Goal: Task Accomplishment & Management: Manage account settings

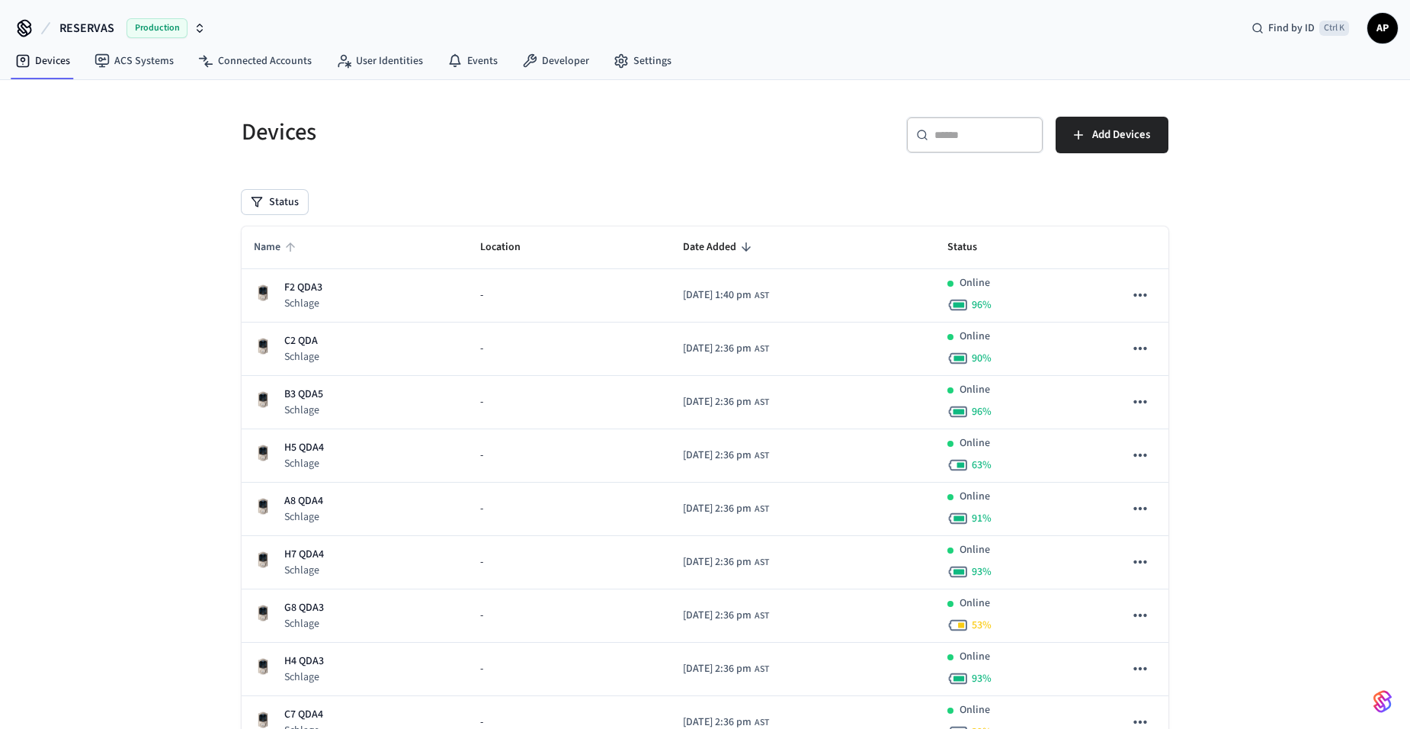
click at [269, 248] on span "Name" at bounding box center [277, 248] width 47 height 24
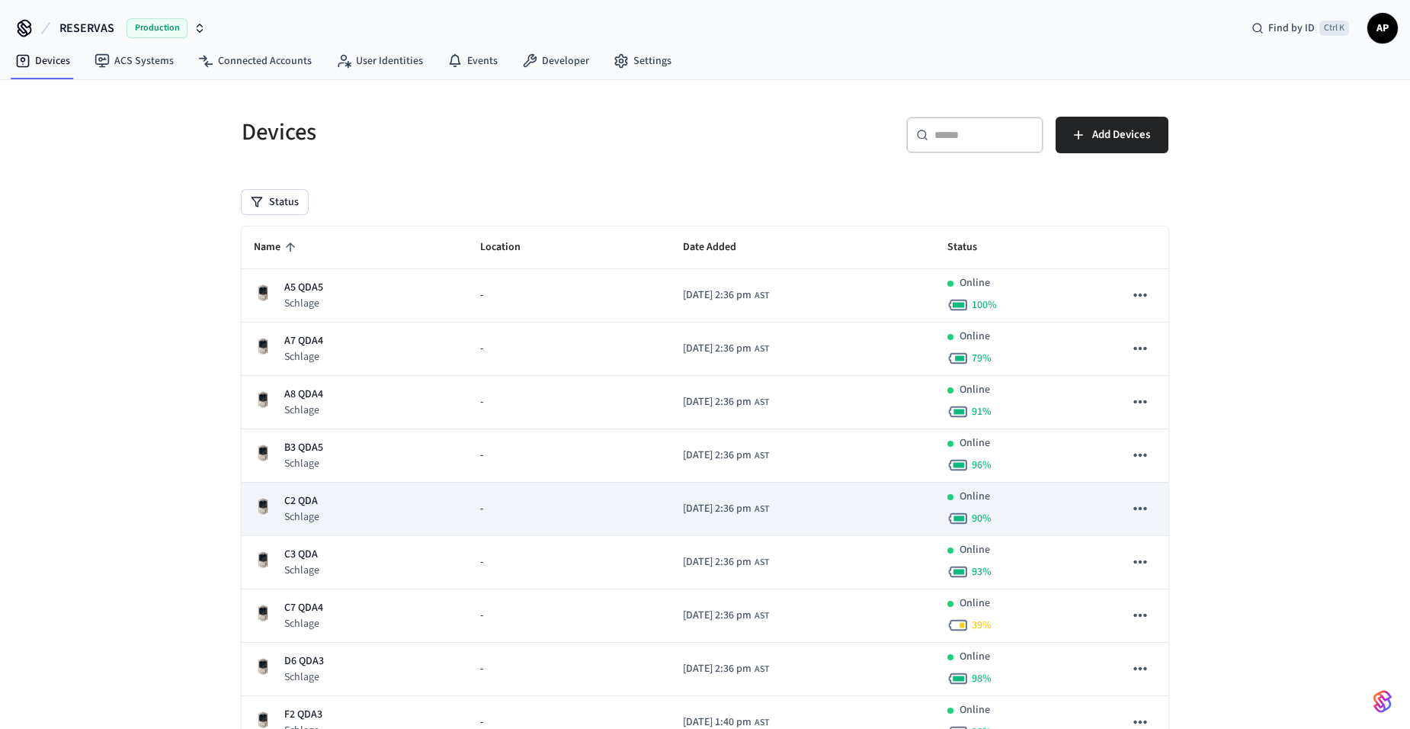
click at [321, 494] on div "C2 QDA Schlage" at bounding box center [355, 508] width 202 height 31
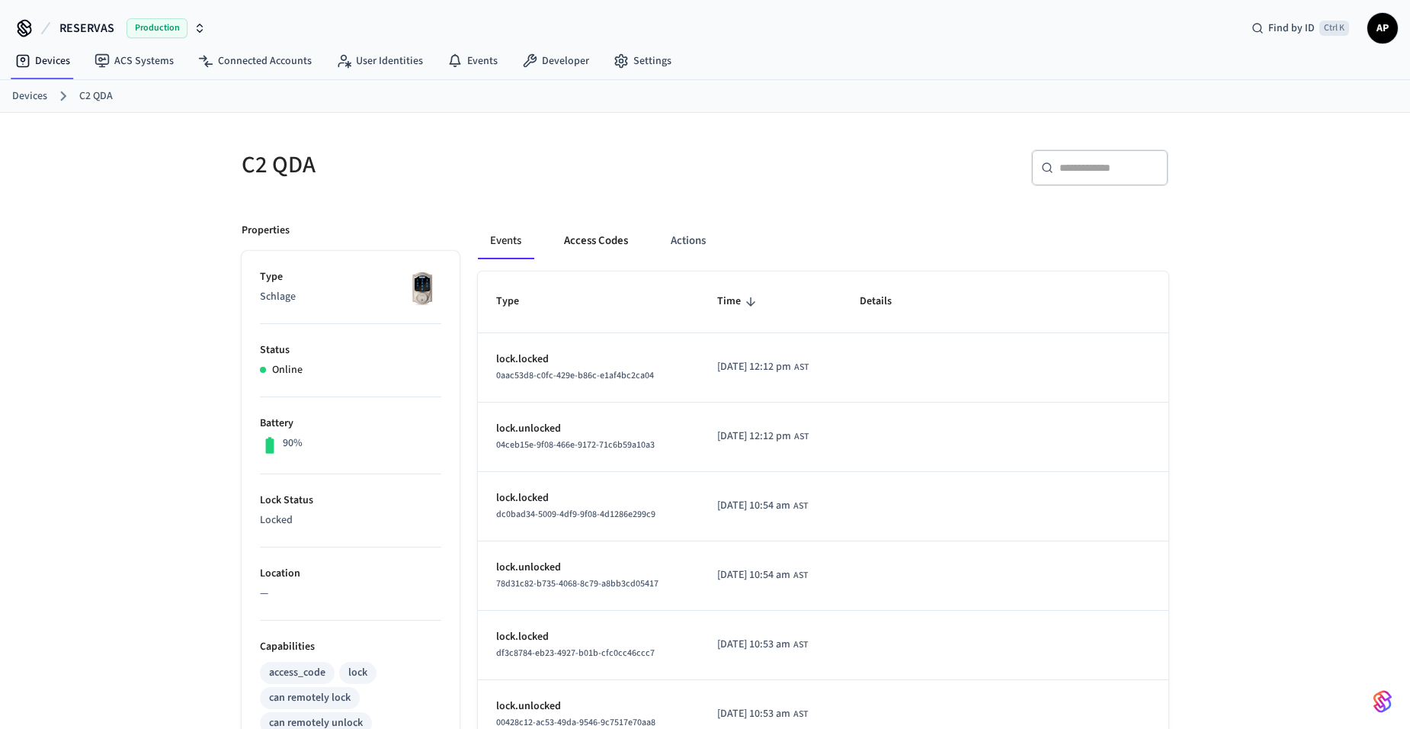
click at [608, 255] on button "Access Codes" at bounding box center [596, 241] width 88 height 37
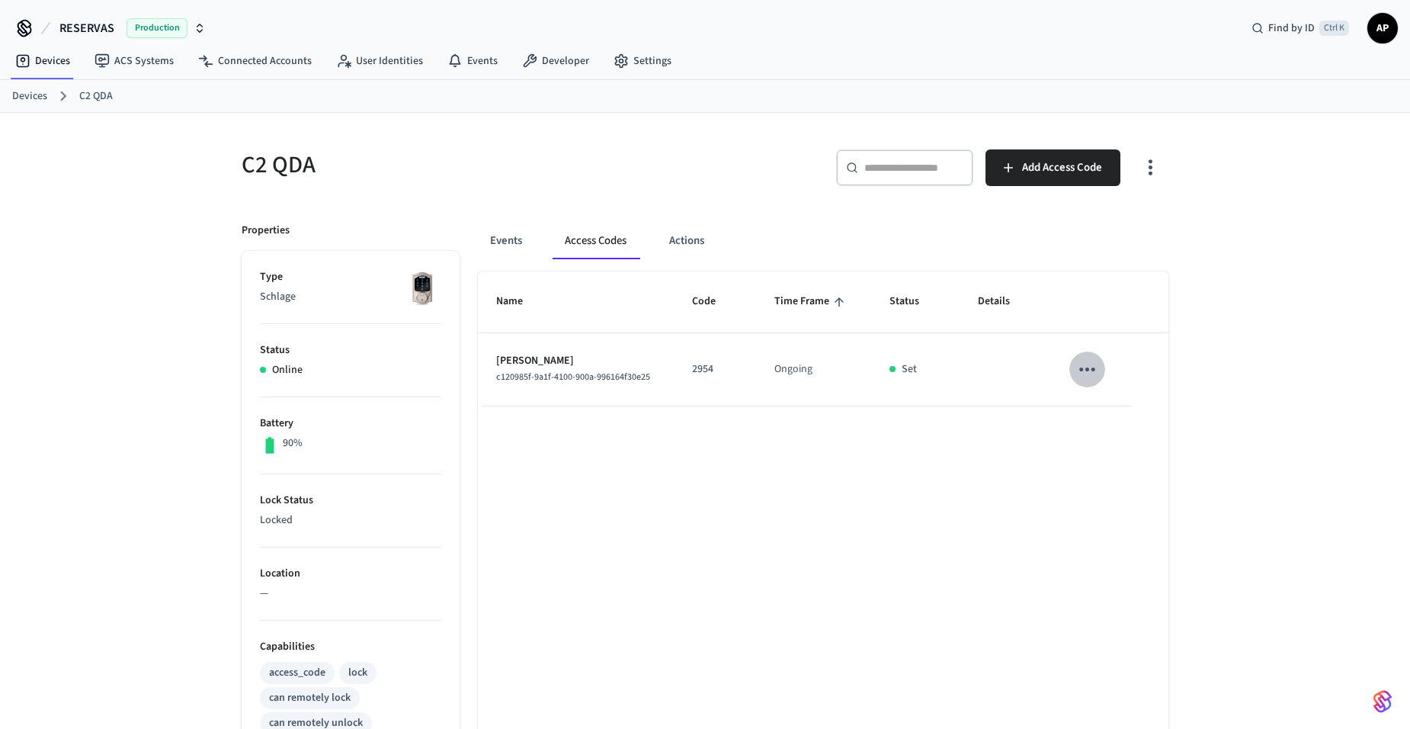
click at [1090, 374] on icon "sticky table" at bounding box center [1088, 370] width 24 height 24
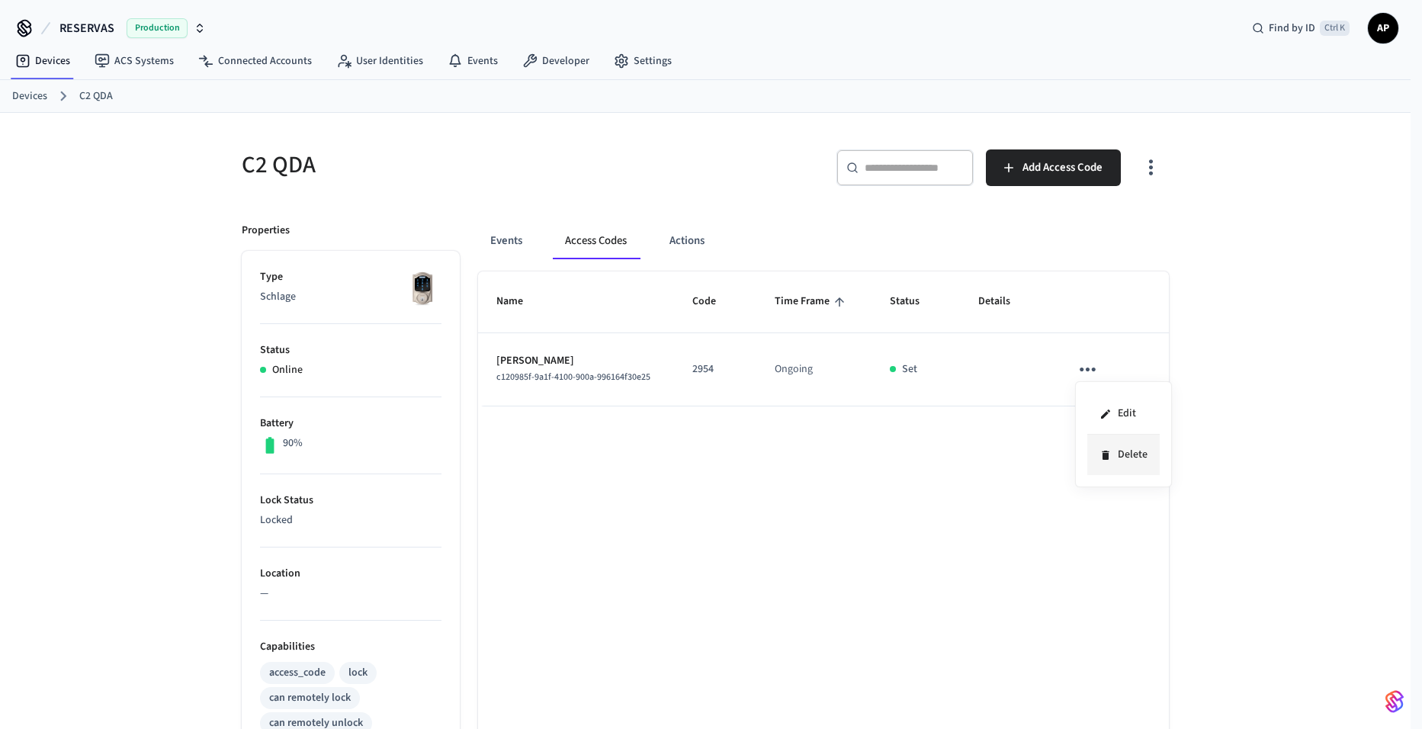
click at [1116, 457] on li "Delete" at bounding box center [1123, 455] width 72 height 40
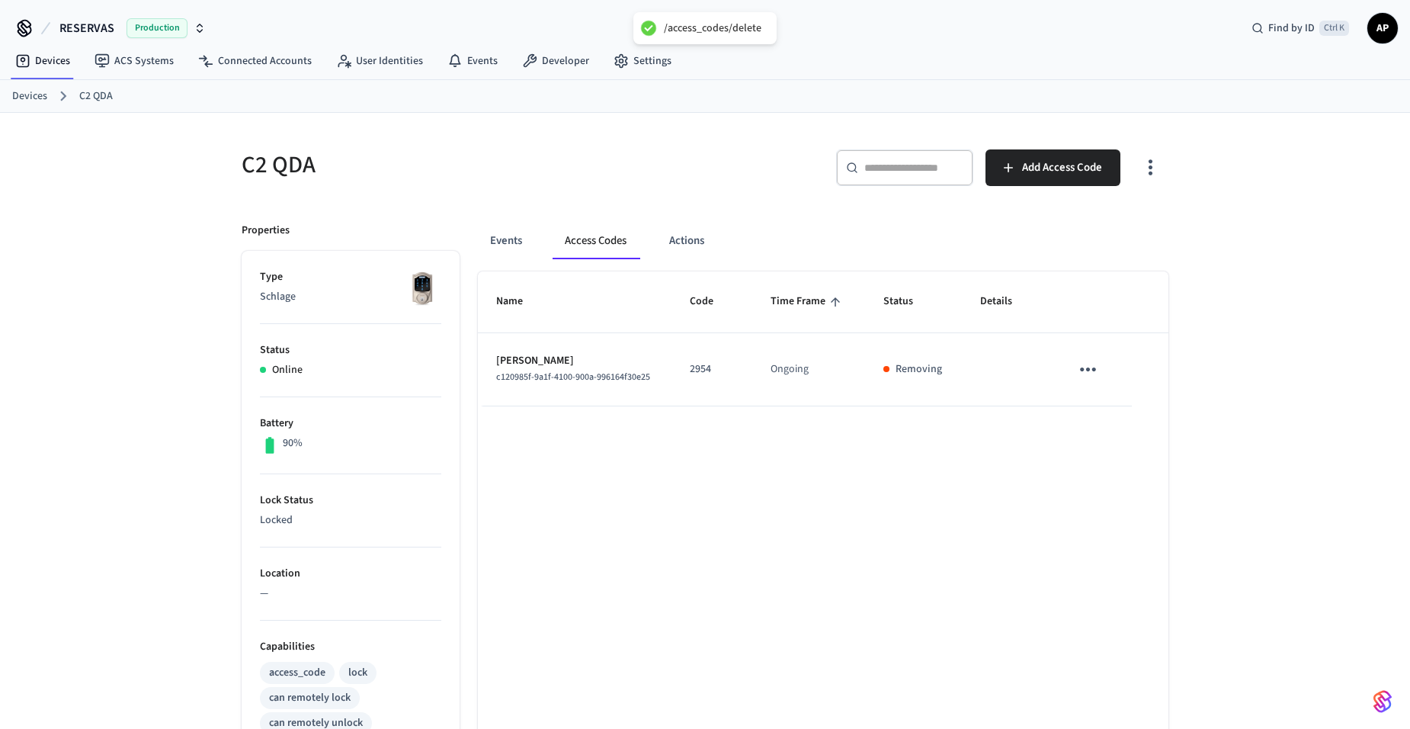
click at [37, 98] on link "Devices" at bounding box center [29, 96] width 35 height 16
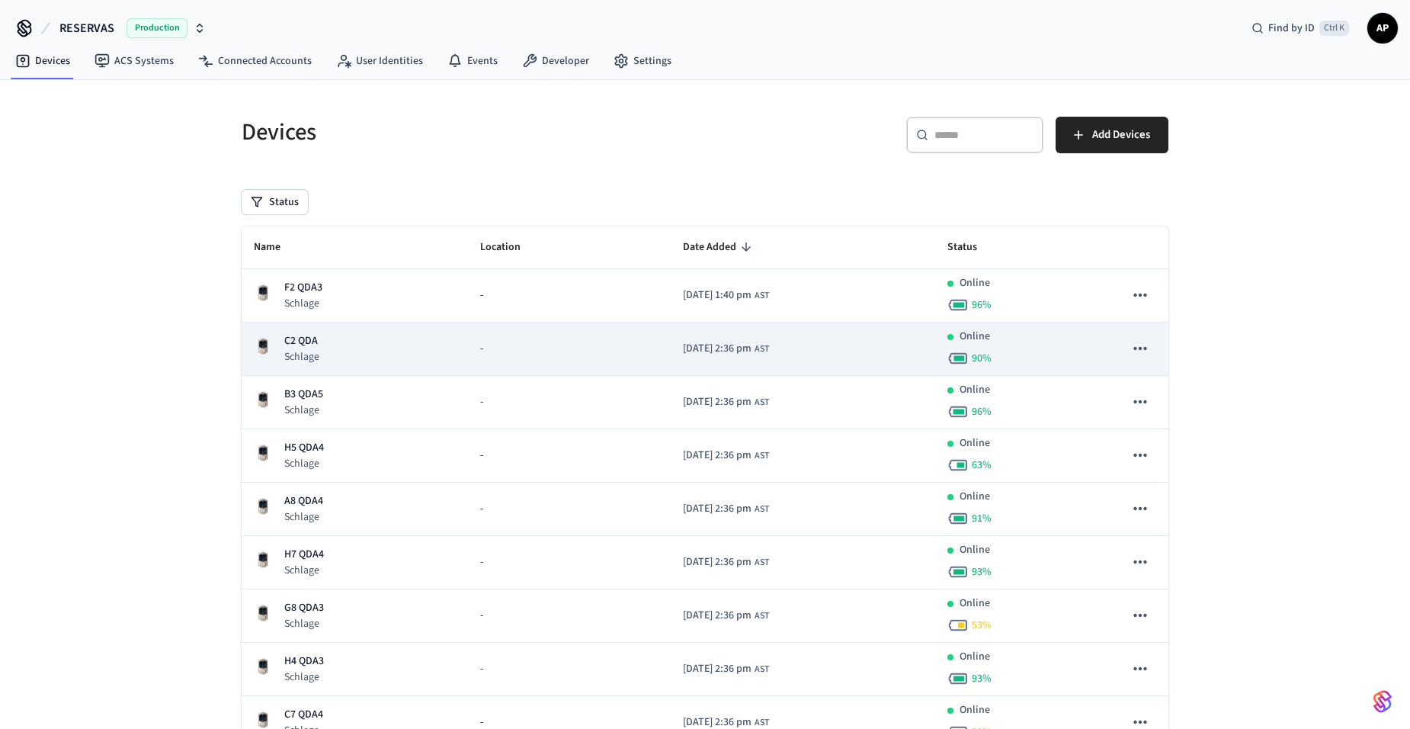
click at [312, 336] on p "C2 QDA" at bounding box center [301, 341] width 35 height 16
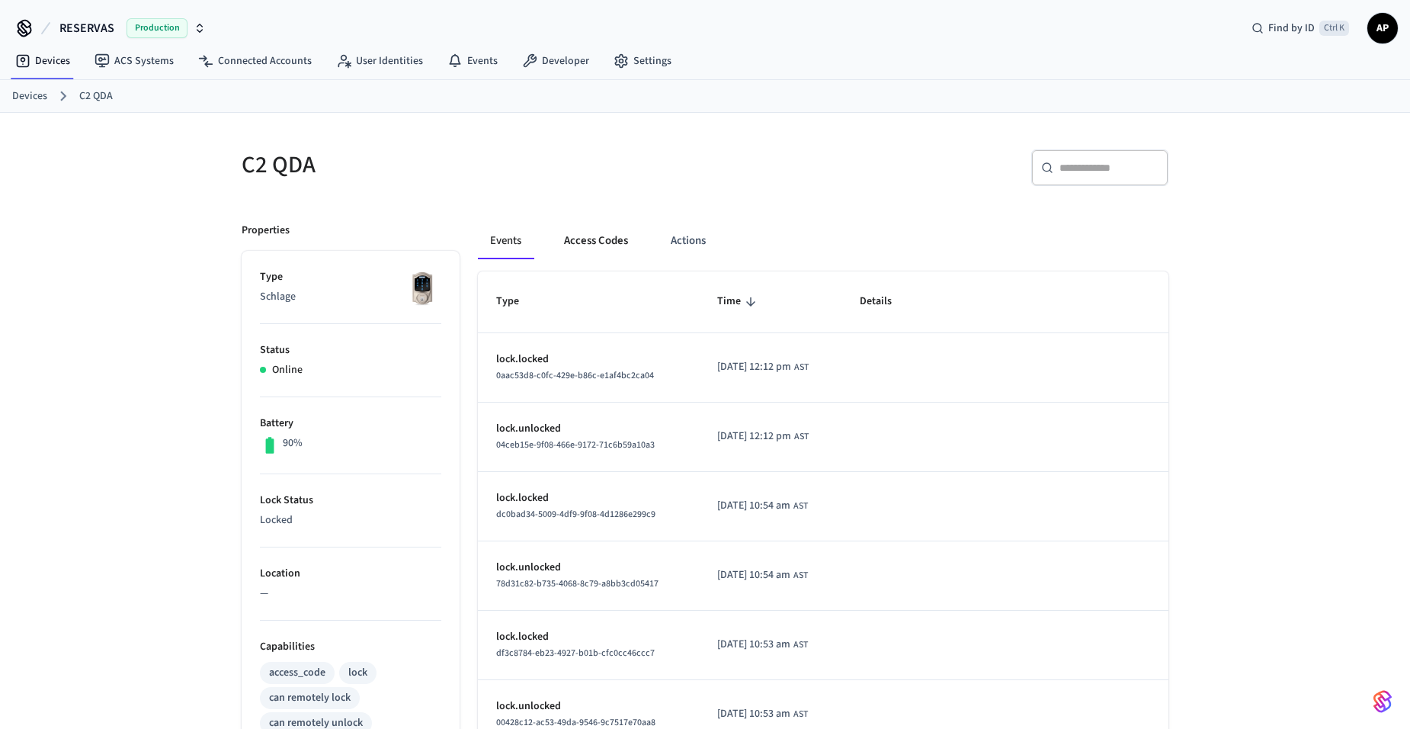
click at [585, 245] on button "Access Codes" at bounding box center [596, 241] width 88 height 37
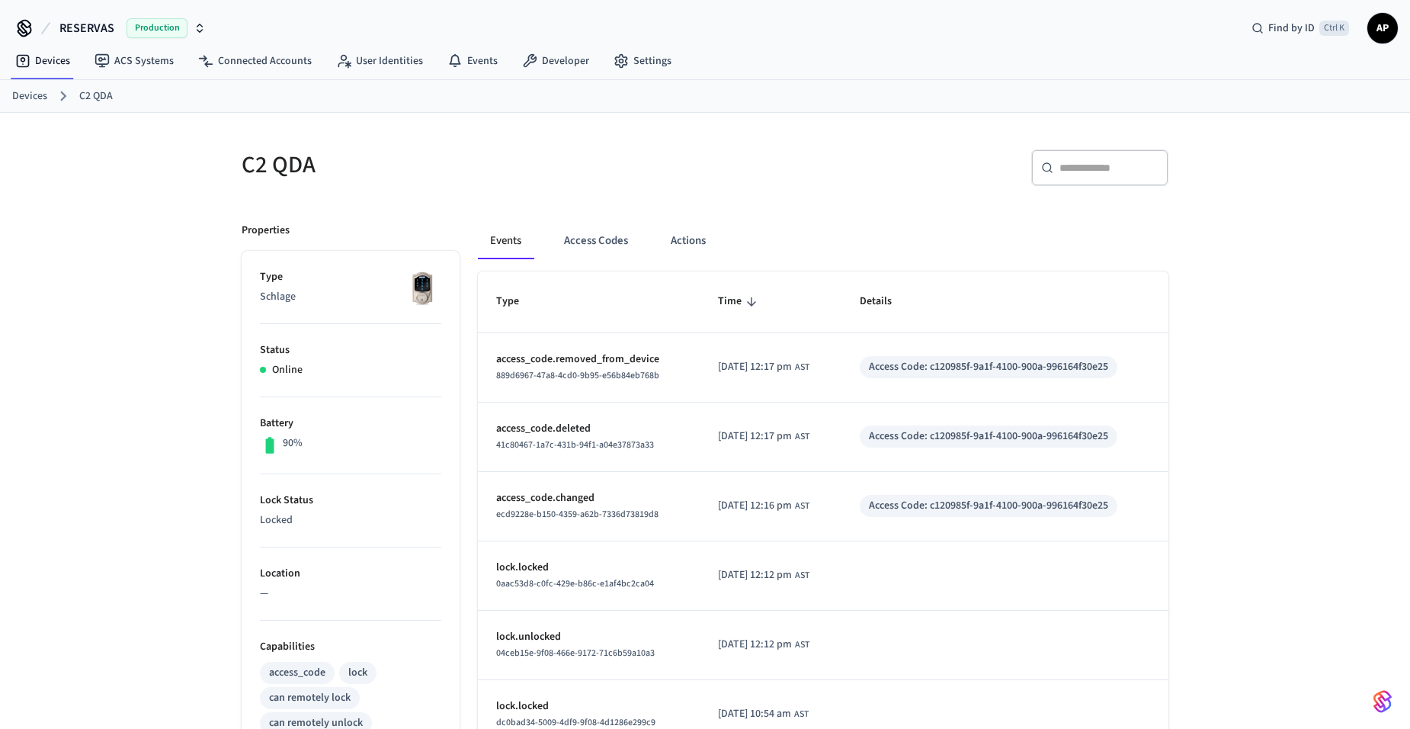
click at [31, 107] on div "Devices C2 QDA" at bounding box center [705, 96] width 1410 height 33
click at [37, 101] on link "Devices" at bounding box center [29, 96] width 35 height 16
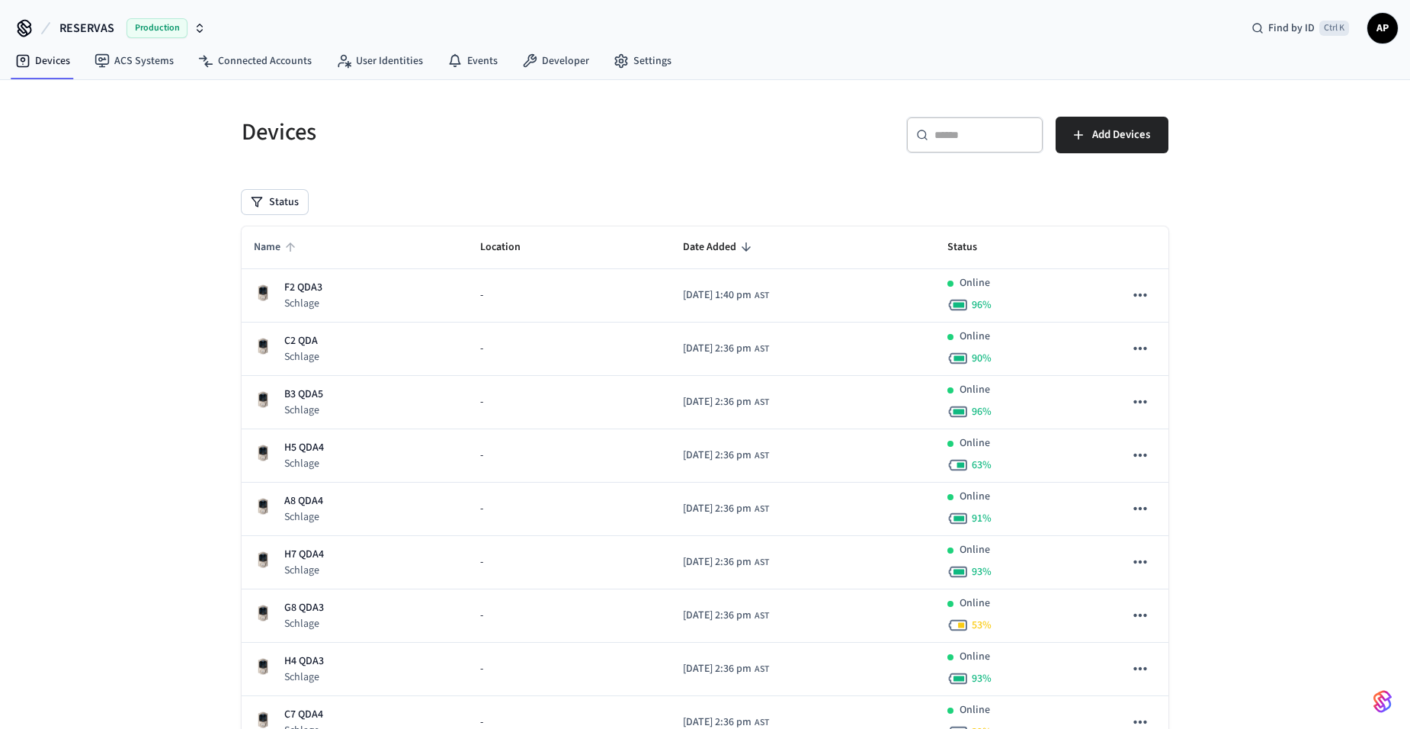
click at [284, 241] on icon "sticky table" at bounding box center [291, 247] width 14 height 14
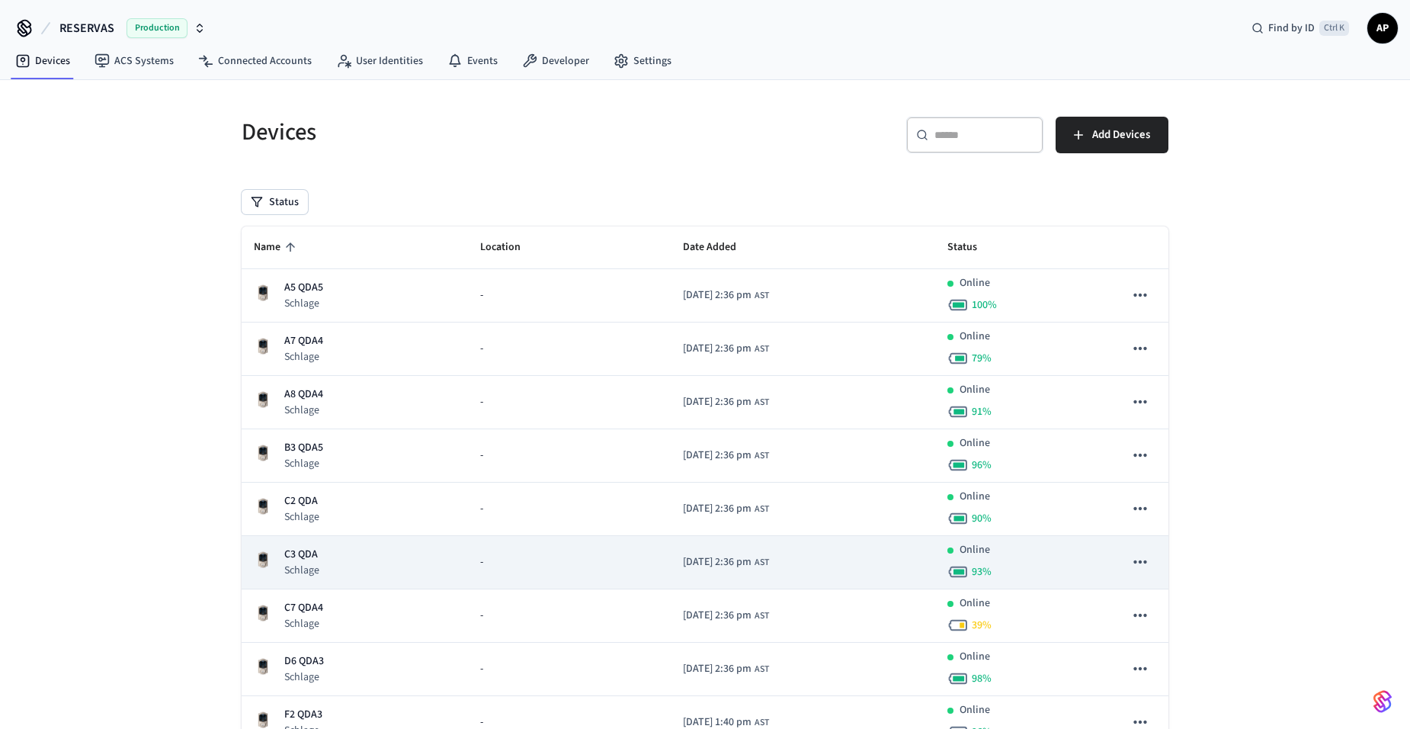
click at [318, 557] on p "C3 QDA" at bounding box center [301, 555] width 35 height 16
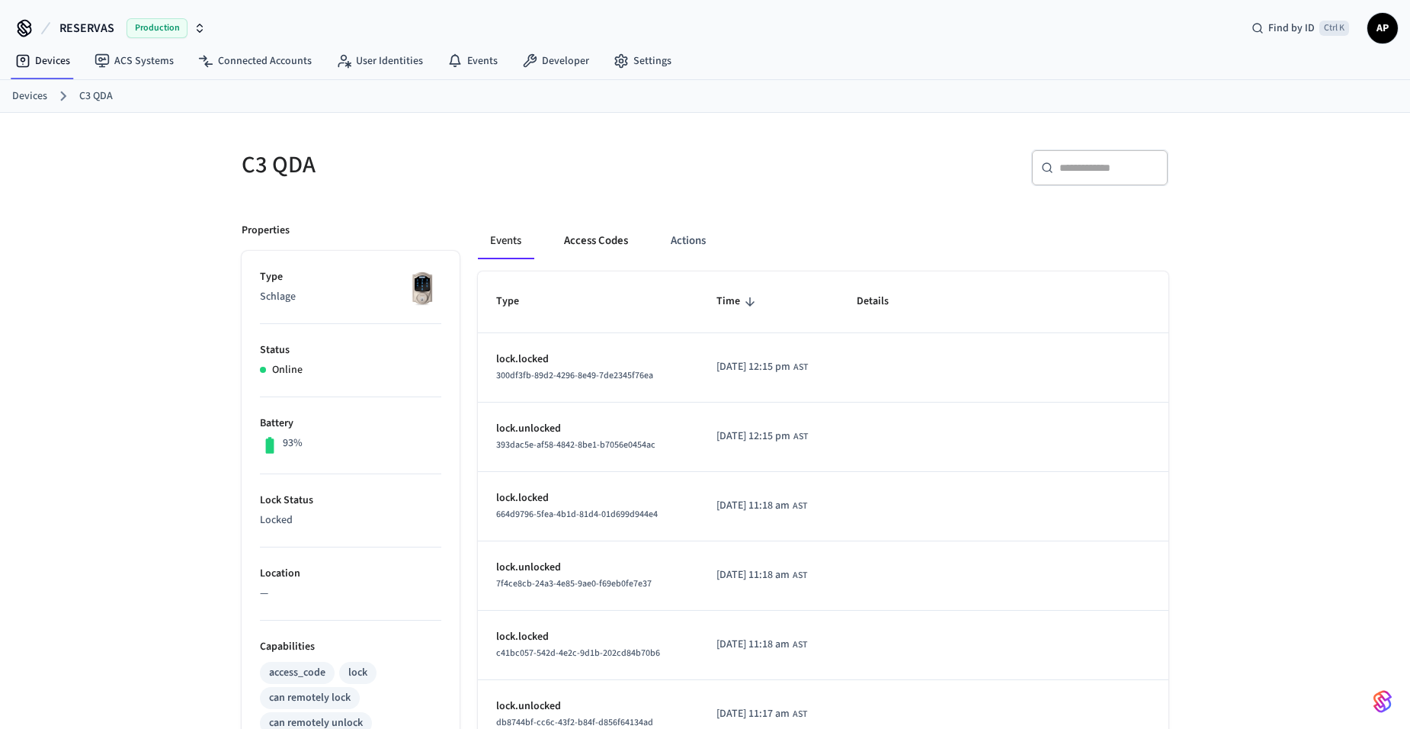
click at [590, 240] on button "Access Codes" at bounding box center [596, 241] width 88 height 37
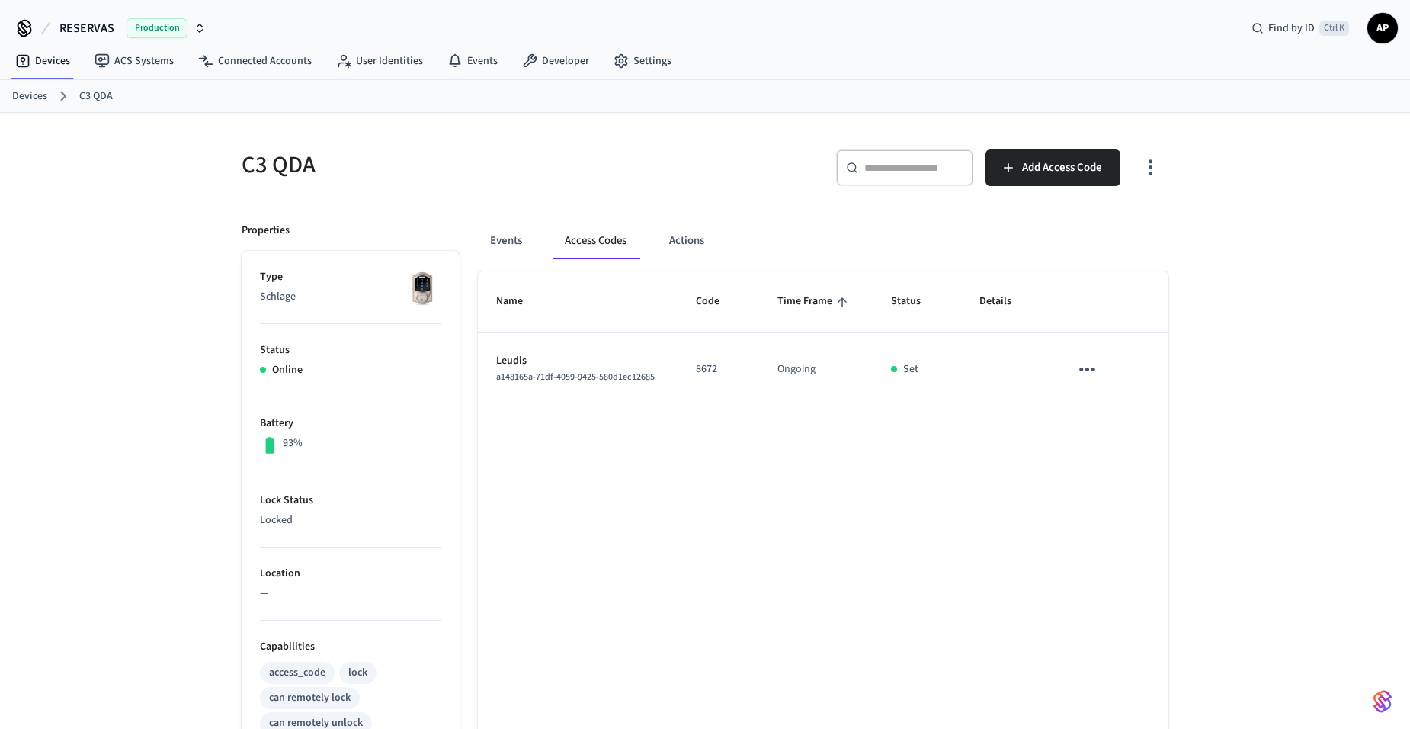
click at [1063, 364] on td "sticky table" at bounding box center [1091, 369] width 81 height 73
click at [1094, 371] on icon "sticky table" at bounding box center [1088, 369] width 16 height 4
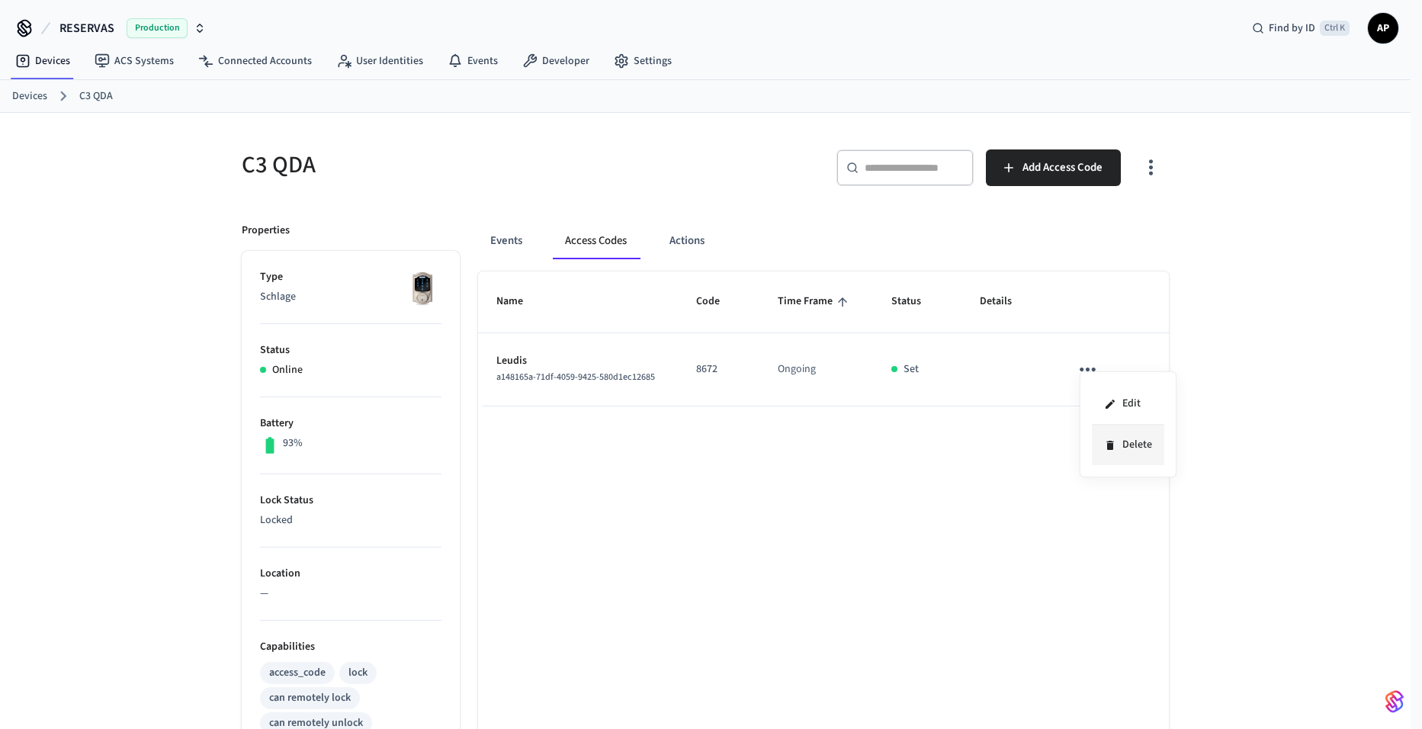
click at [1113, 446] on icon at bounding box center [1109, 445] width 7 height 9
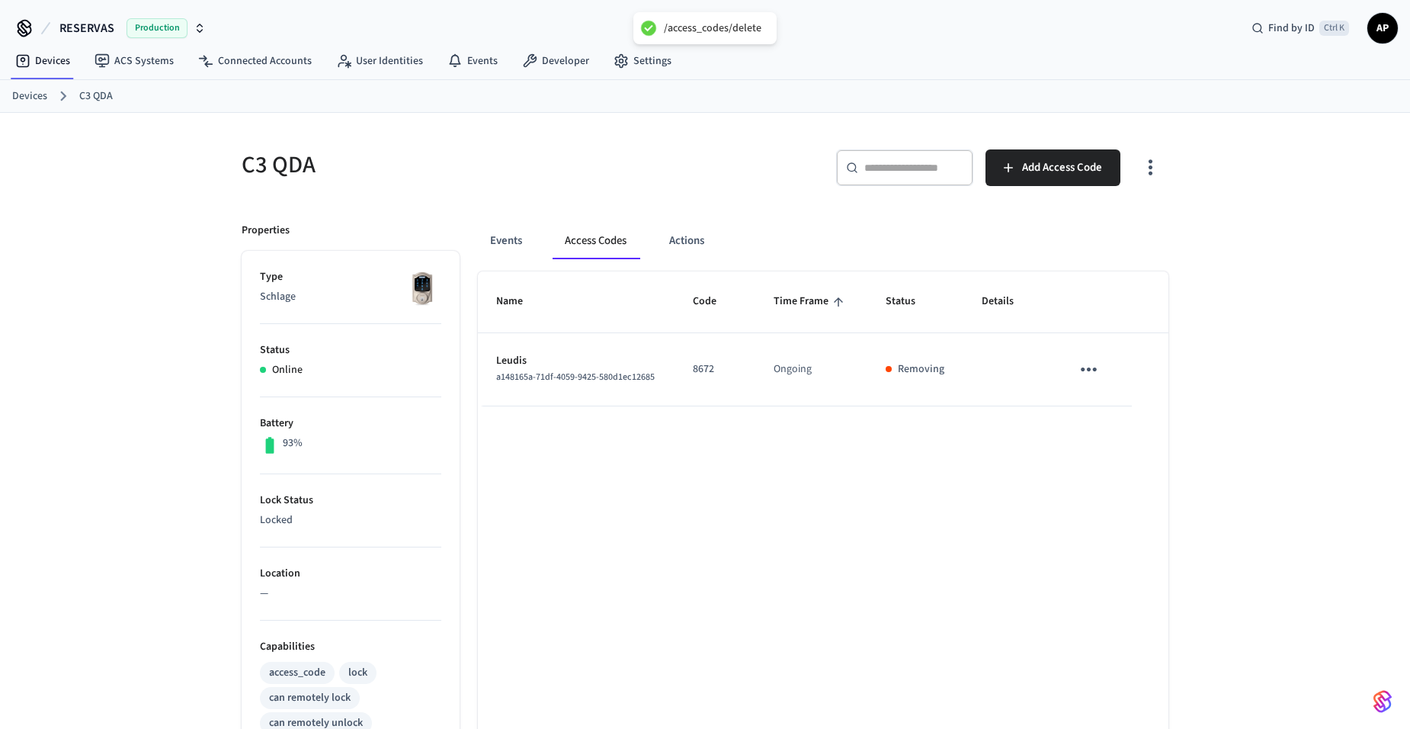
click at [40, 89] on link "Devices" at bounding box center [29, 96] width 35 height 16
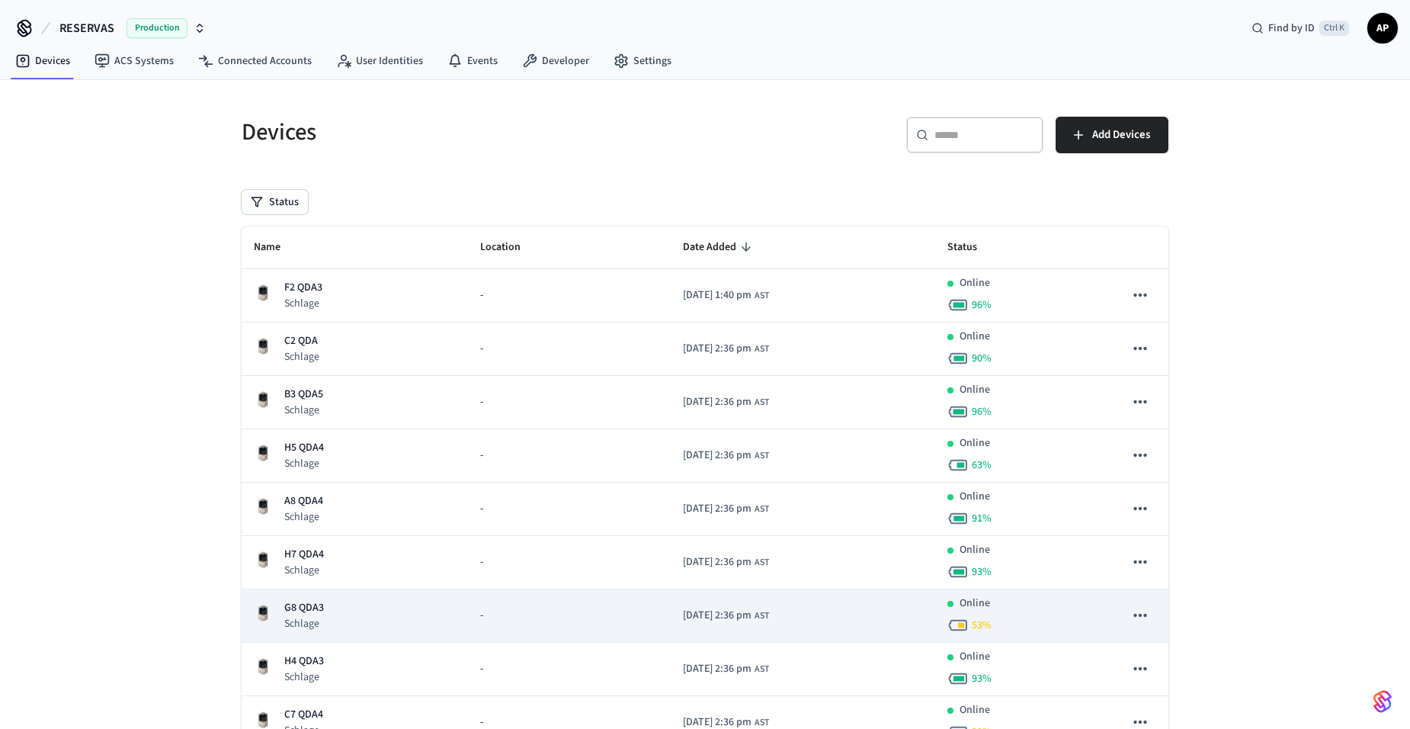
click at [304, 609] on p "G8 QDA3" at bounding box center [304, 608] width 40 height 16
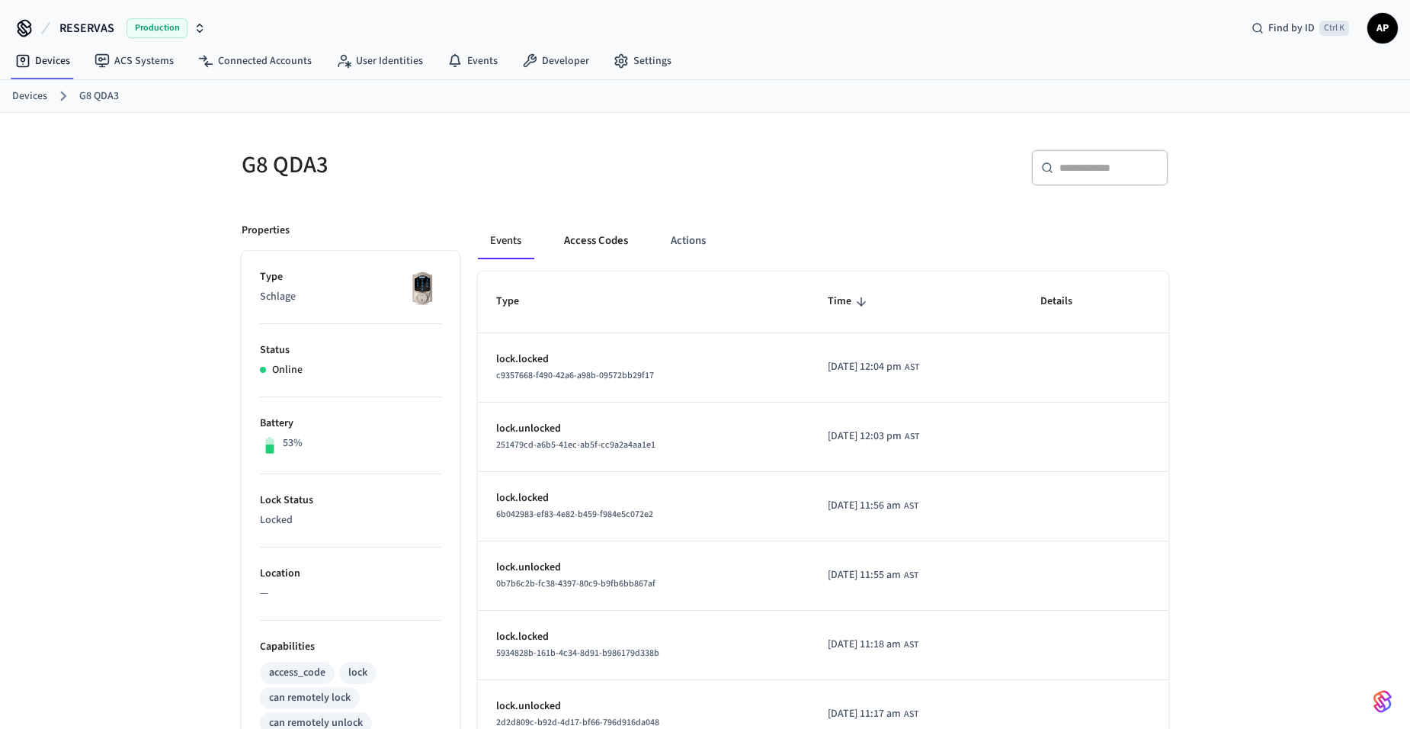
click at [586, 238] on button "Access Codes" at bounding box center [596, 241] width 88 height 37
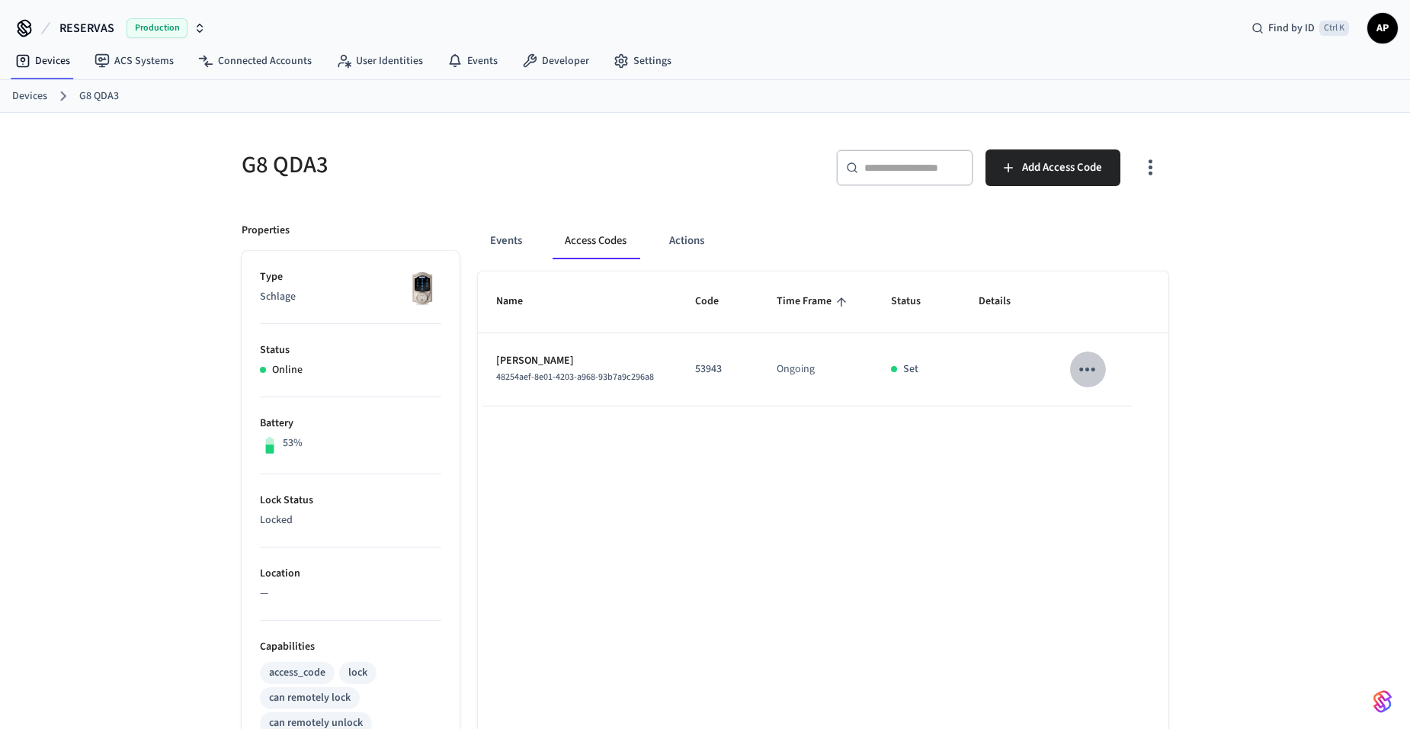
click at [1083, 365] on icon "sticky table" at bounding box center [1088, 370] width 24 height 24
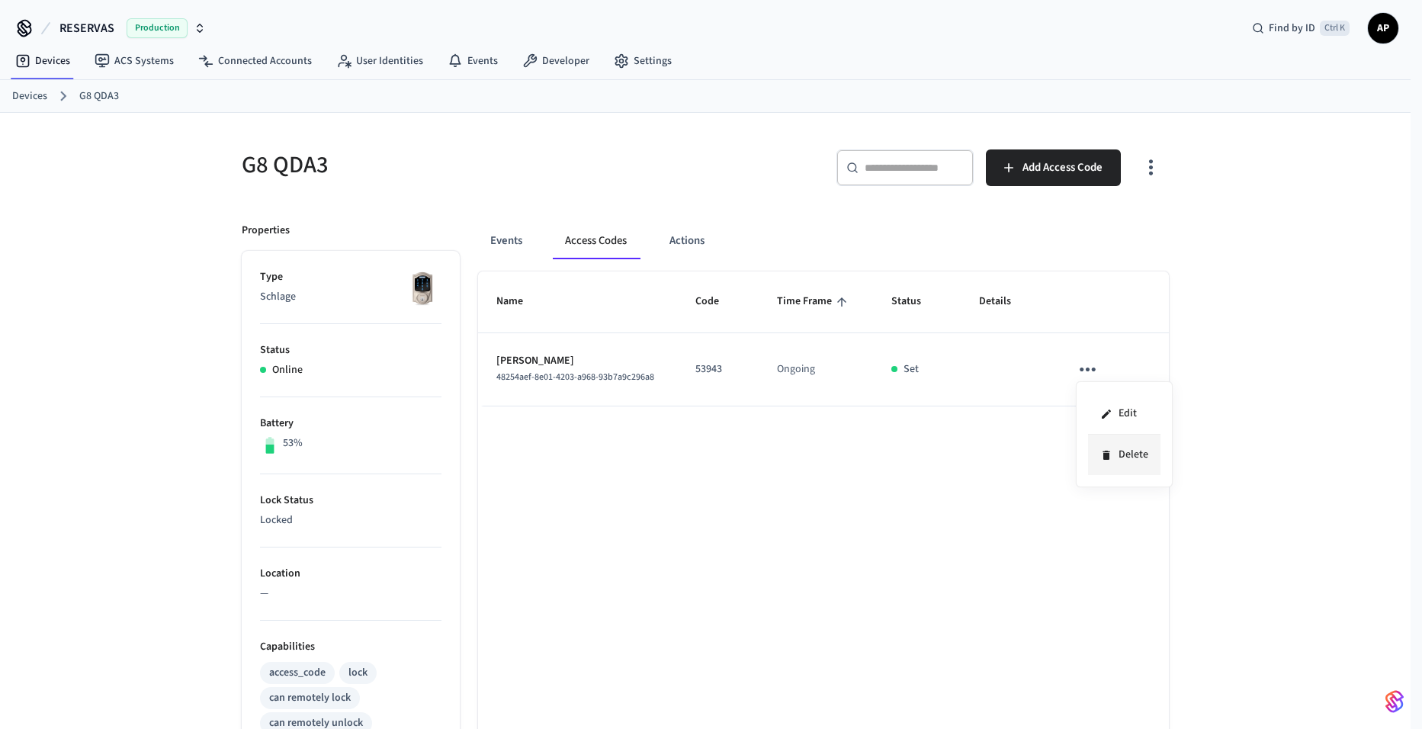
click at [1108, 457] on icon at bounding box center [1105, 455] width 7 height 9
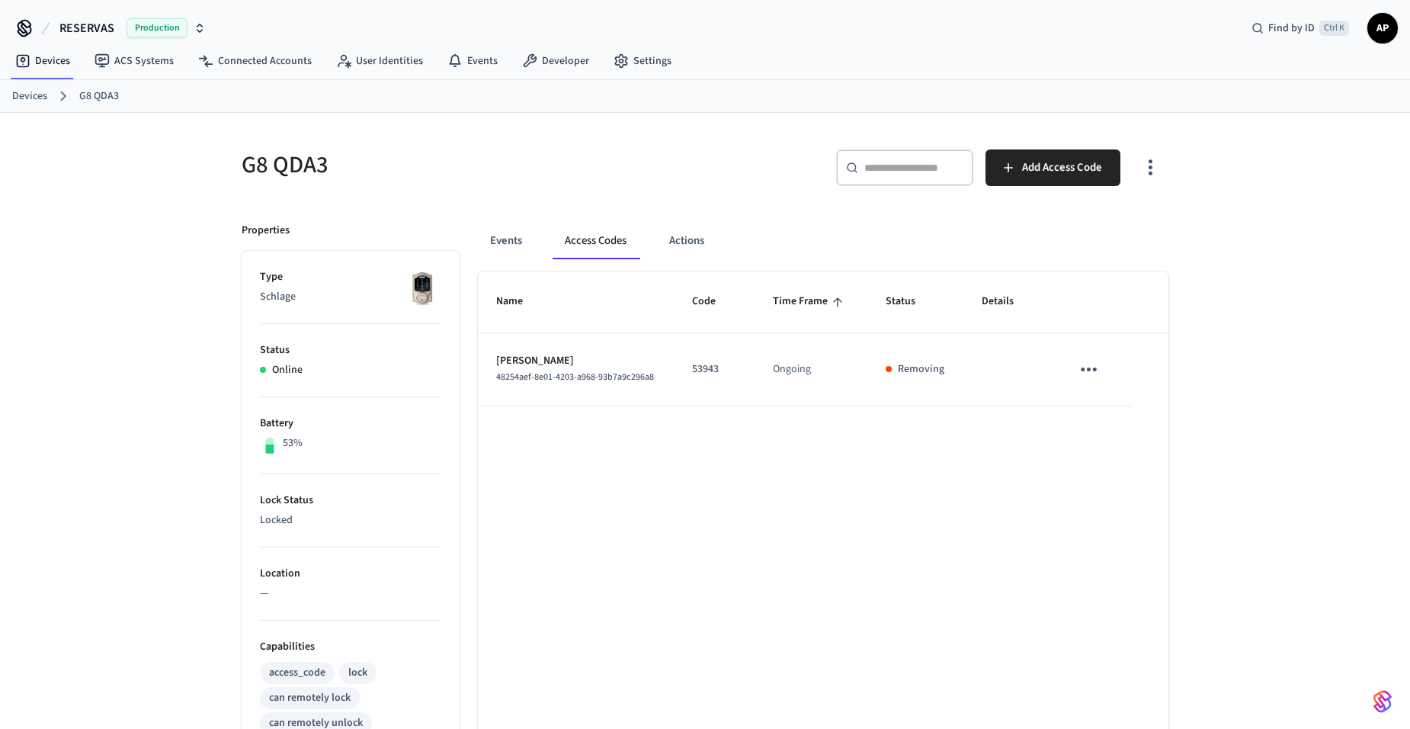
click at [38, 96] on link "Devices" at bounding box center [29, 96] width 35 height 16
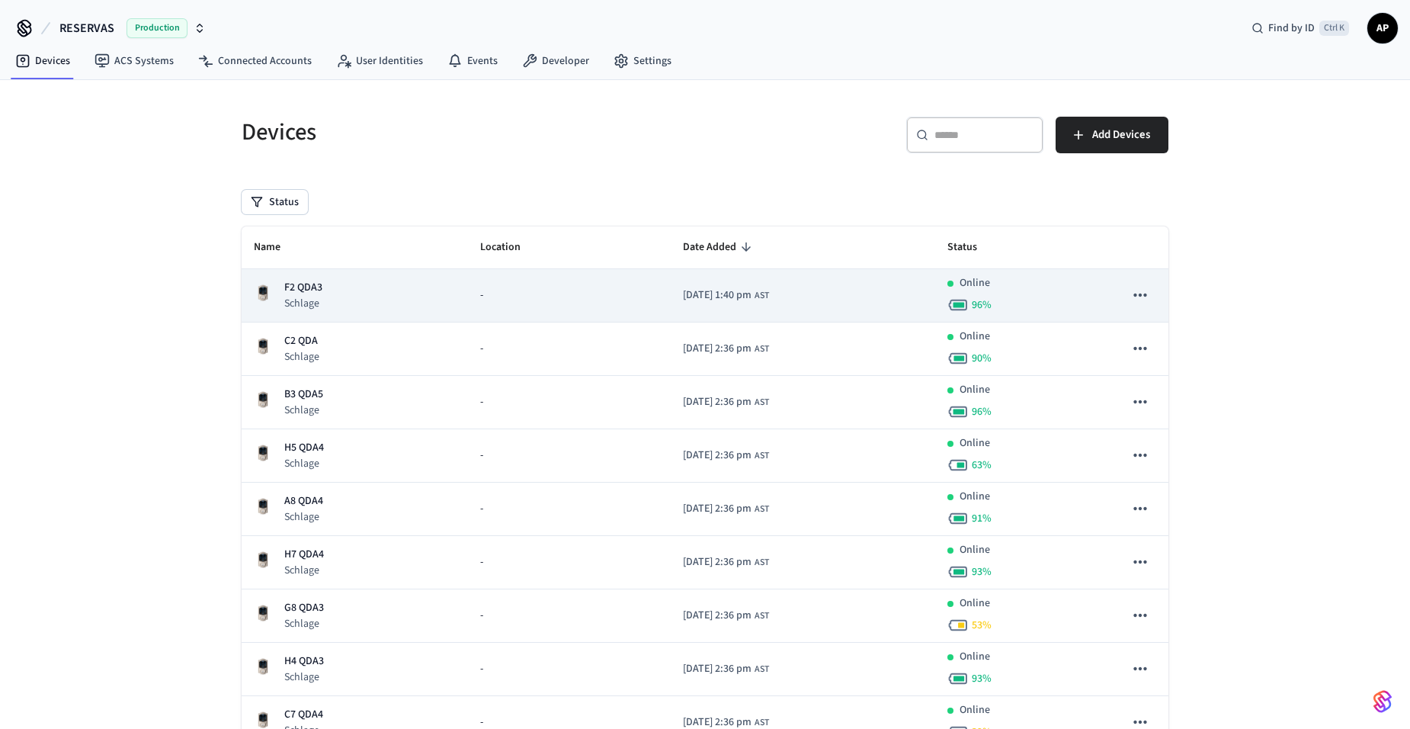
click at [315, 294] on p "F2 QDA3" at bounding box center [303, 288] width 38 height 16
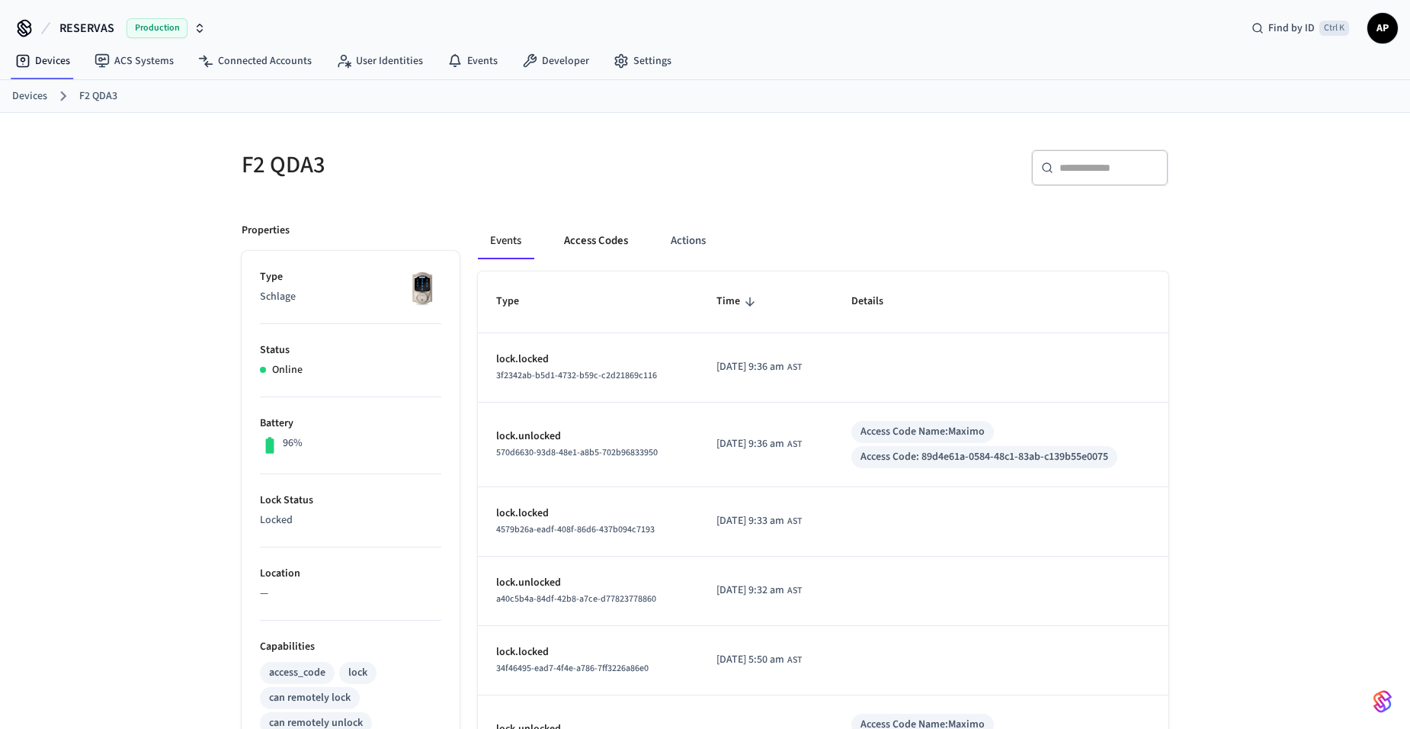
click at [618, 236] on button "Access Codes" at bounding box center [596, 241] width 88 height 37
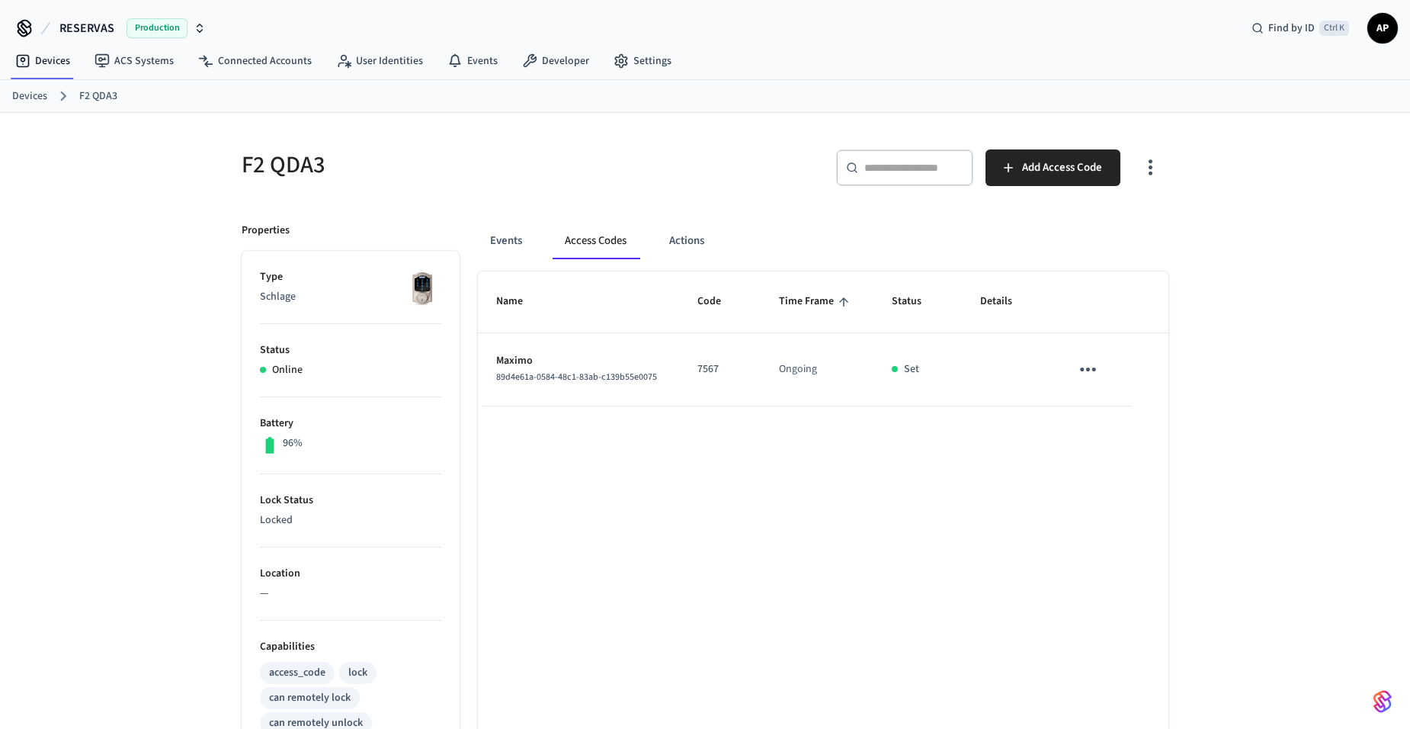
click at [1094, 367] on icon "sticky table" at bounding box center [1088, 369] width 16 height 4
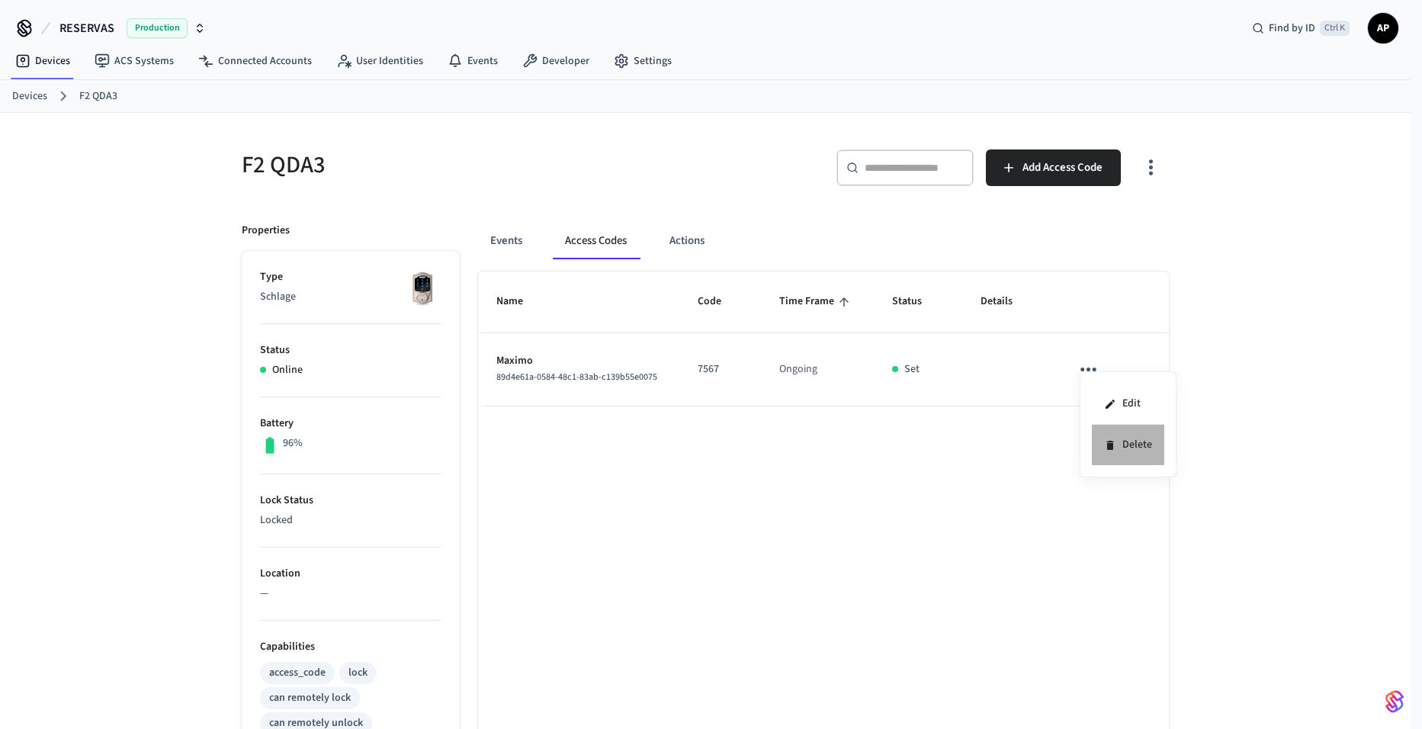
click at [1131, 447] on li "Delete" at bounding box center [1128, 445] width 72 height 40
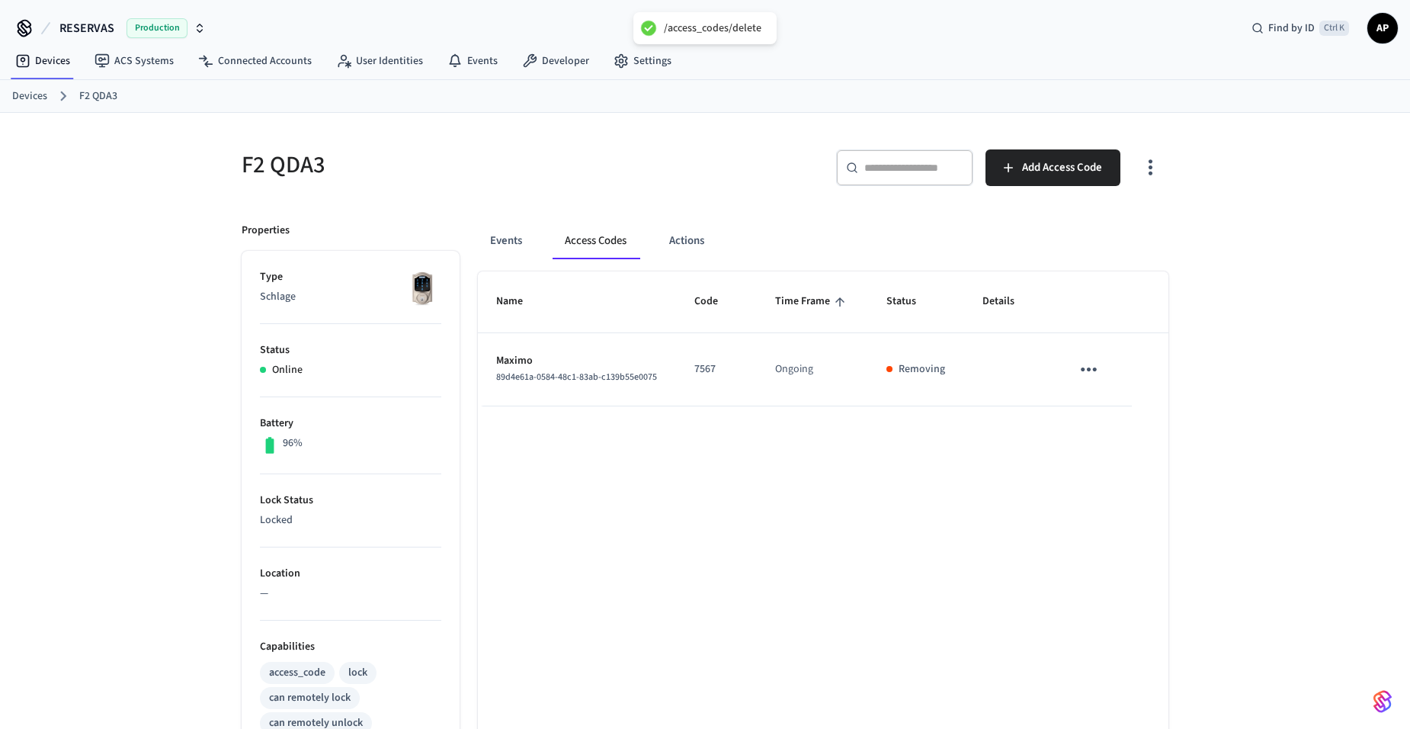
click at [23, 95] on link "Devices" at bounding box center [29, 96] width 35 height 16
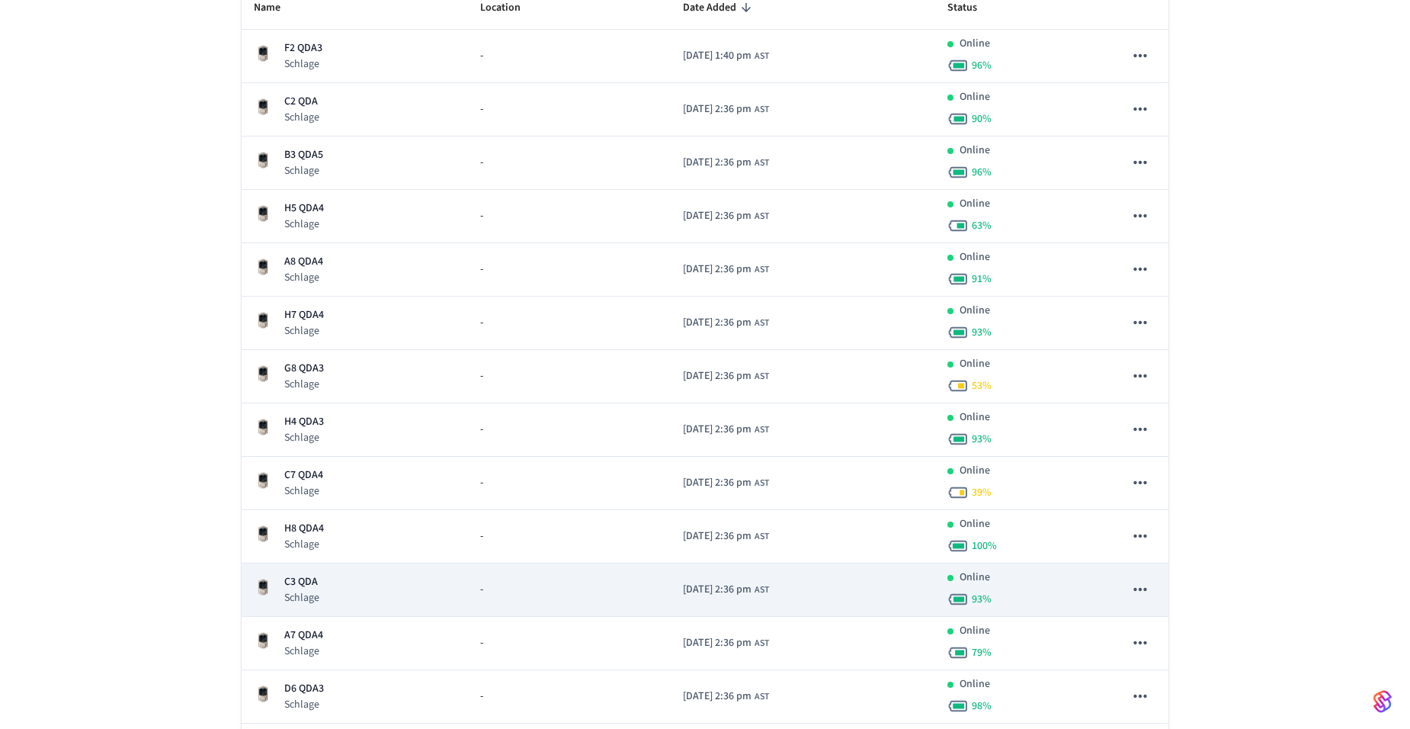
scroll to position [305, 0]
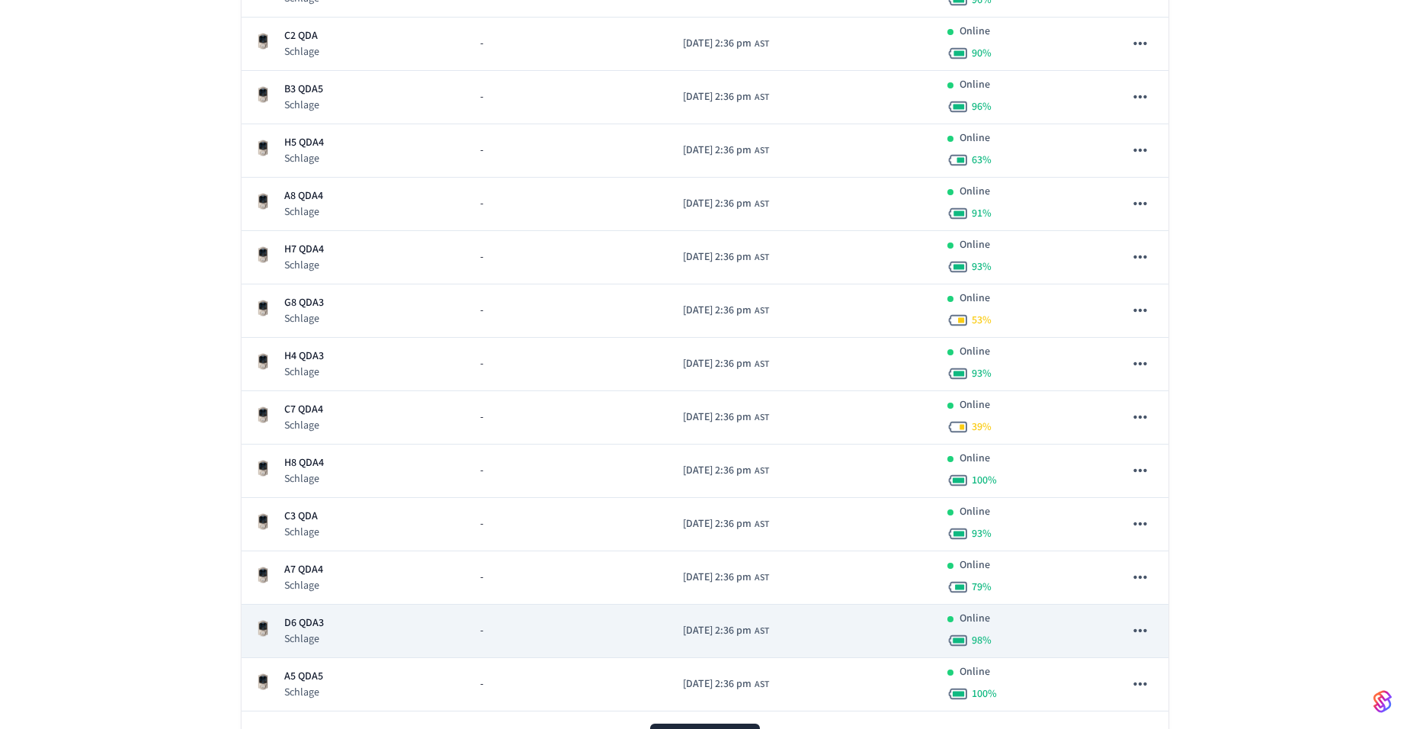
click at [326, 627] on div "D6 QDA3 Schlage" at bounding box center [355, 630] width 202 height 31
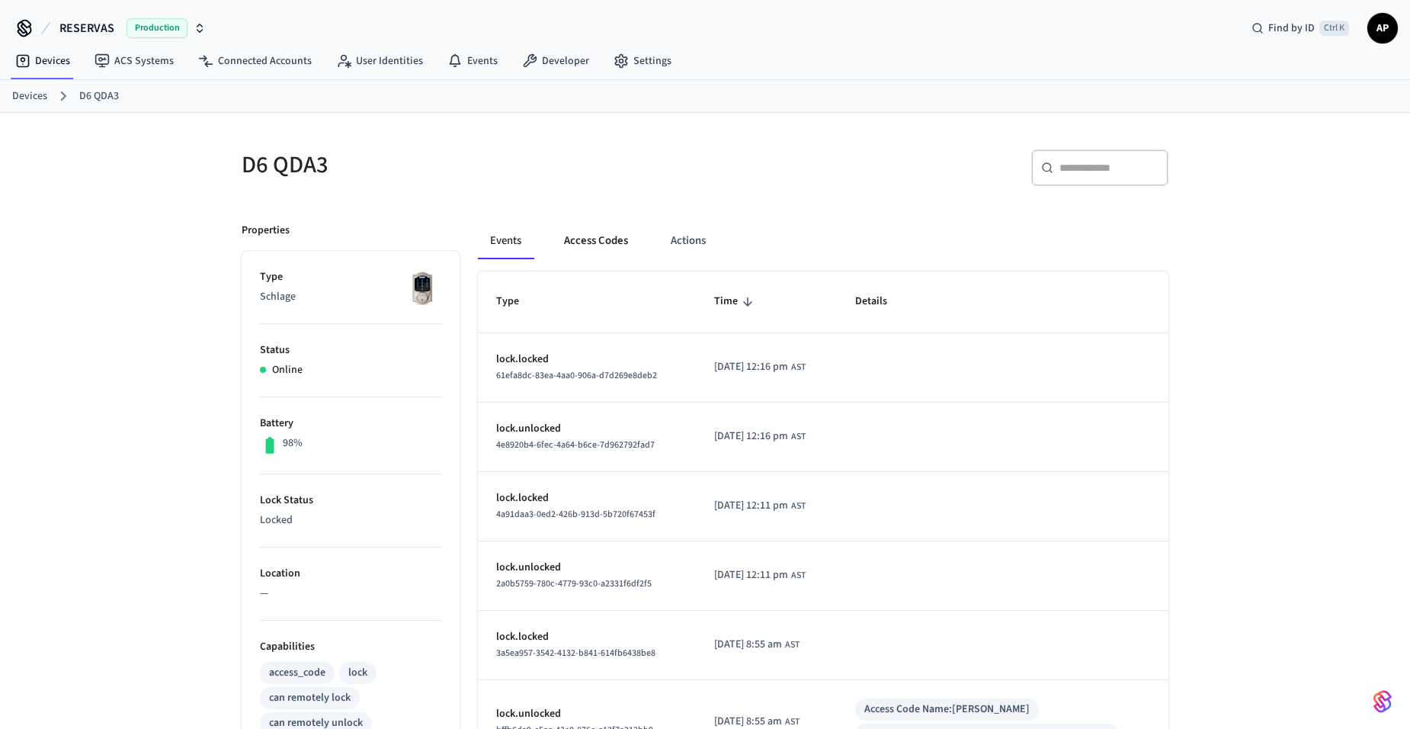
click at [591, 240] on button "Access Codes" at bounding box center [596, 241] width 88 height 37
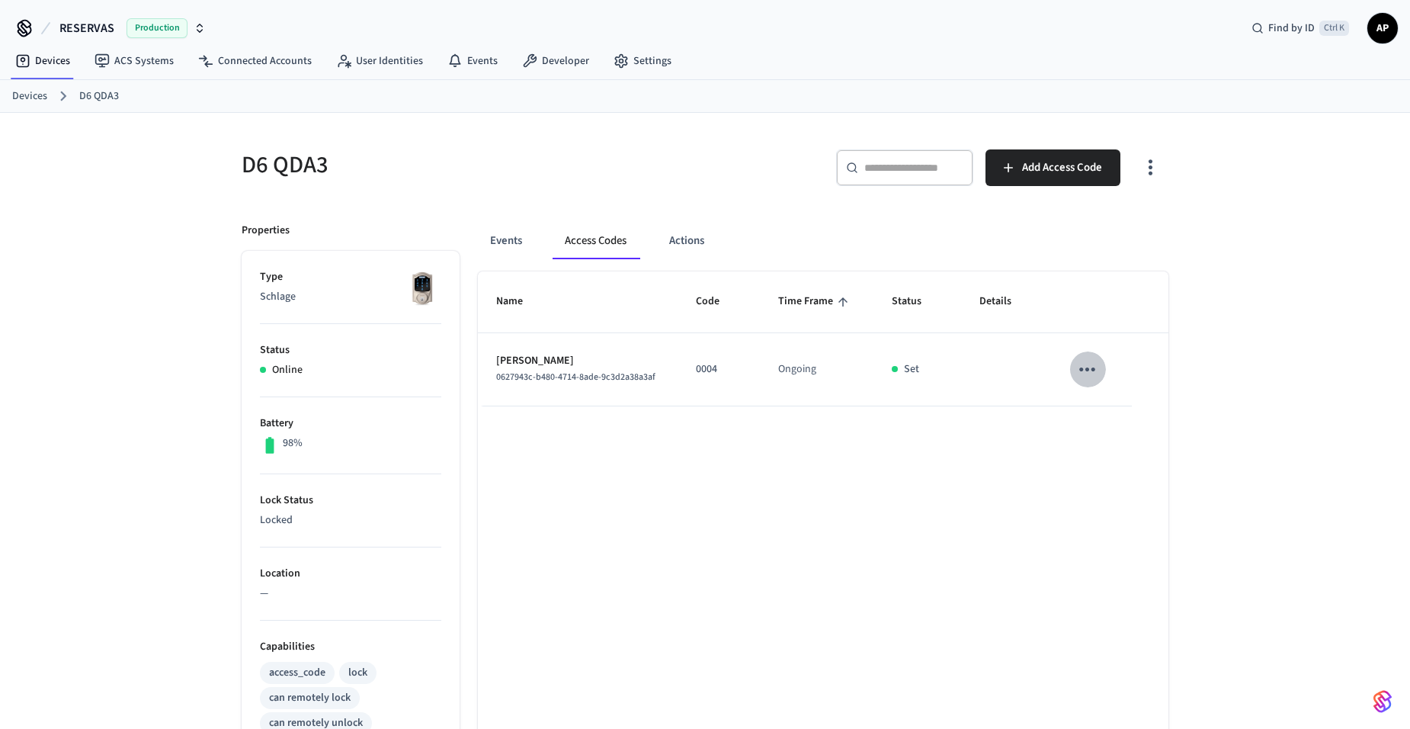
click at [1091, 370] on icon "sticky table" at bounding box center [1088, 370] width 24 height 24
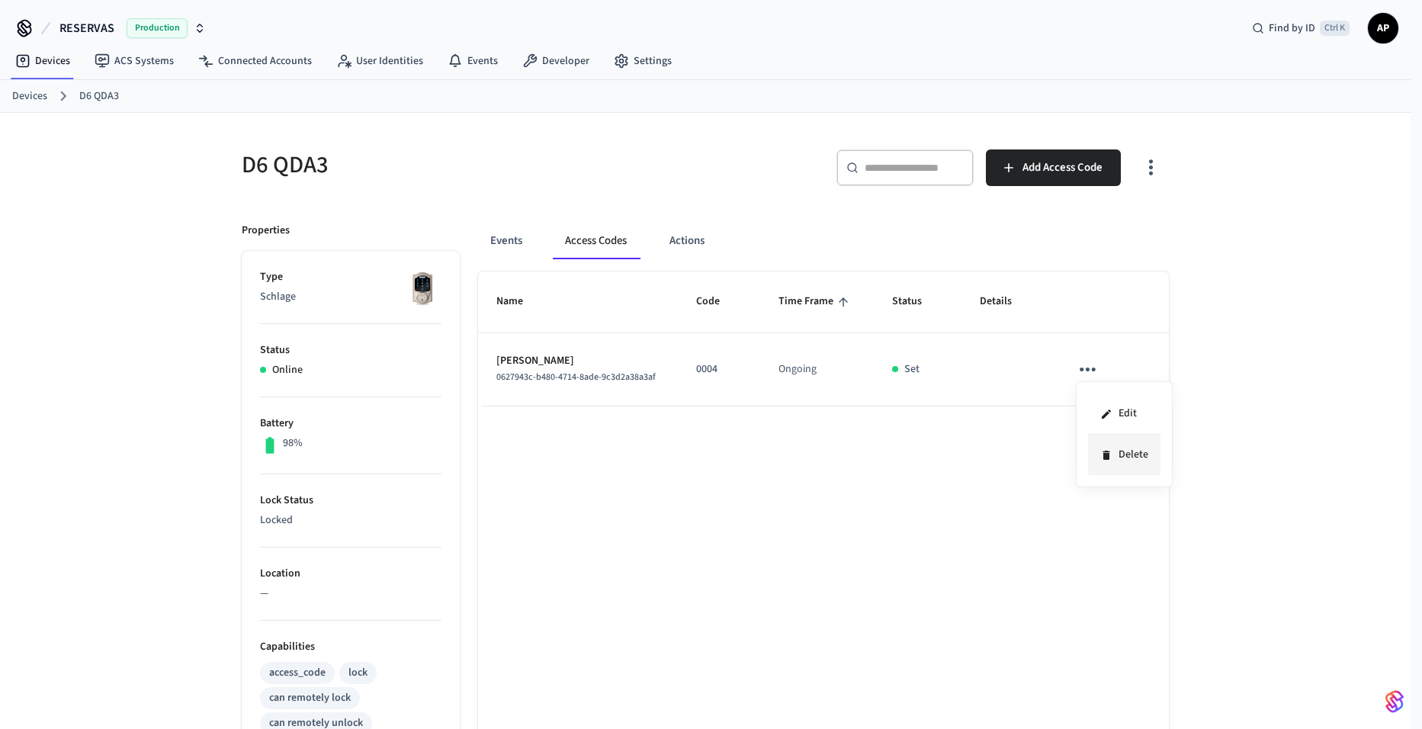
click at [1113, 448] on li "Delete" at bounding box center [1124, 455] width 72 height 40
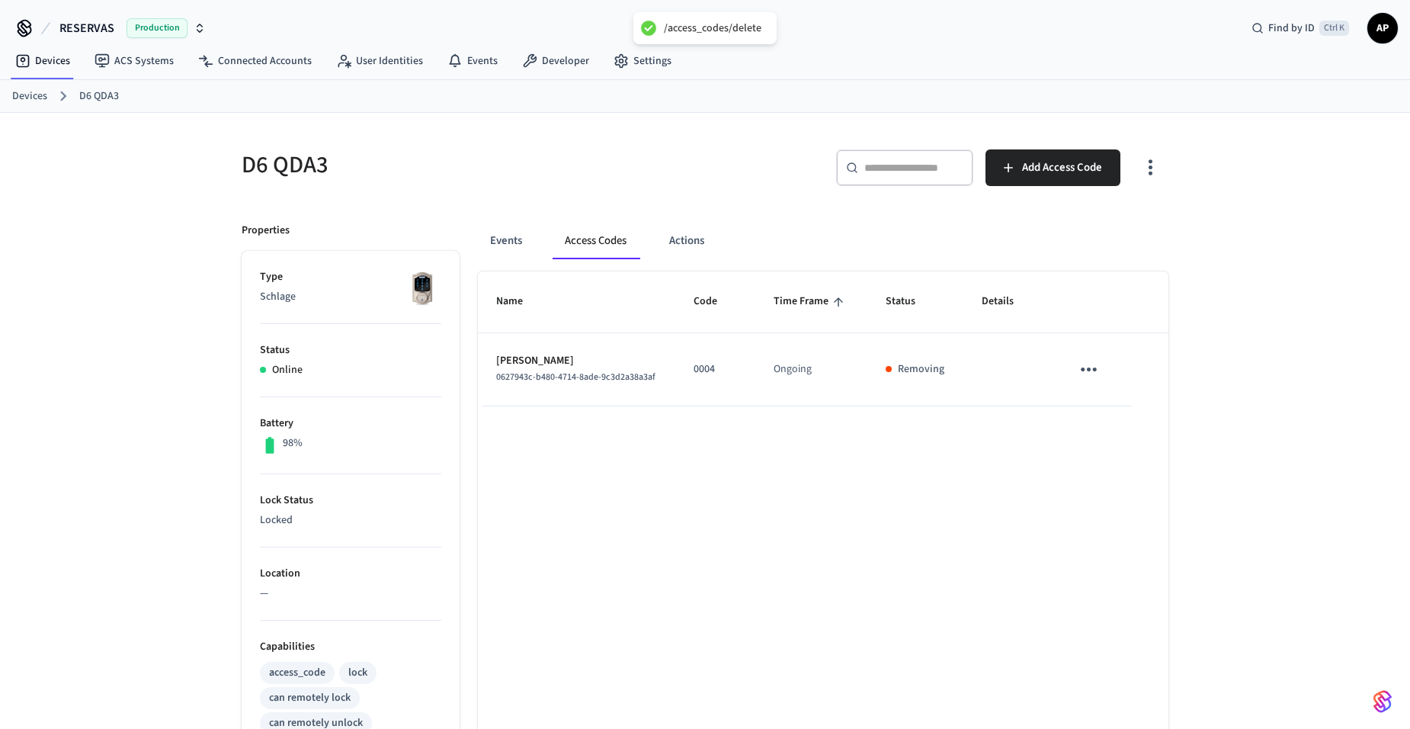
click at [38, 98] on link "Devices" at bounding box center [29, 96] width 35 height 16
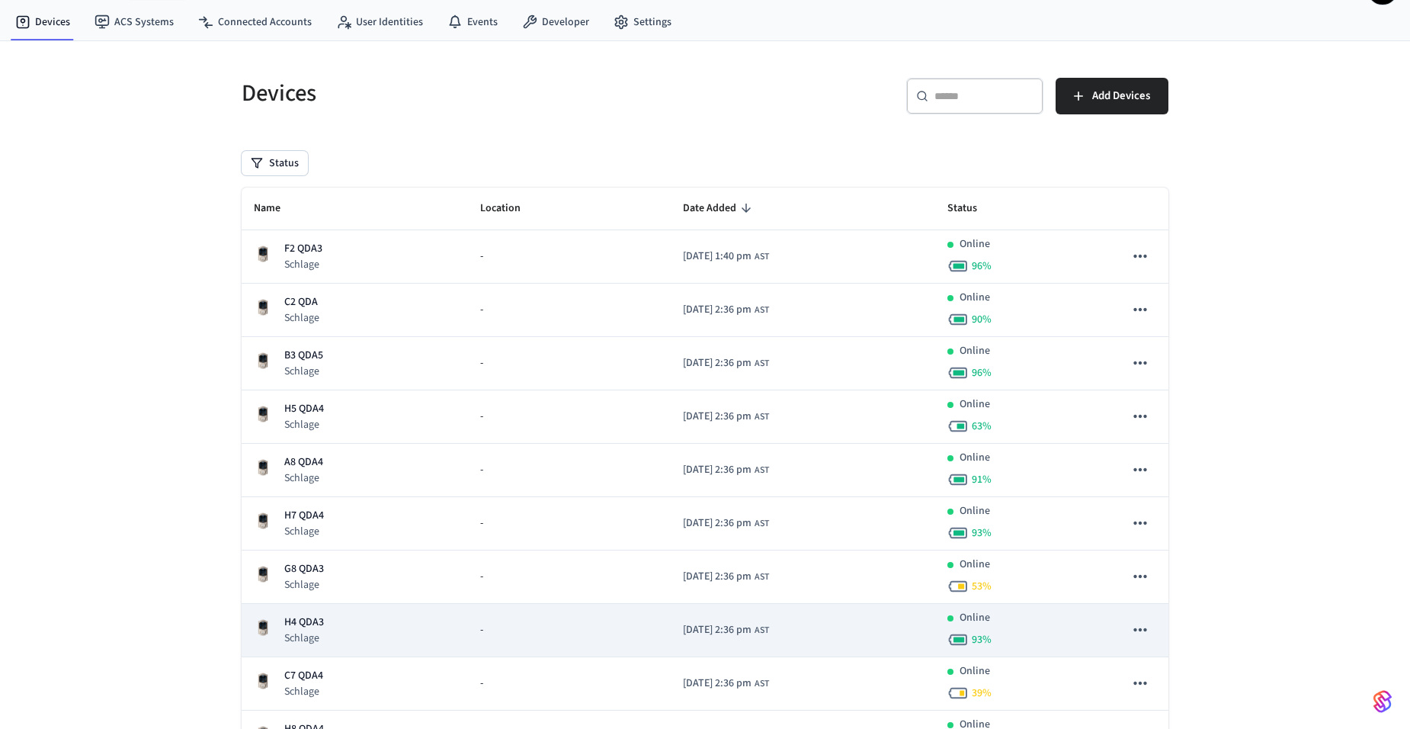
scroll to position [76, 0]
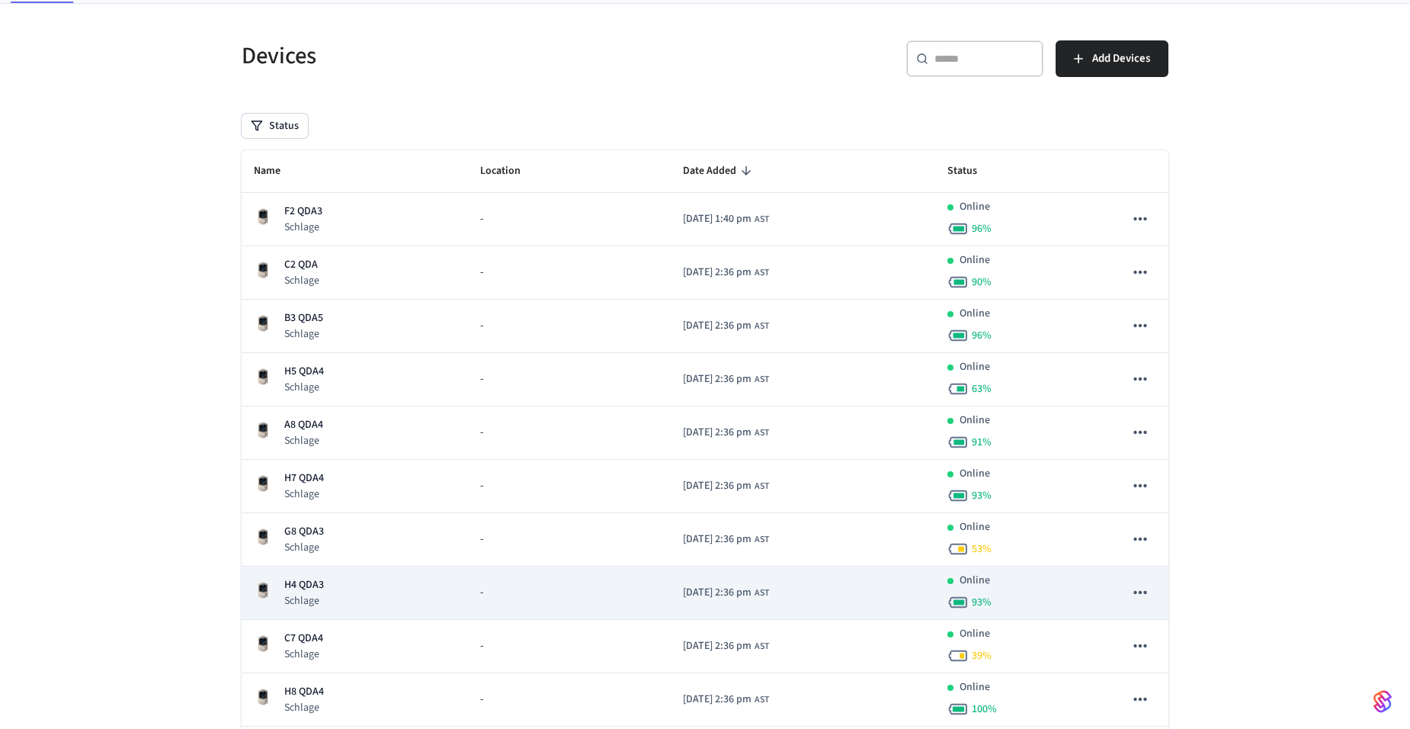
click at [322, 591] on p "H4 QDA3" at bounding box center [304, 585] width 40 height 16
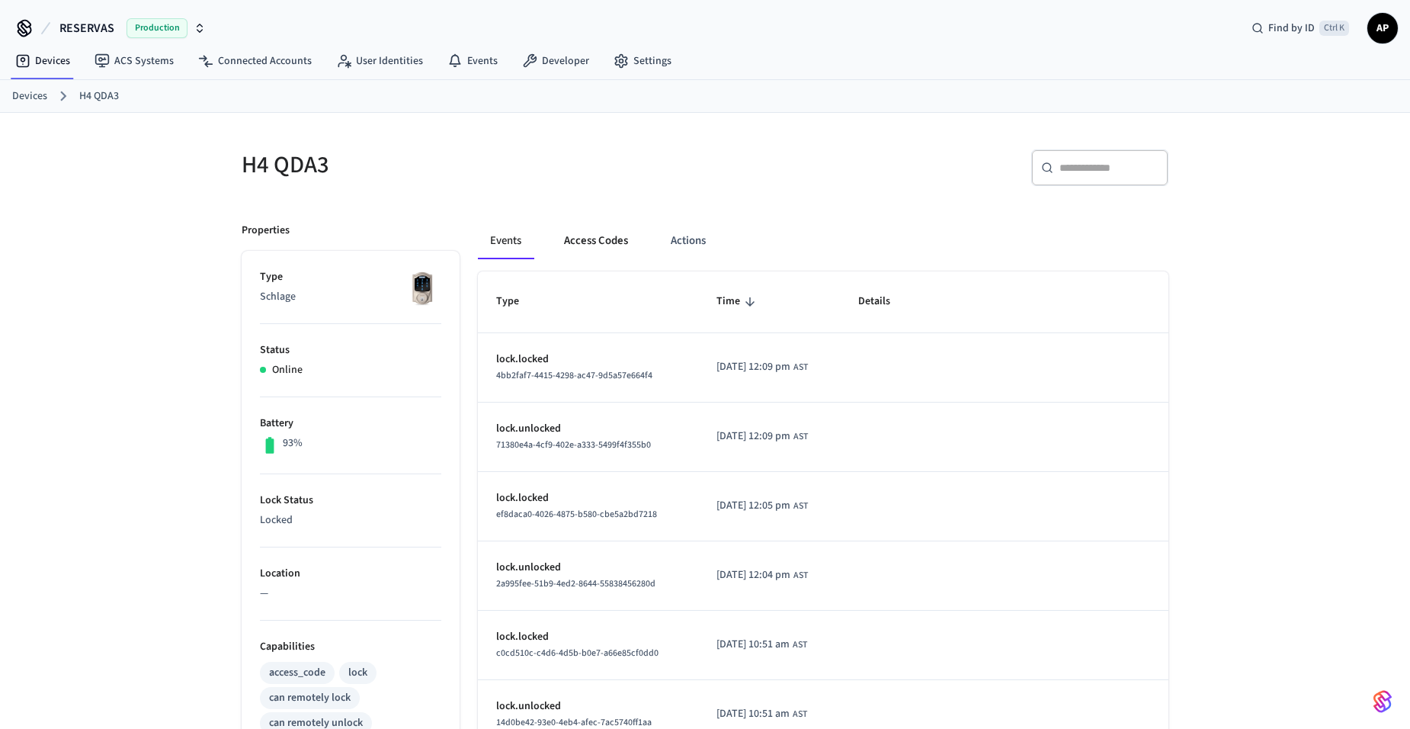
click at [604, 241] on button "Access Codes" at bounding box center [596, 241] width 88 height 37
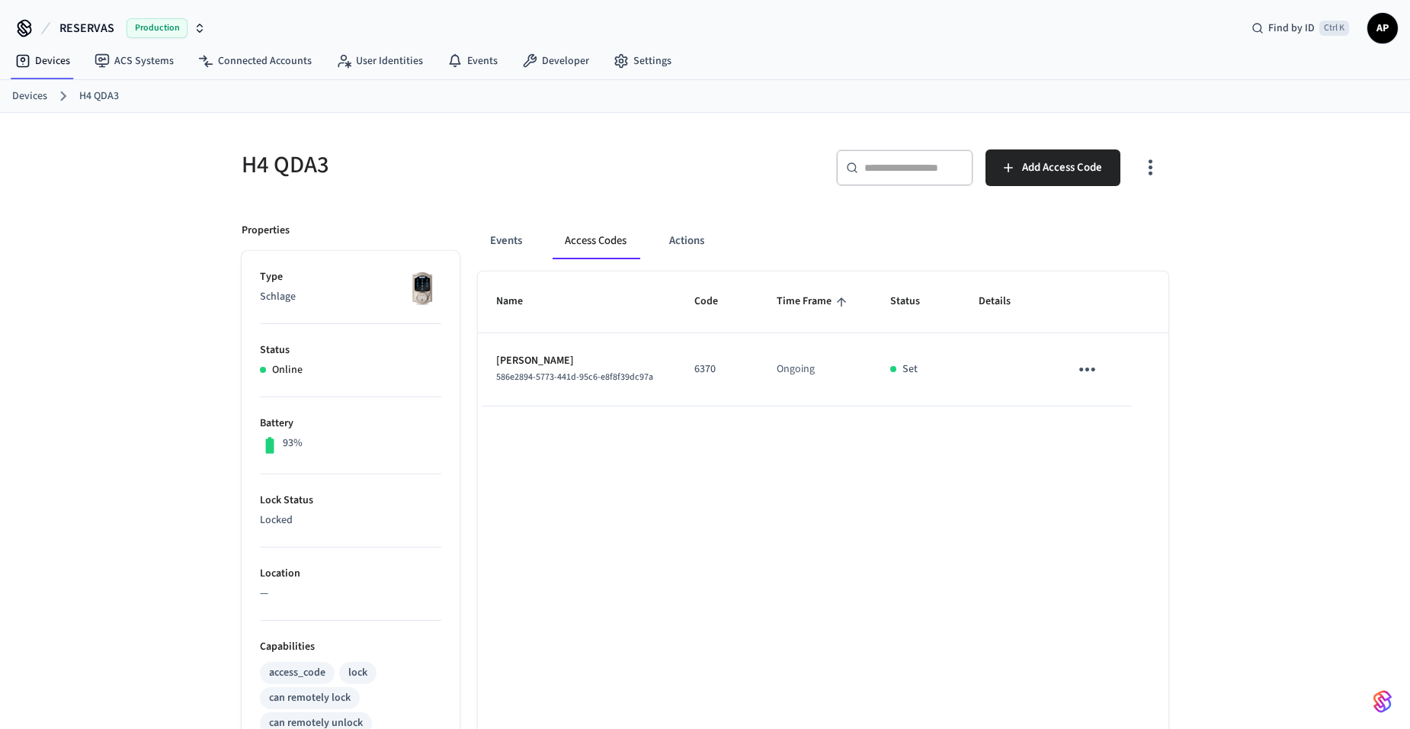
click at [1086, 375] on icon "sticky table" at bounding box center [1088, 370] width 24 height 24
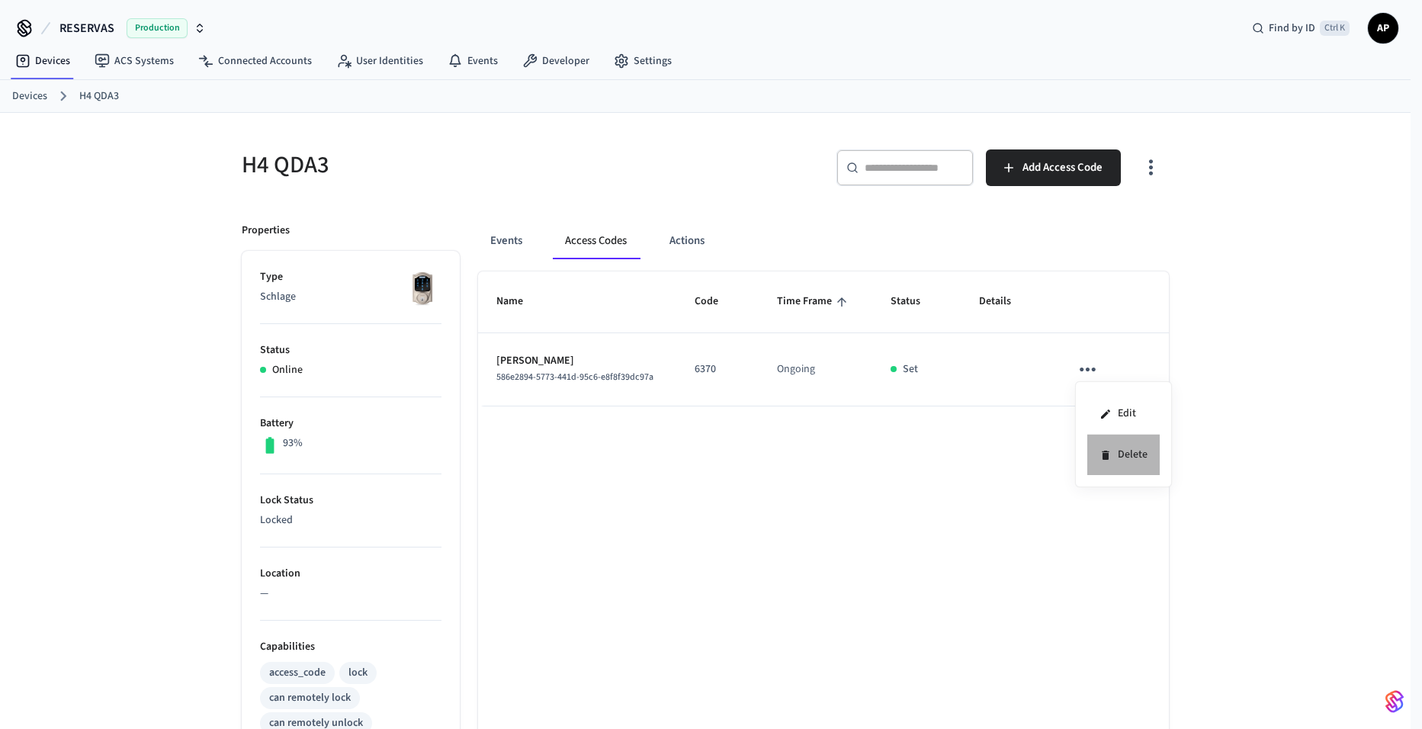
click at [1124, 452] on li "Delete" at bounding box center [1123, 455] width 72 height 40
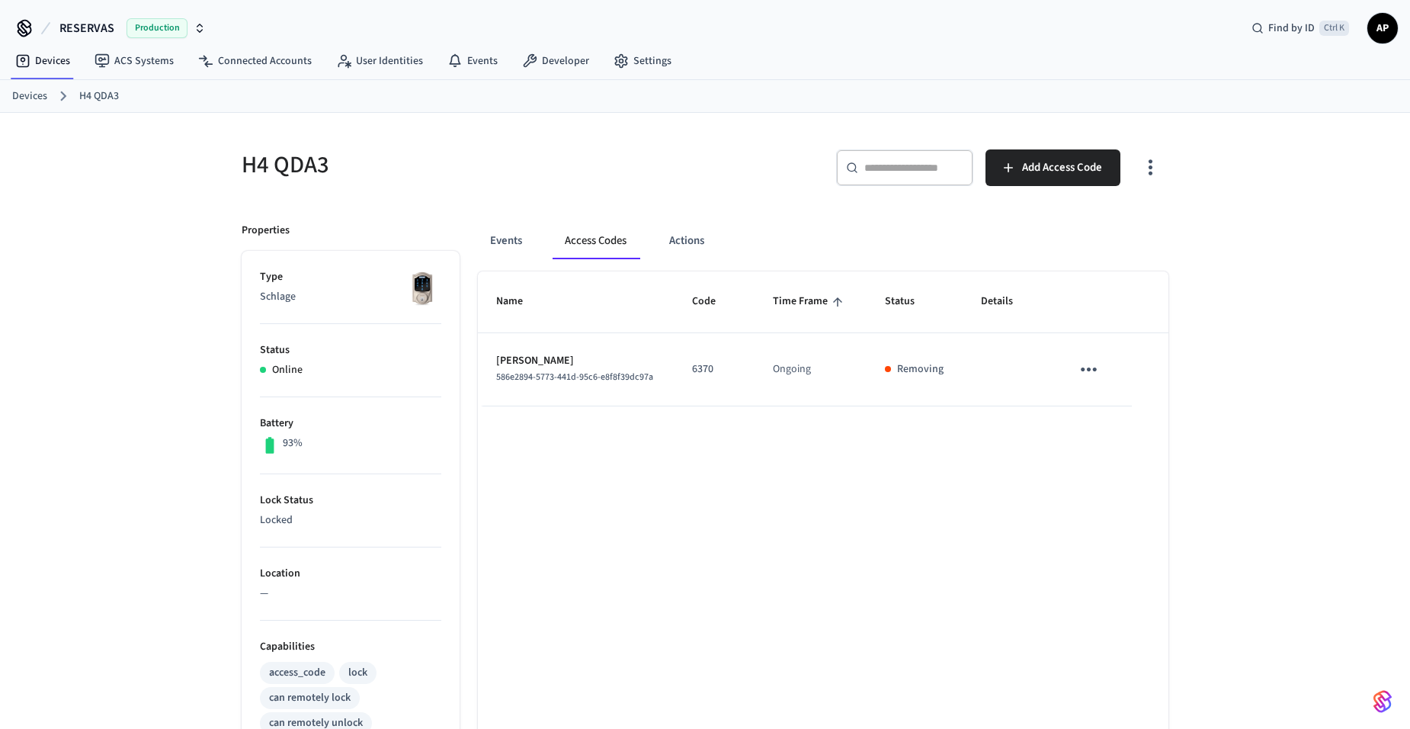
click at [29, 91] on link "Devices" at bounding box center [29, 96] width 35 height 16
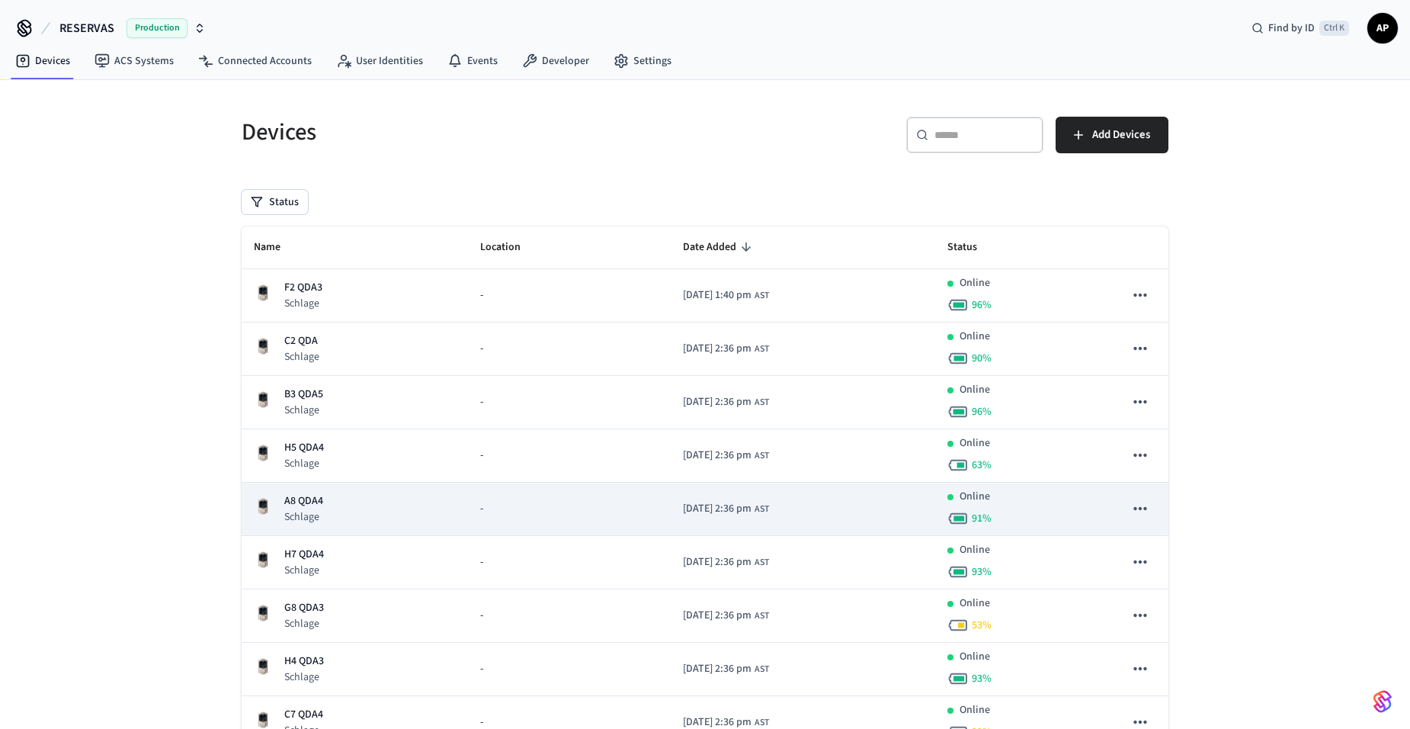
click at [306, 491] on td "A8 QDA4 Schlage" at bounding box center [355, 509] width 226 height 53
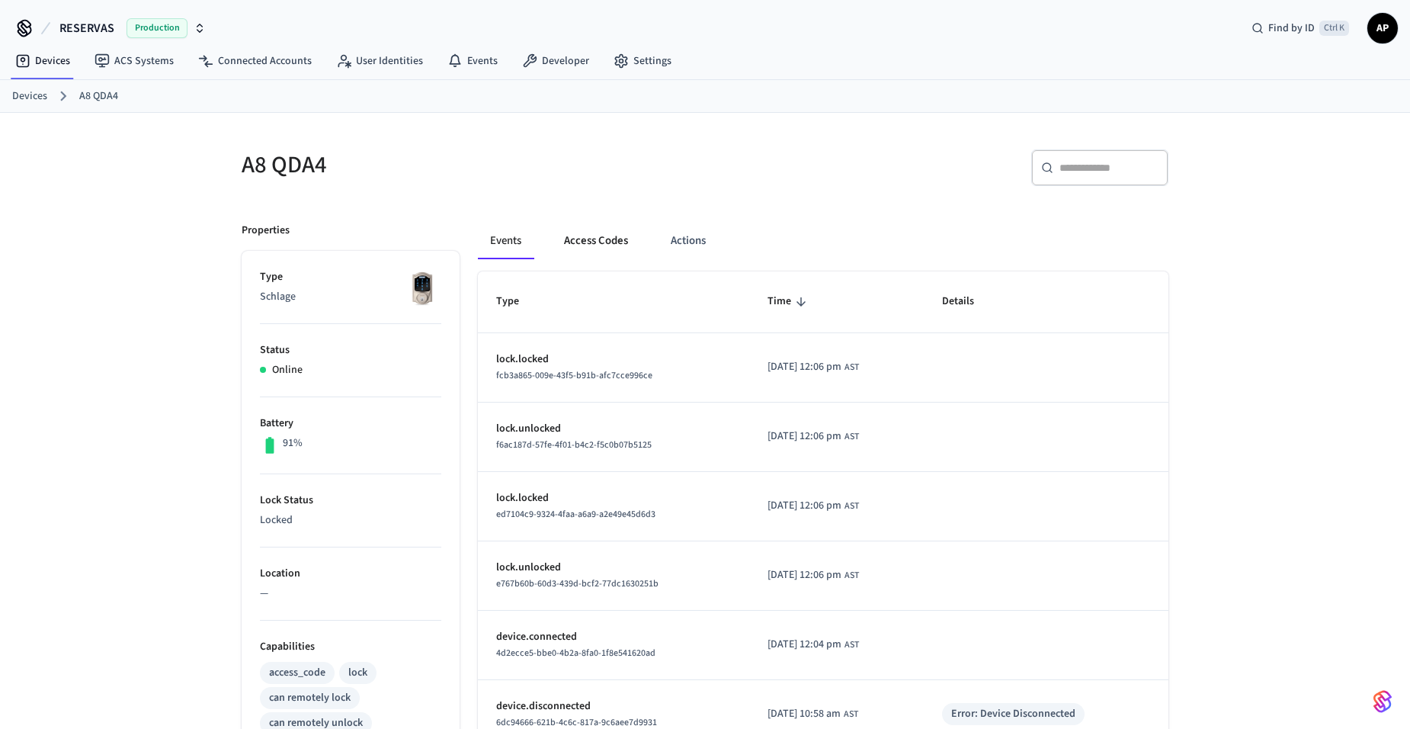
click at [598, 240] on button "Access Codes" at bounding box center [596, 241] width 88 height 37
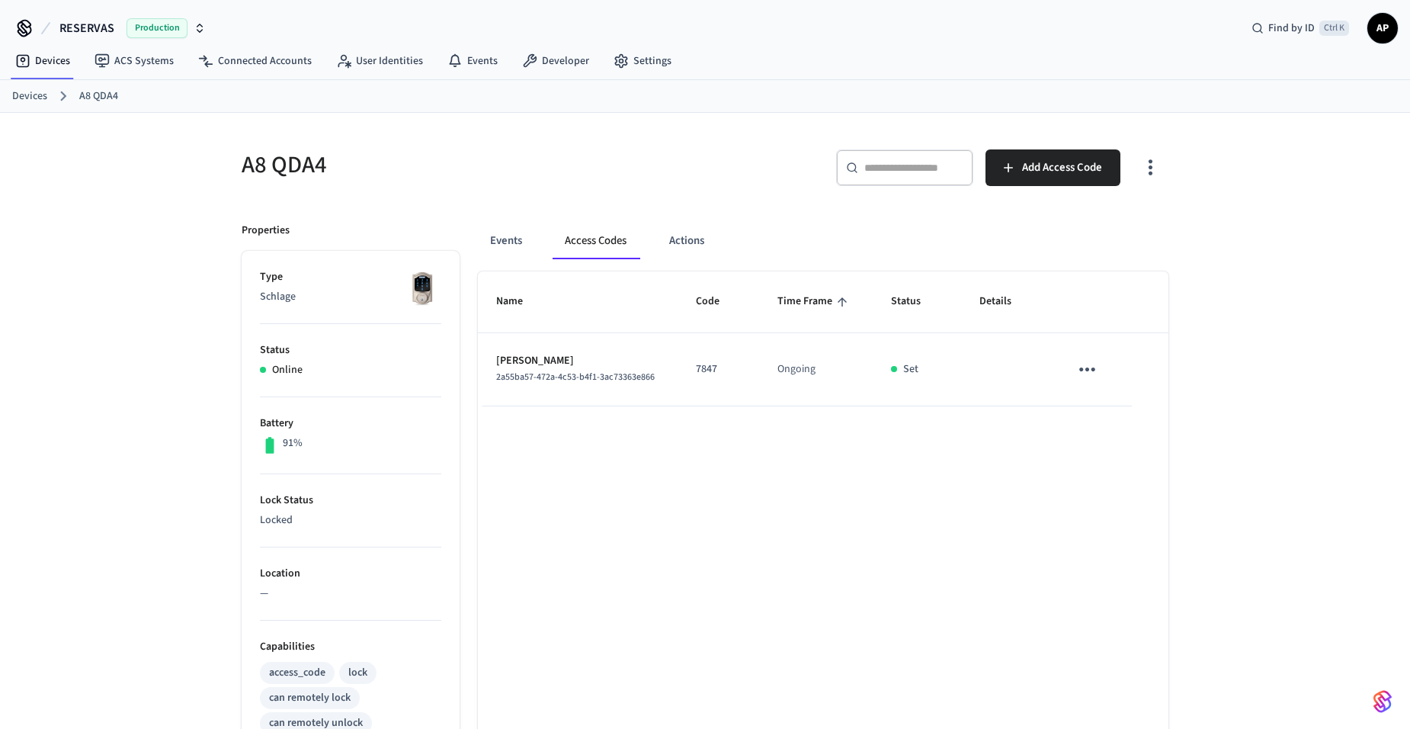
click at [1089, 376] on icon "sticky table" at bounding box center [1088, 370] width 24 height 24
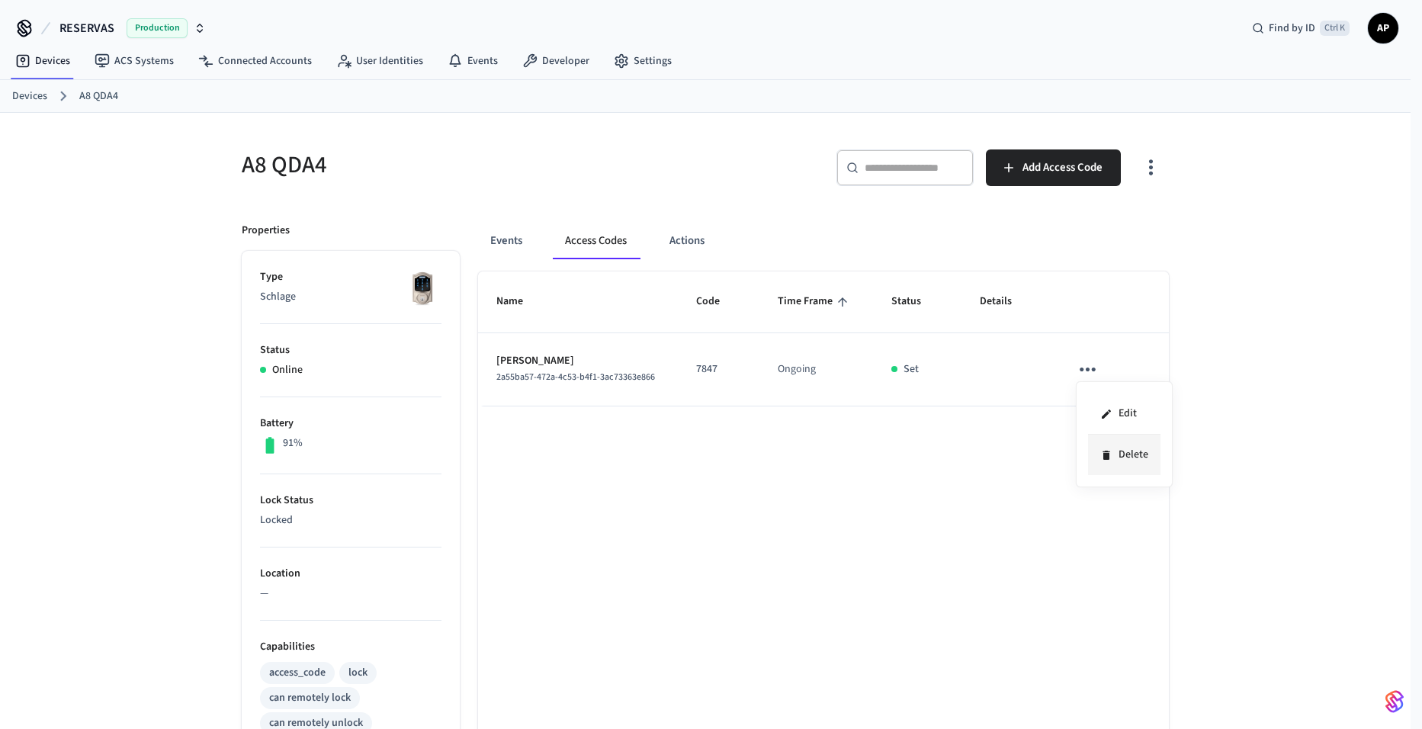
click at [1115, 454] on li "Delete" at bounding box center [1124, 455] width 72 height 40
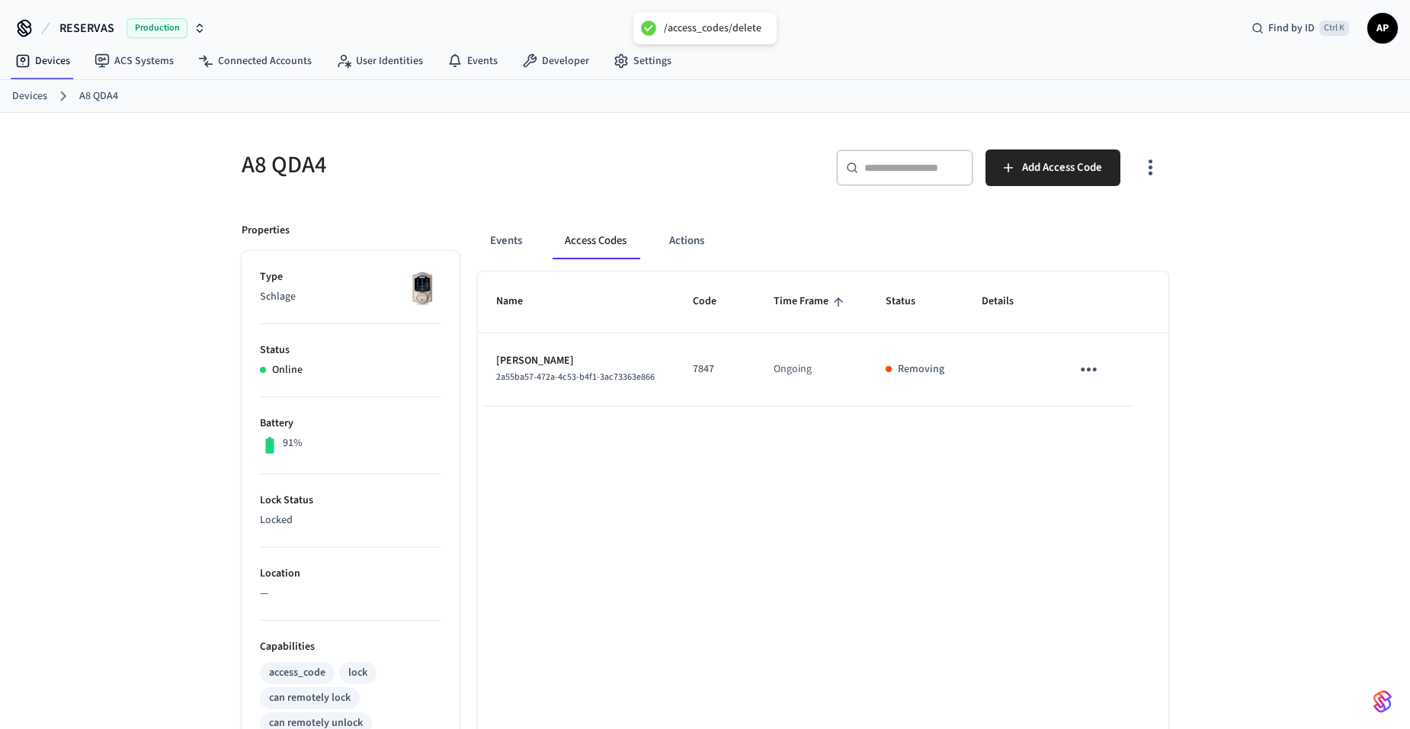
click at [41, 98] on link "Devices" at bounding box center [29, 96] width 35 height 16
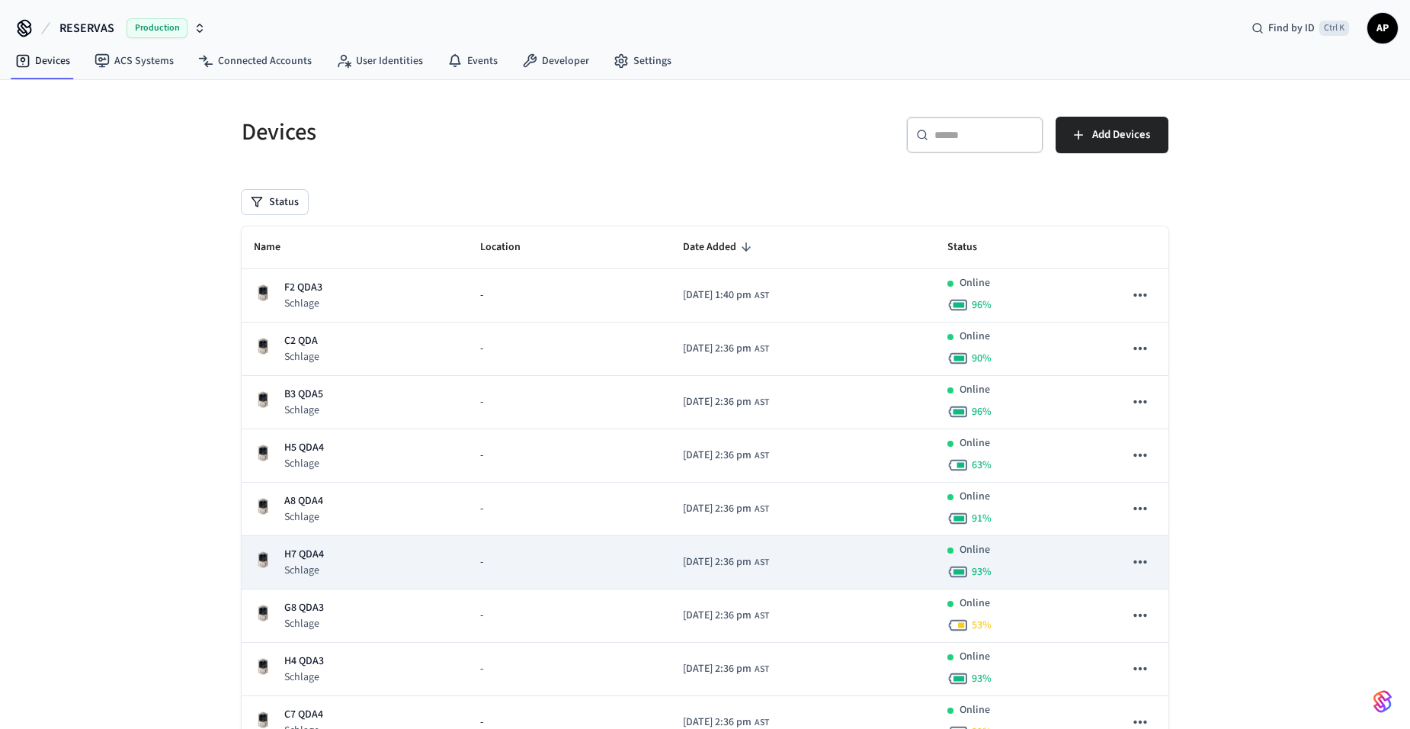
click at [329, 542] on td "H7 QDA4 Schlage" at bounding box center [355, 562] width 226 height 53
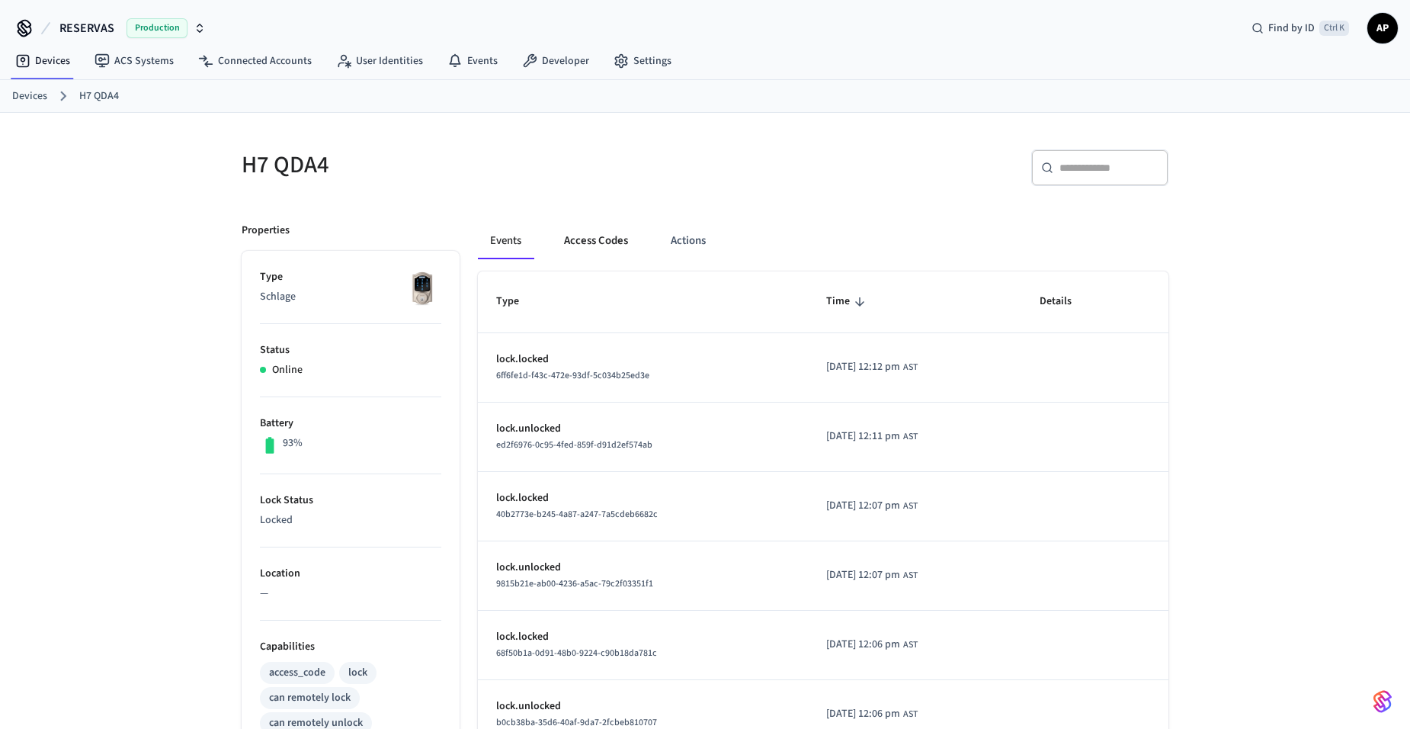
click at [611, 242] on button "Access Codes" at bounding box center [596, 241] width 88 height 37
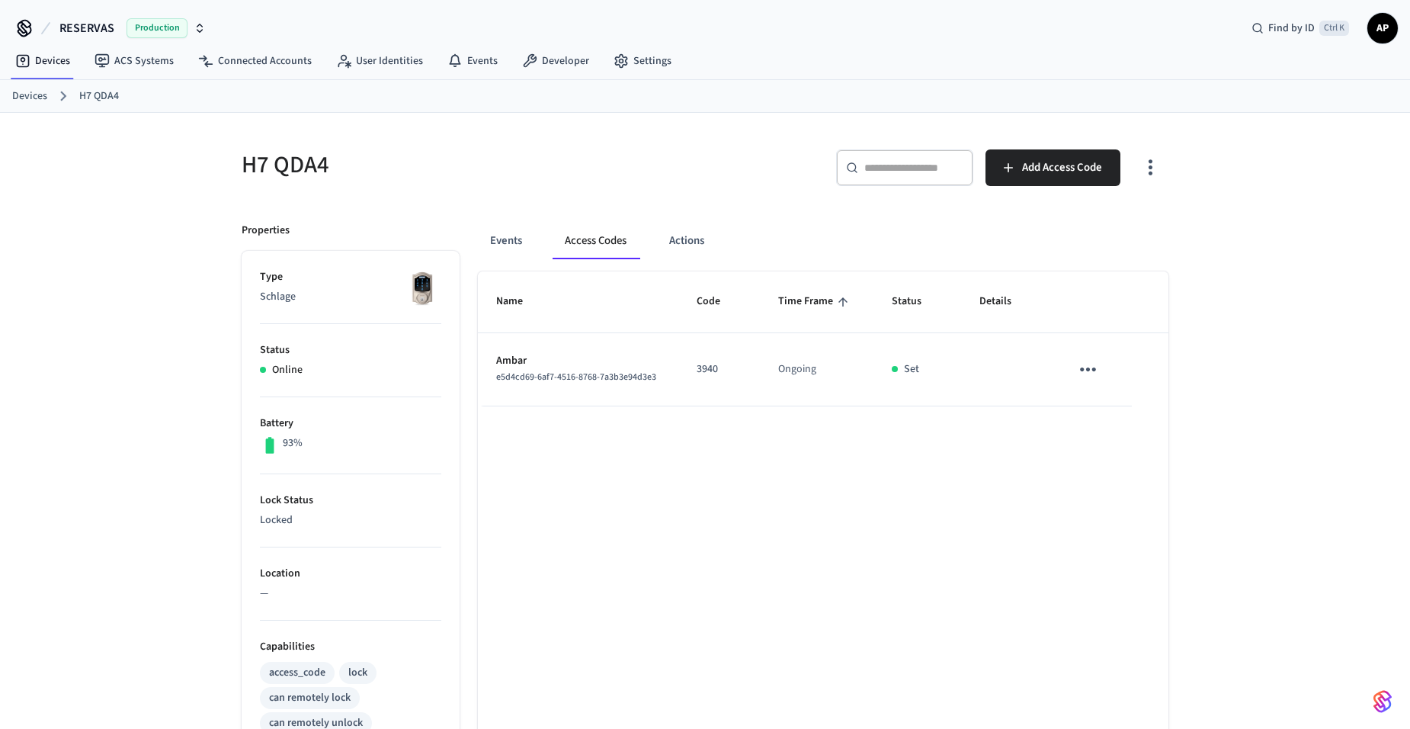
click at [1081, 371] on icon "sticky table" at bounding box center [1088, 370] width 24 height 24
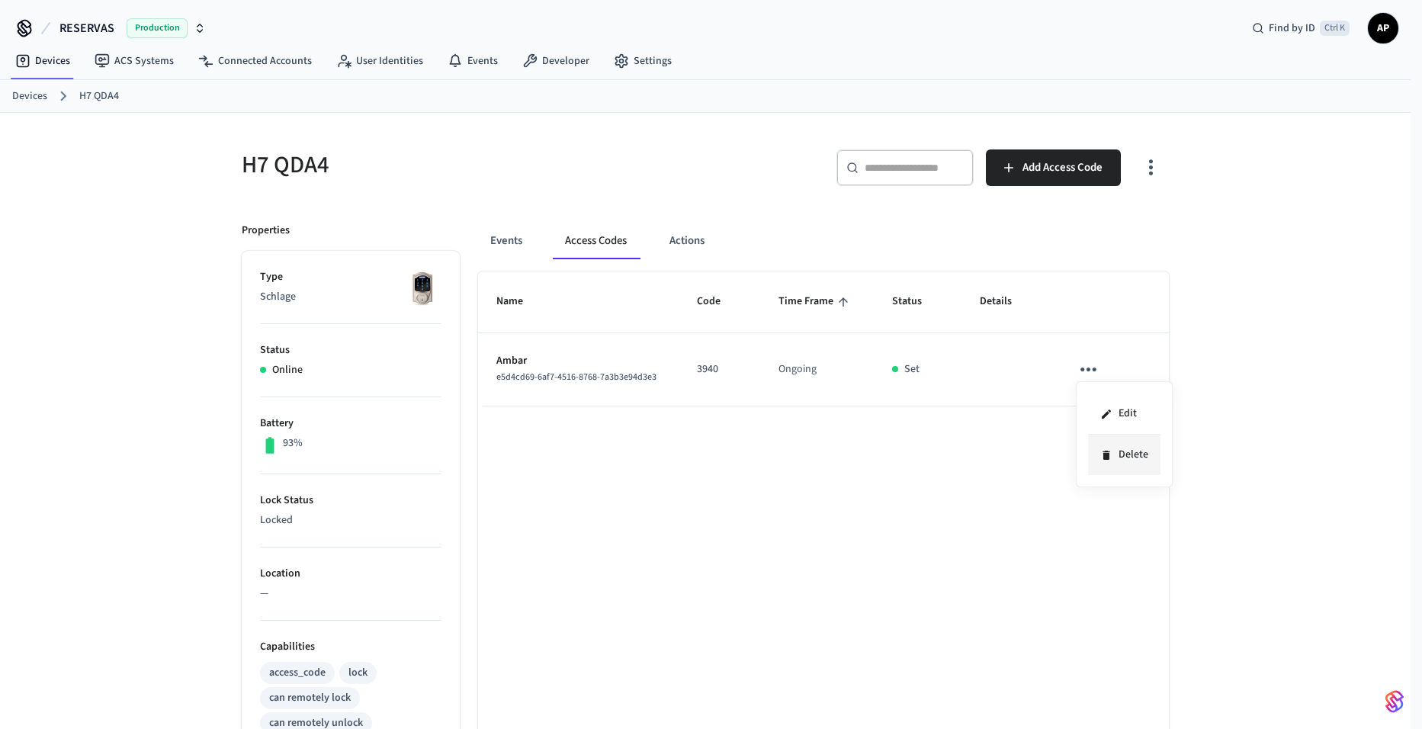
click at [1114, 457] on li "Delete" at bounding box center [1124, 455] width 72 height 40
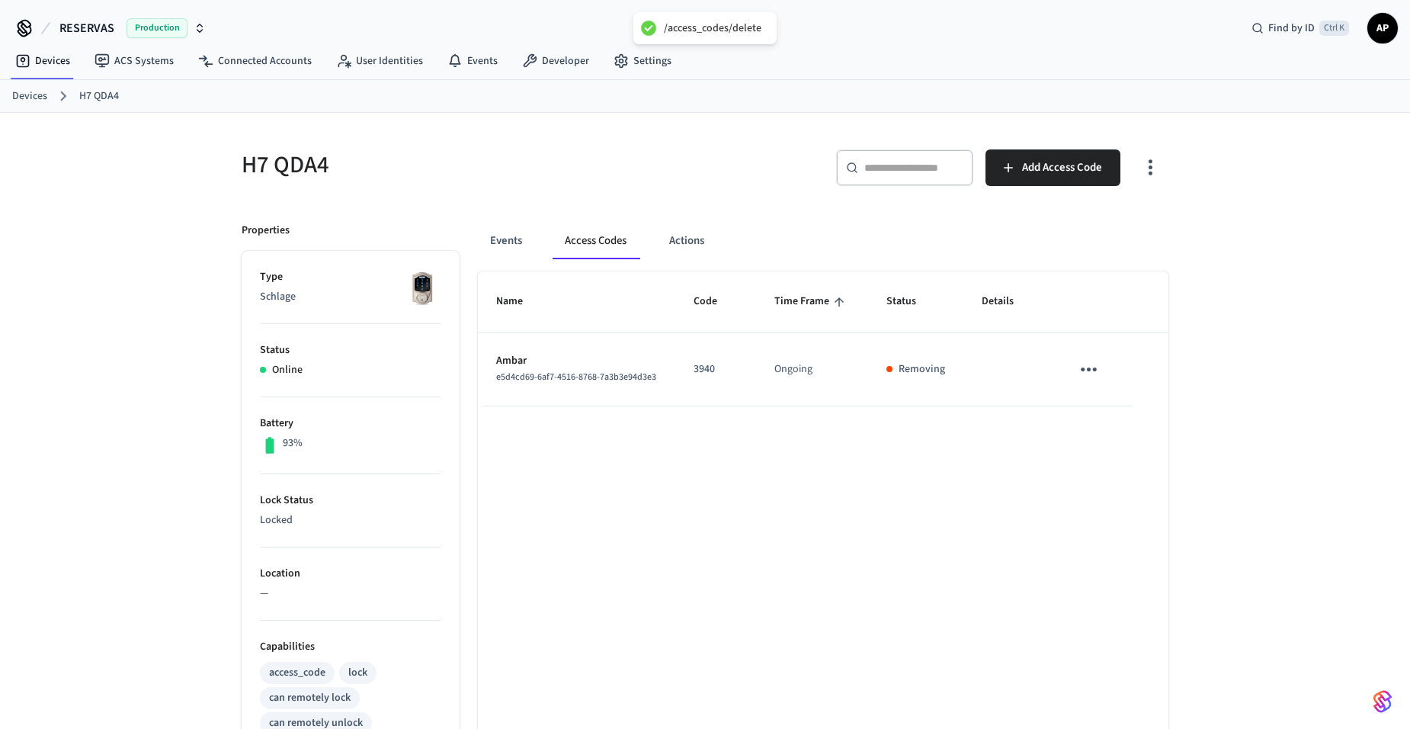
click at [27, 94] on link "Devices" at bounding box center [29, 96] width 35 height 16
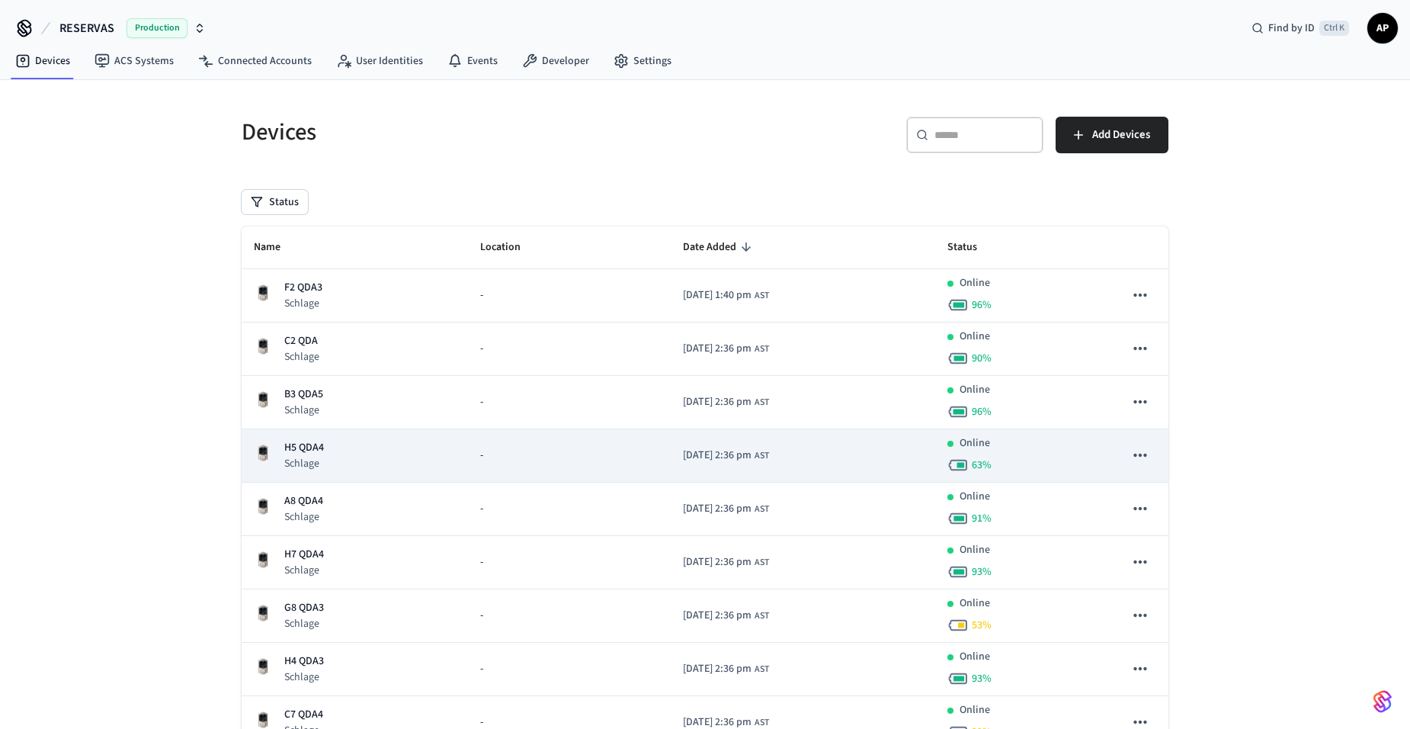
click at [317, 442] on p "H5 QDA4" at bounding box center [304, 448] width 40 height 16
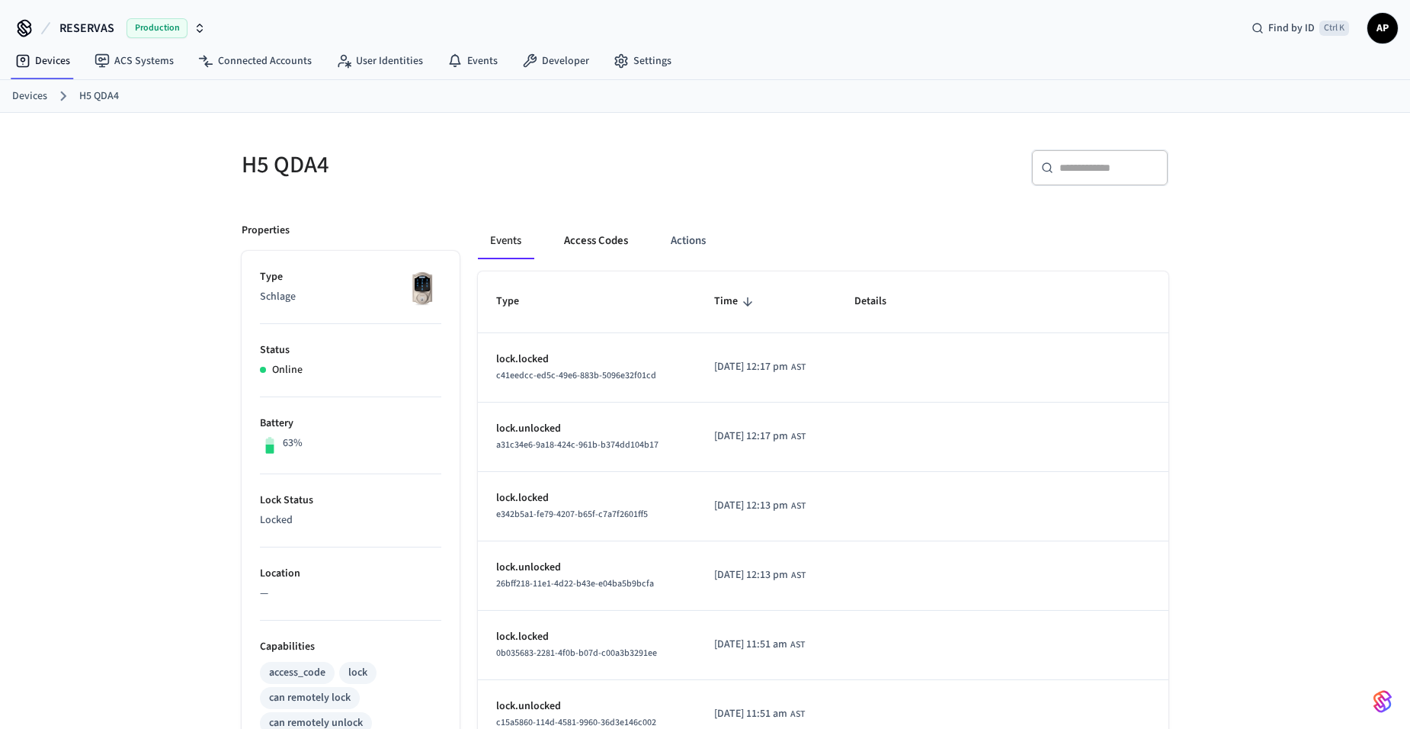
click at [608, 240] on button "Access Codes" at bounding box center [596, 241] width 88 height 37
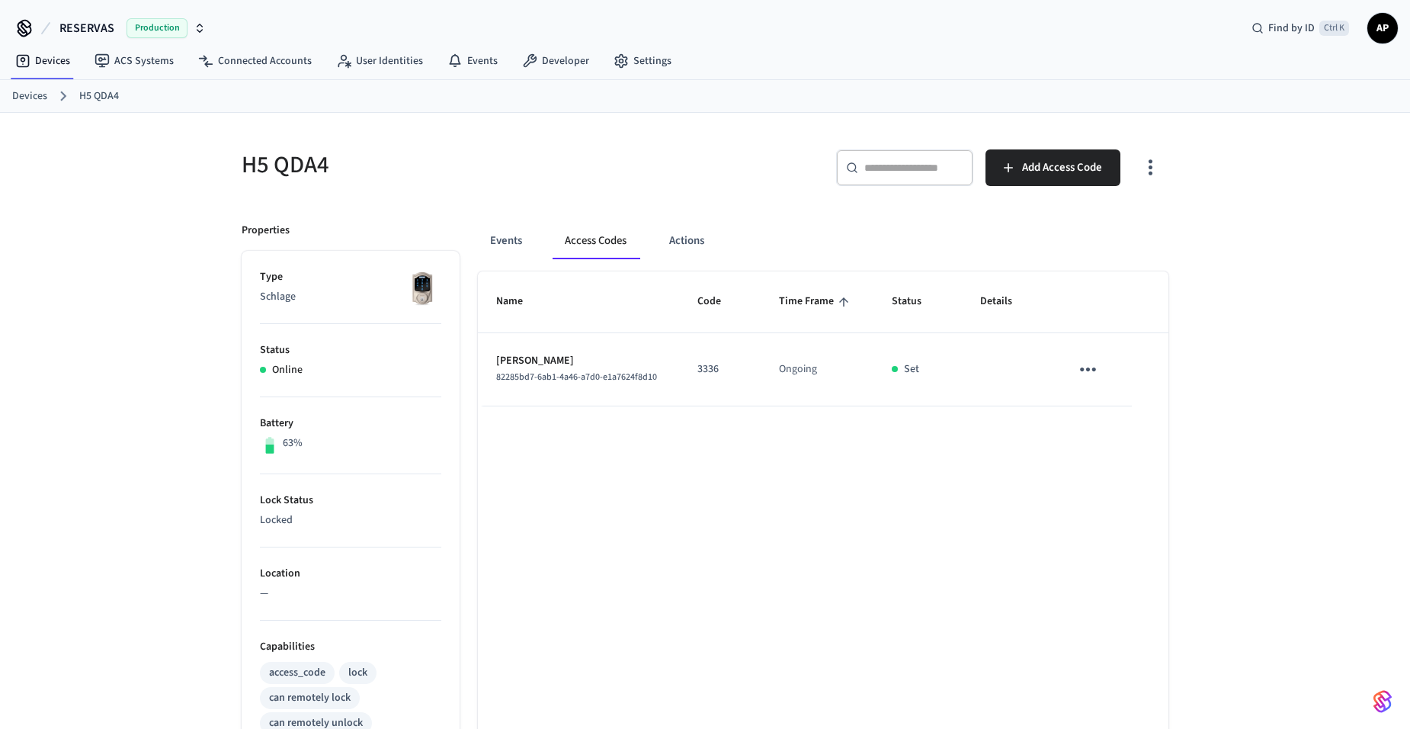
click at [1084, 368] on icon "sticky table" at bounding box center [1088, 370] width 24 height 24
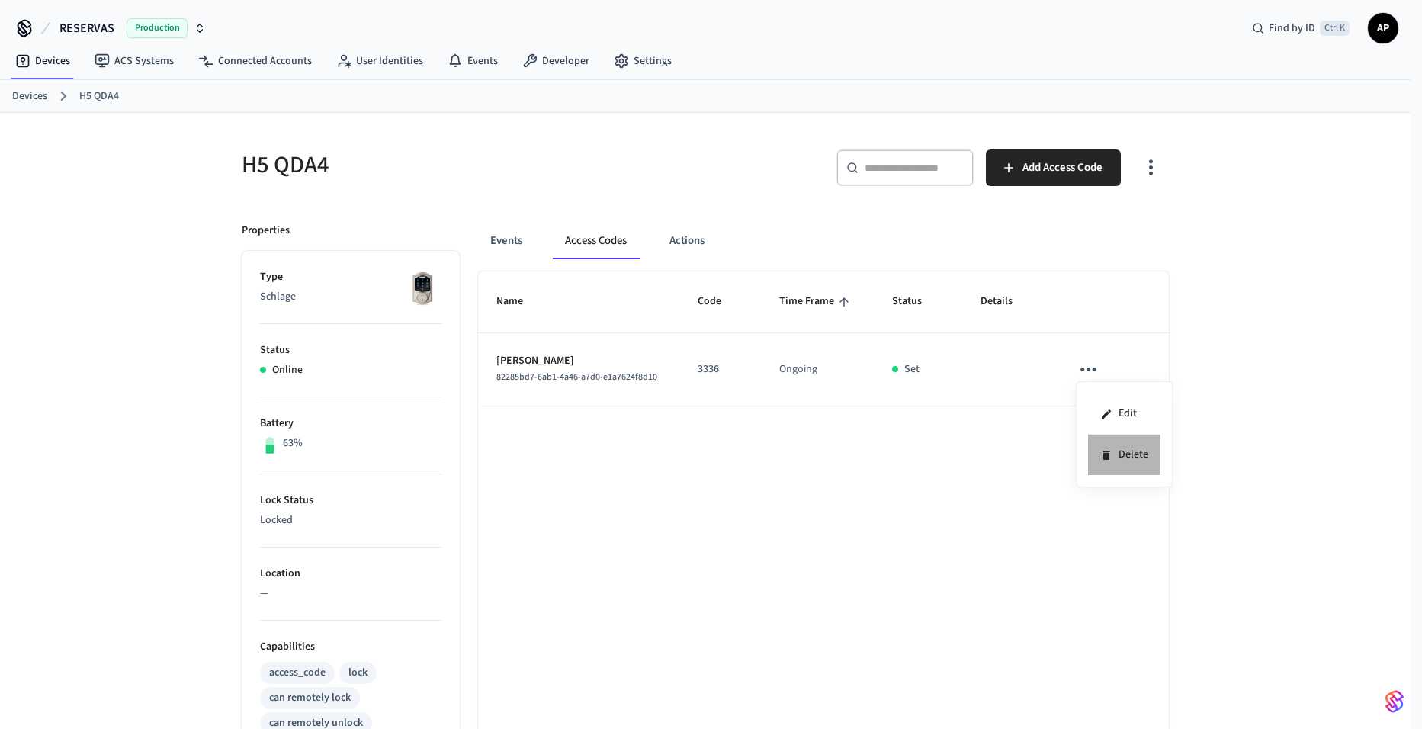
click at [1147, 453] on li "Delete" at bounding box center [1124, 455] width 72 height 40
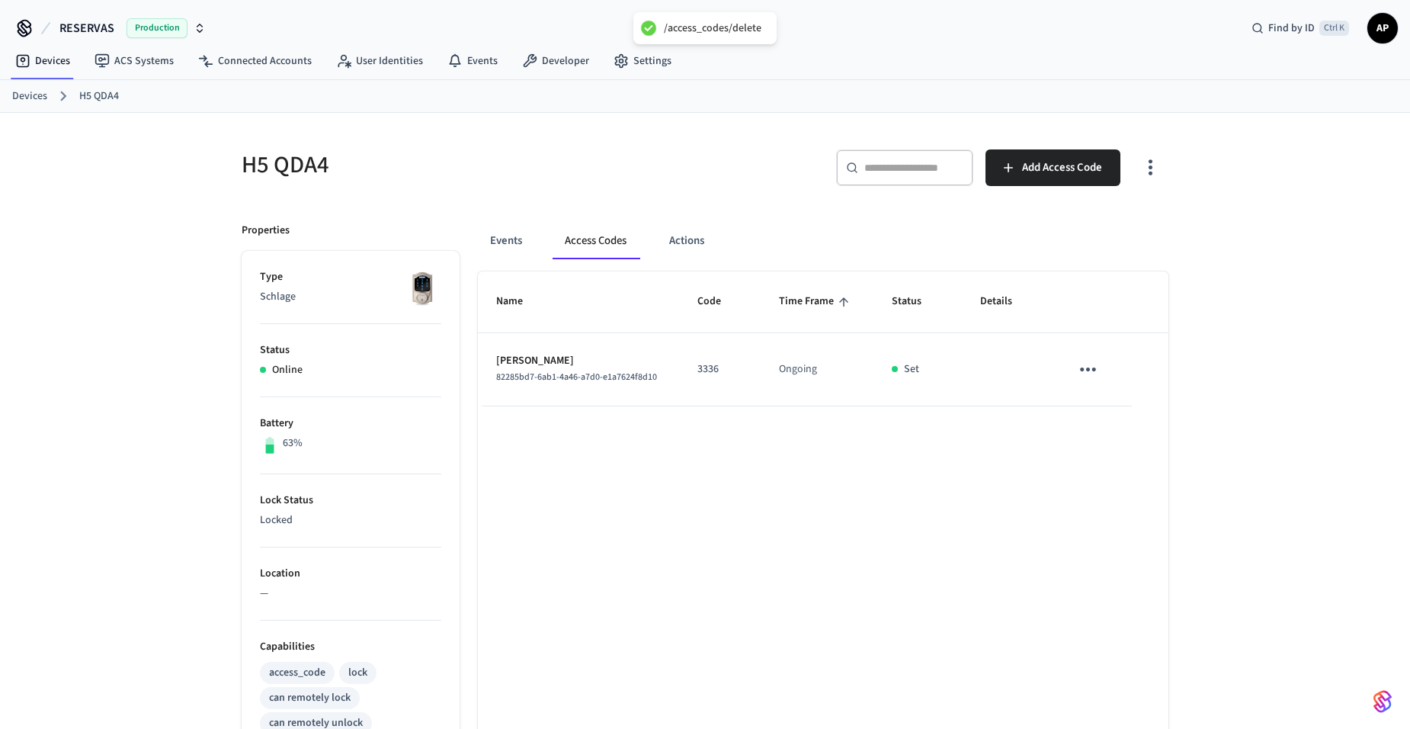
click at [33, 100] on link "Devices" at bounding box center [29, 96] width 35 height 16
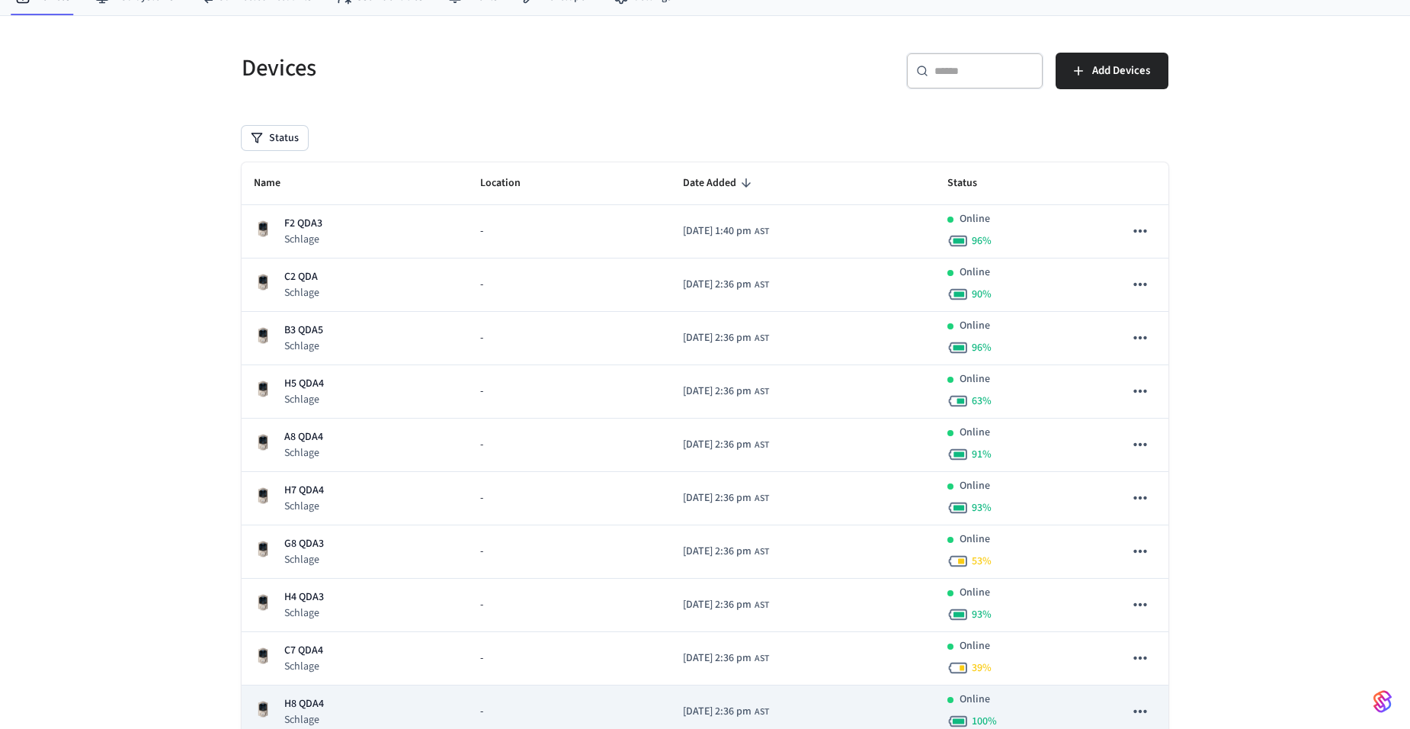
scroll to position [152, 0]
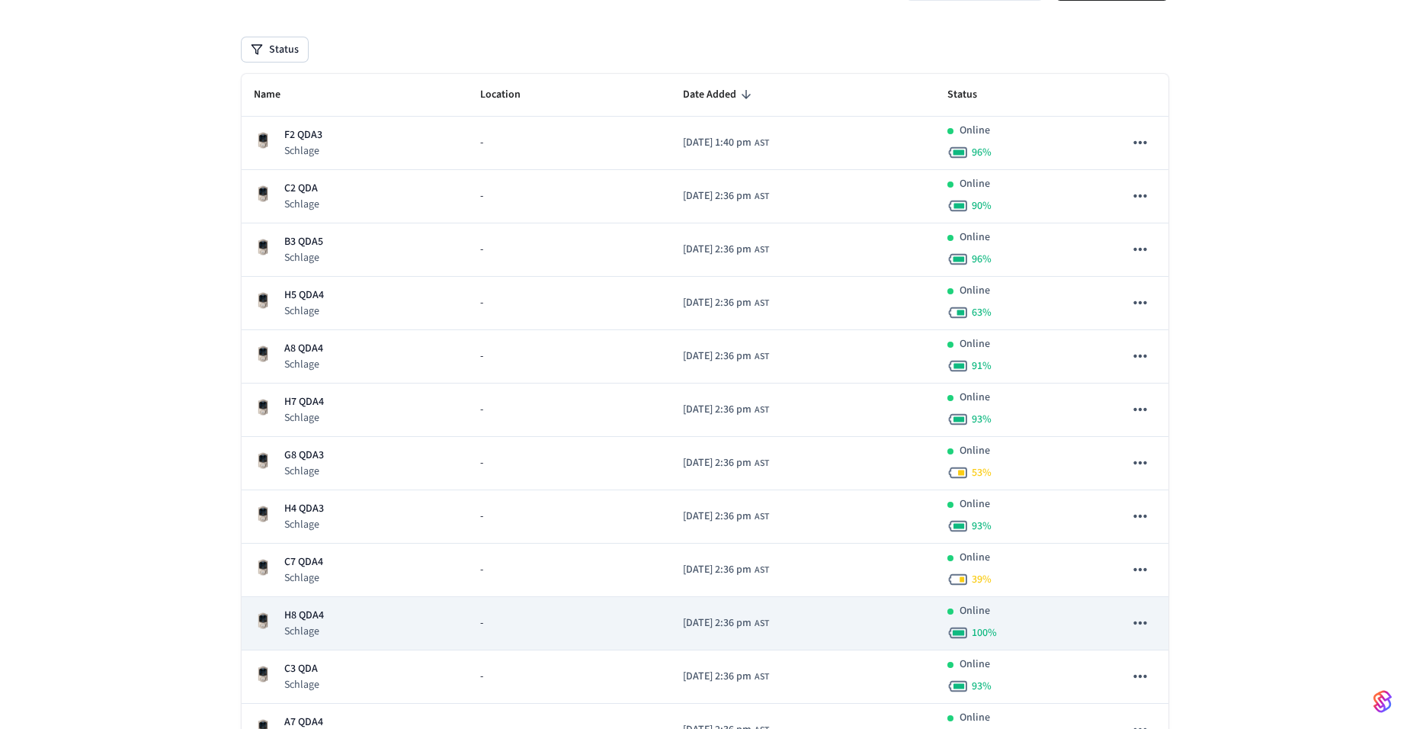
click at [302, 634] on p "Schlage" at bounding box center [304, 631] width 40 height 15
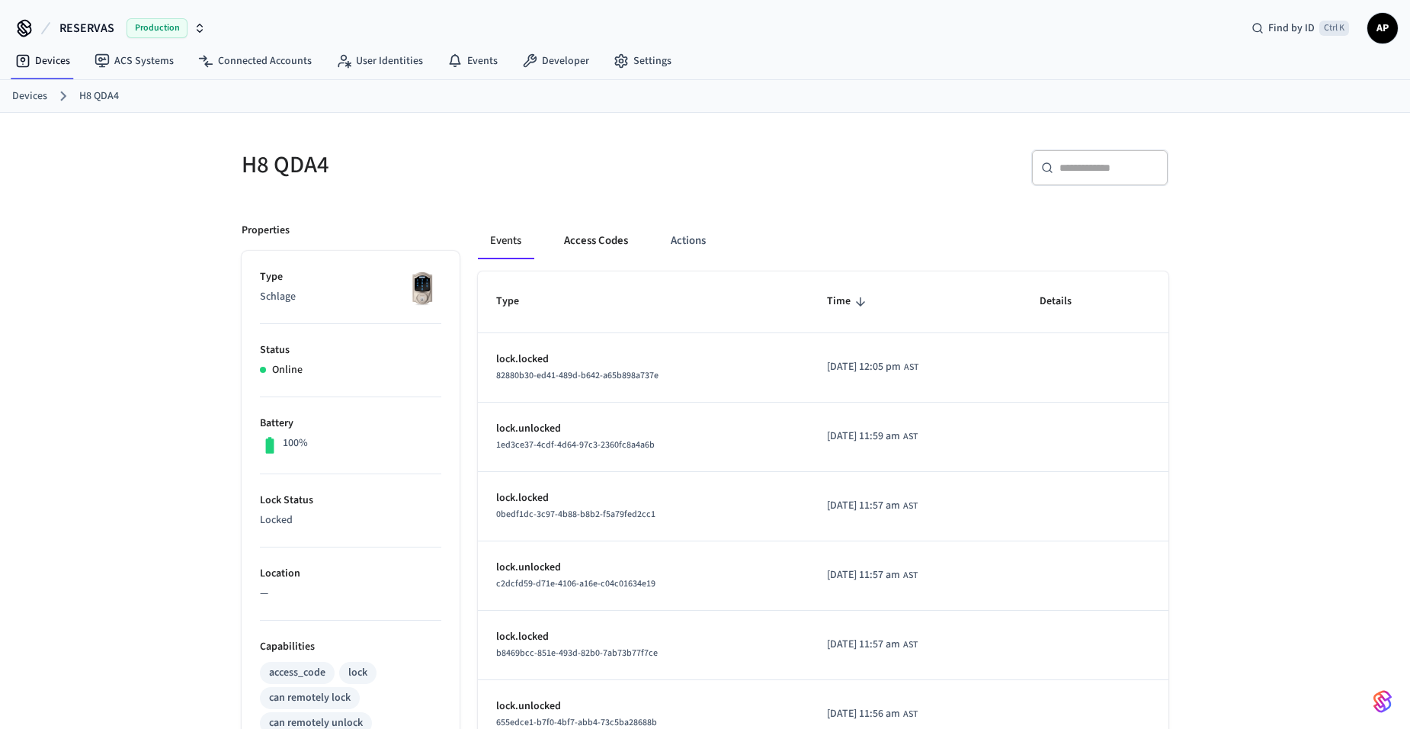
click at [601, 241] on button "Access Codes" at bounding box center [596, 241] width 88 height 37
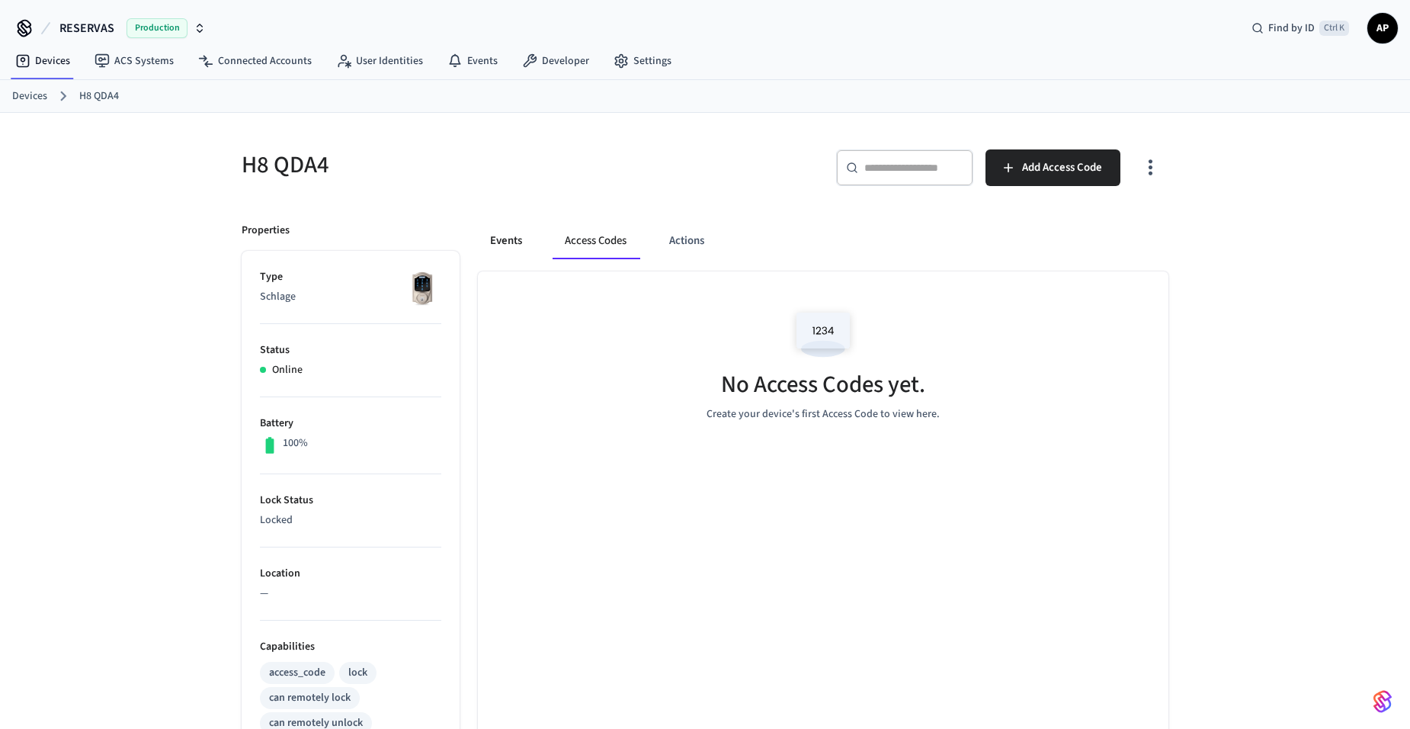
click at [493, 248] on button "Events" at bounding box center [506, 241] width 56 height 37
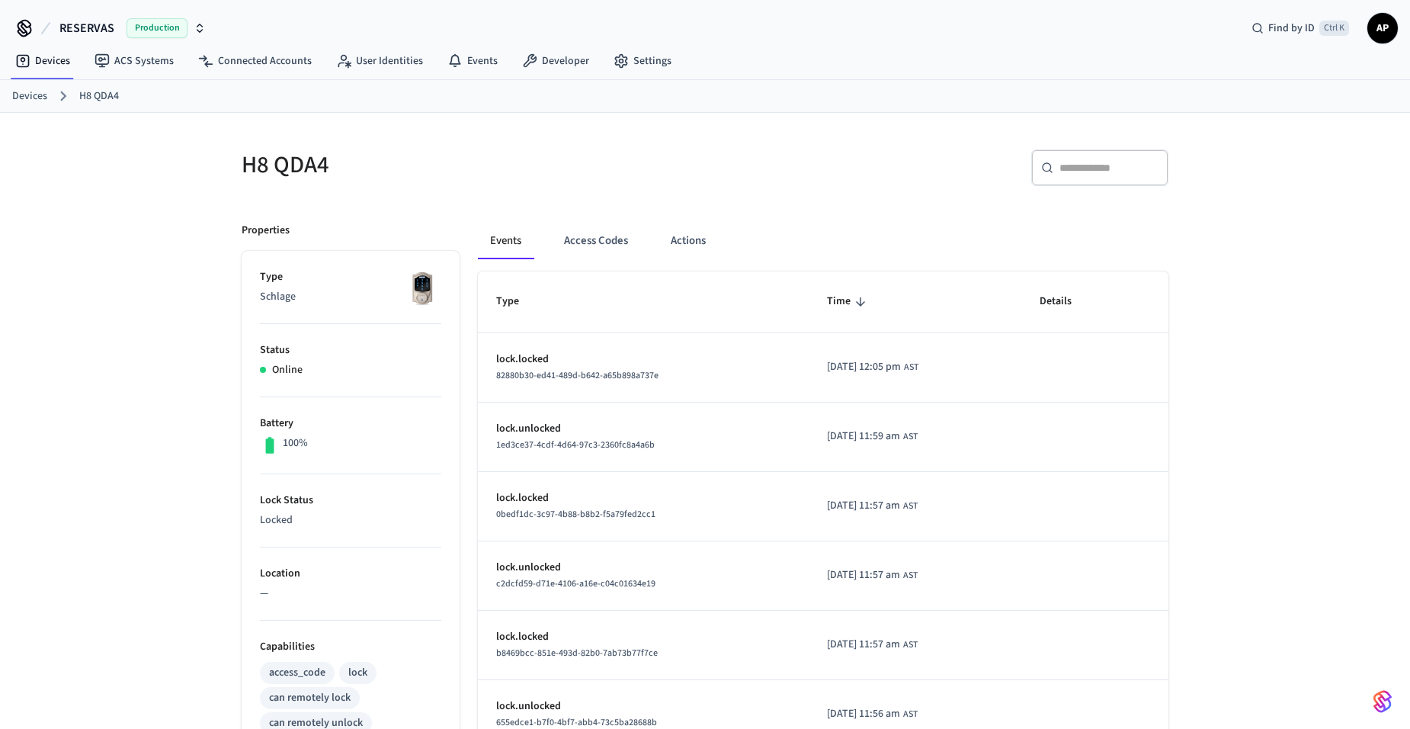
click at [21, 97] on link "Devices" at bounding box center [29, 96] width 35 height 16
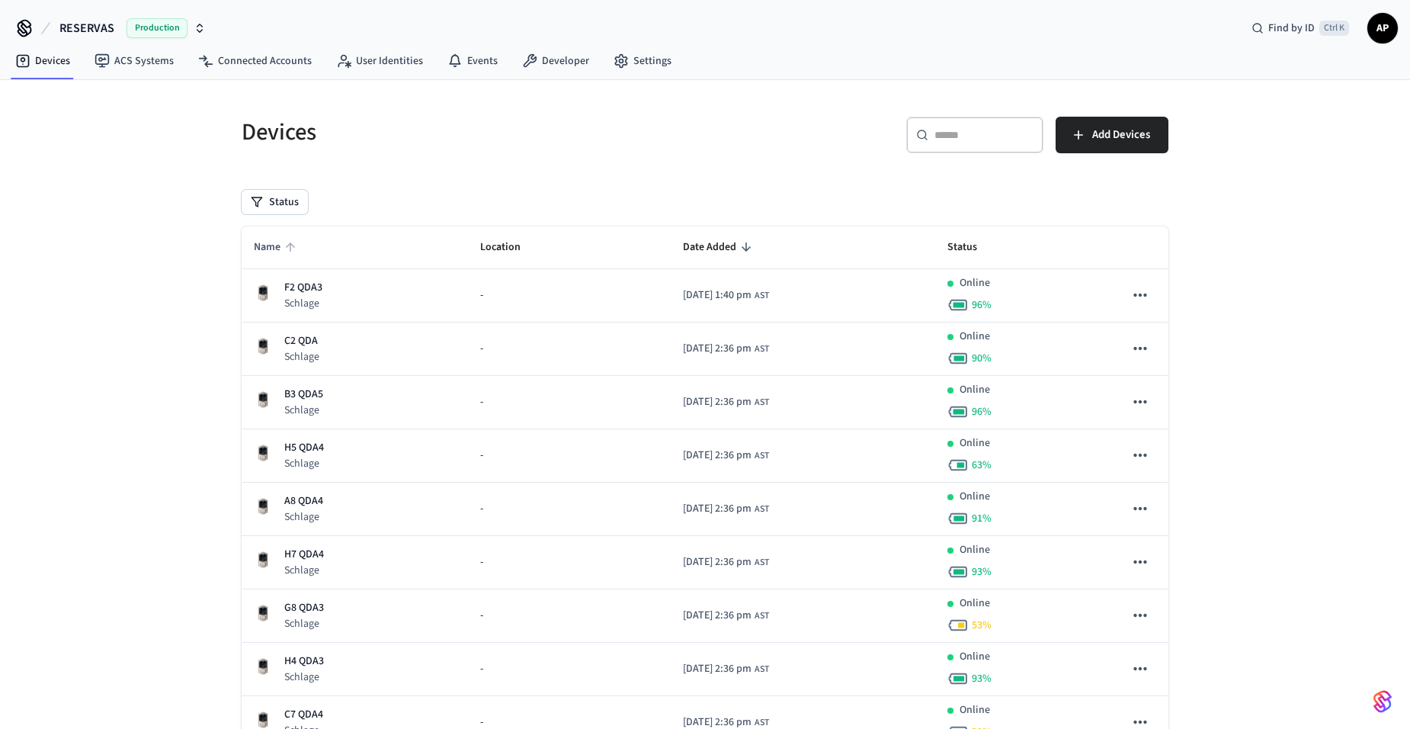
click at [268, 242] on span "Name" at bounding box center [277, 248] width 47 height 24
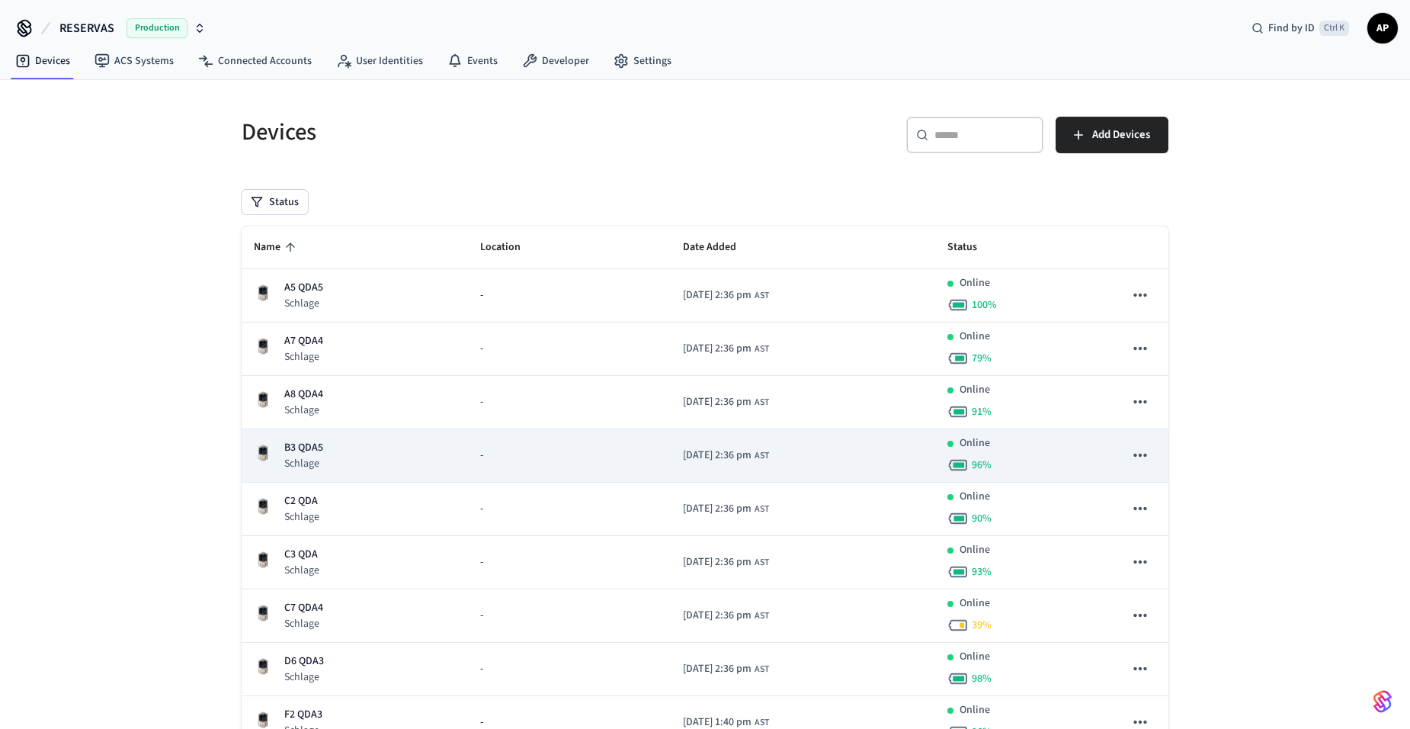
click at [310, 459] on p "Schlage" at bounding box center [303, 463] width 39 height 15
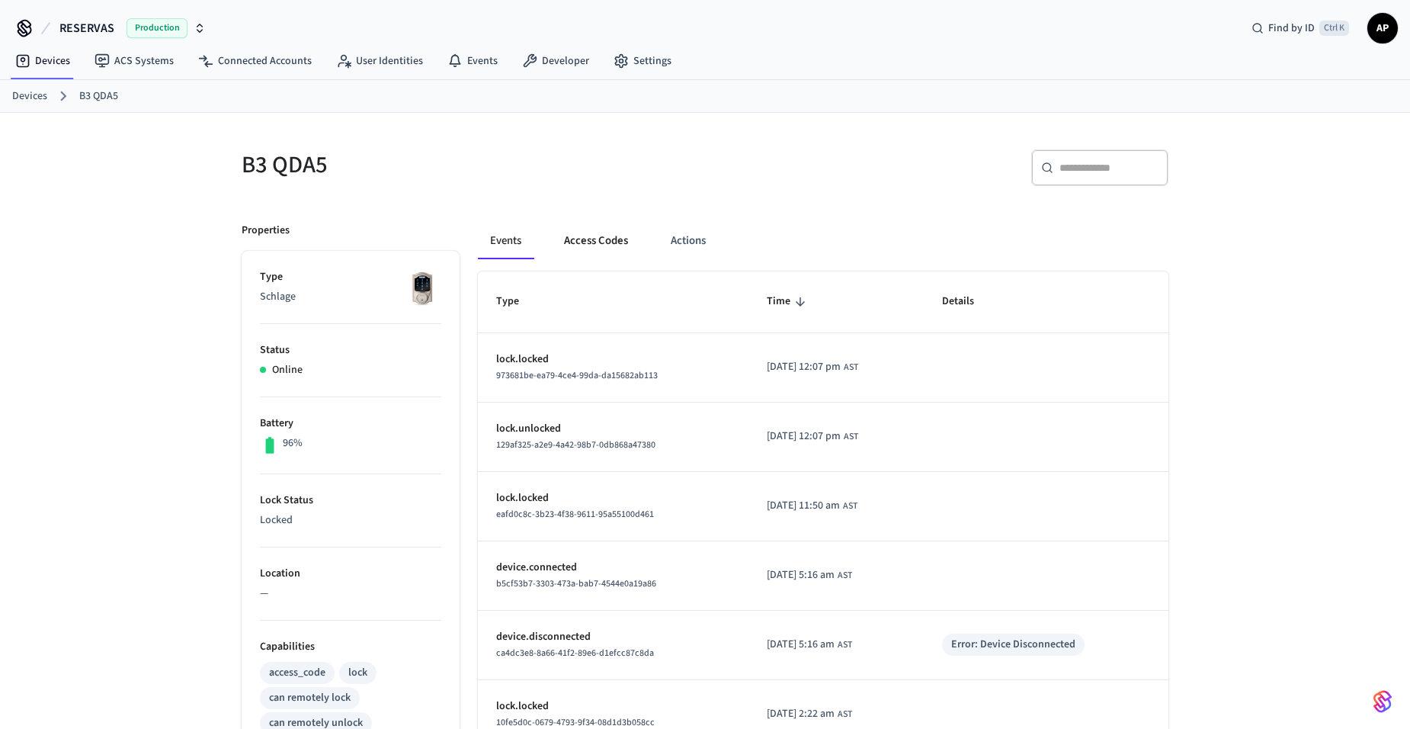
click at [579, 245] on button "Access Codes" at bounding box center [596, 241] width 88 height 37
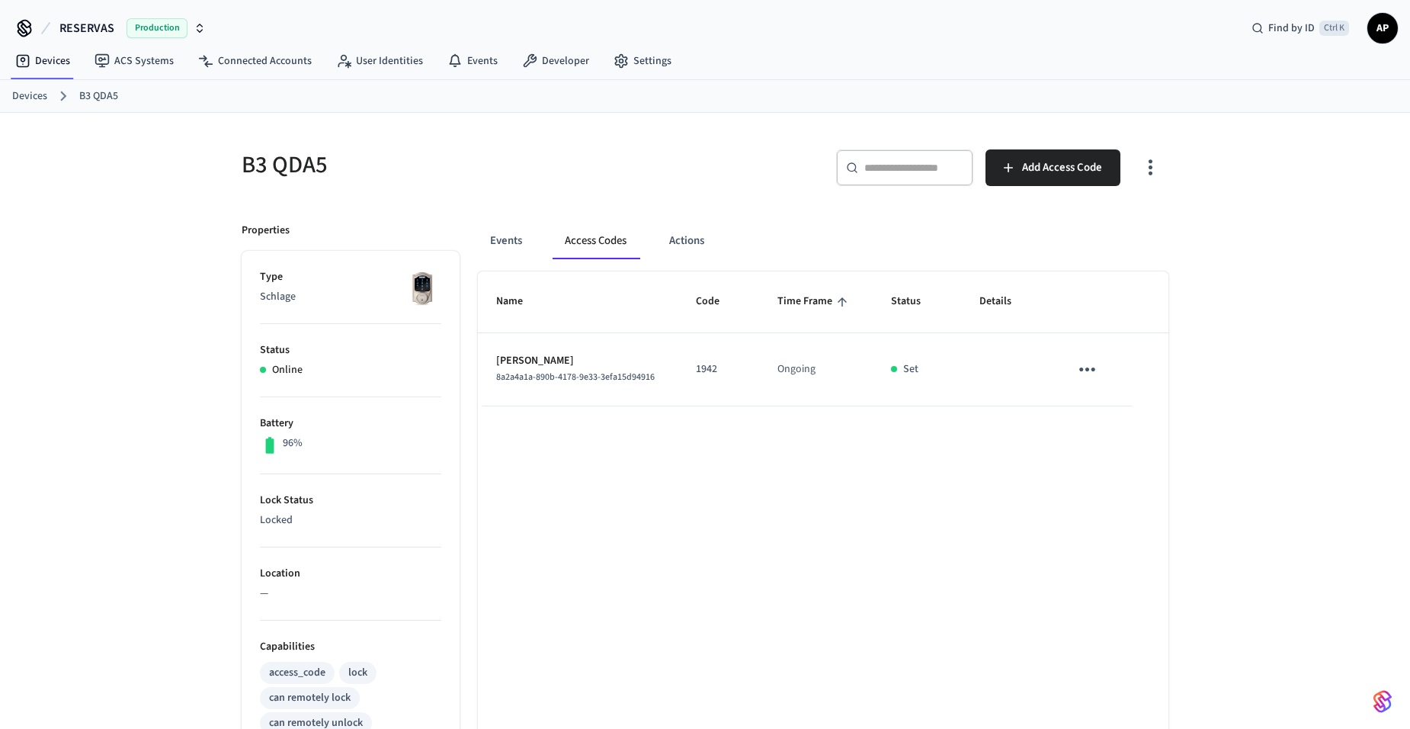
click at [1094, 371] on icon "sticky table" at bounding box center [1088, 369] width 16 height 4
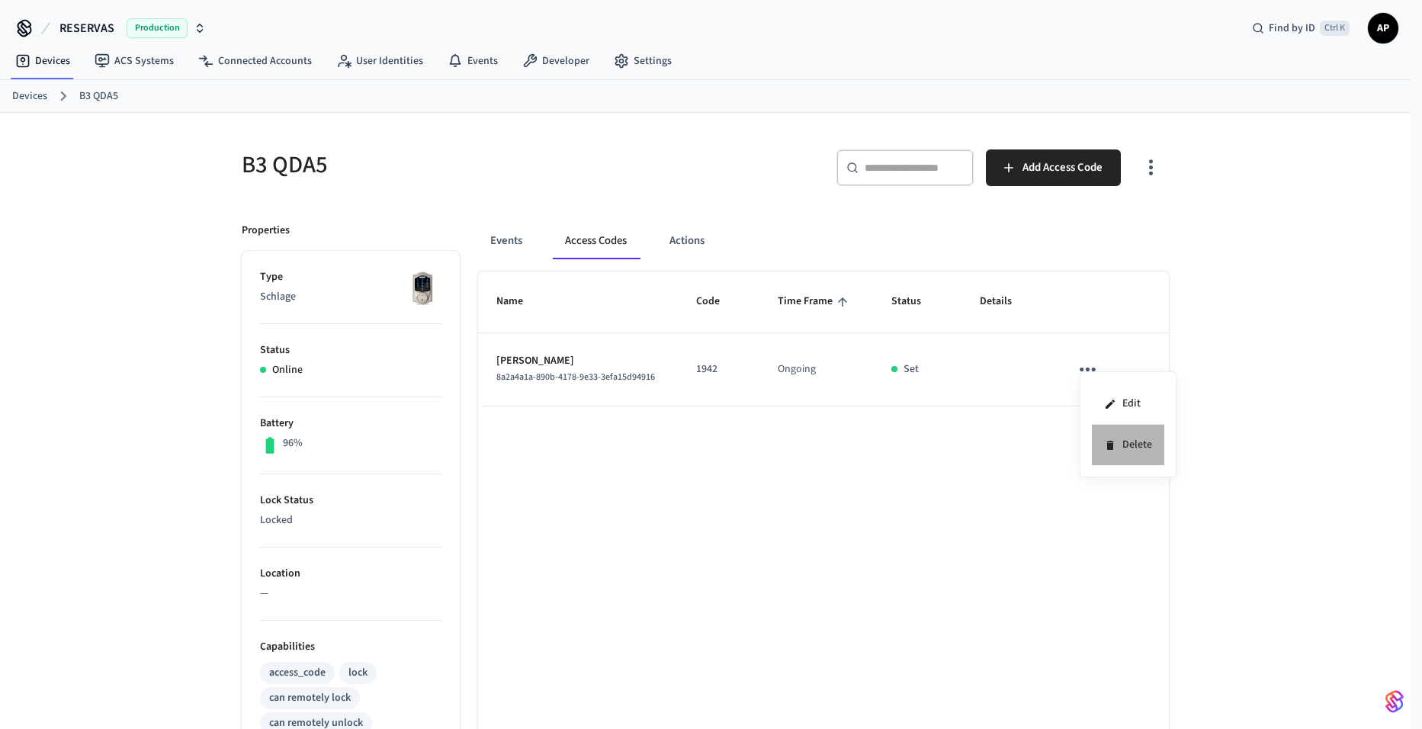
click at [1115, 450] on icon at bounding box center [1110, 445] width 12 height 12
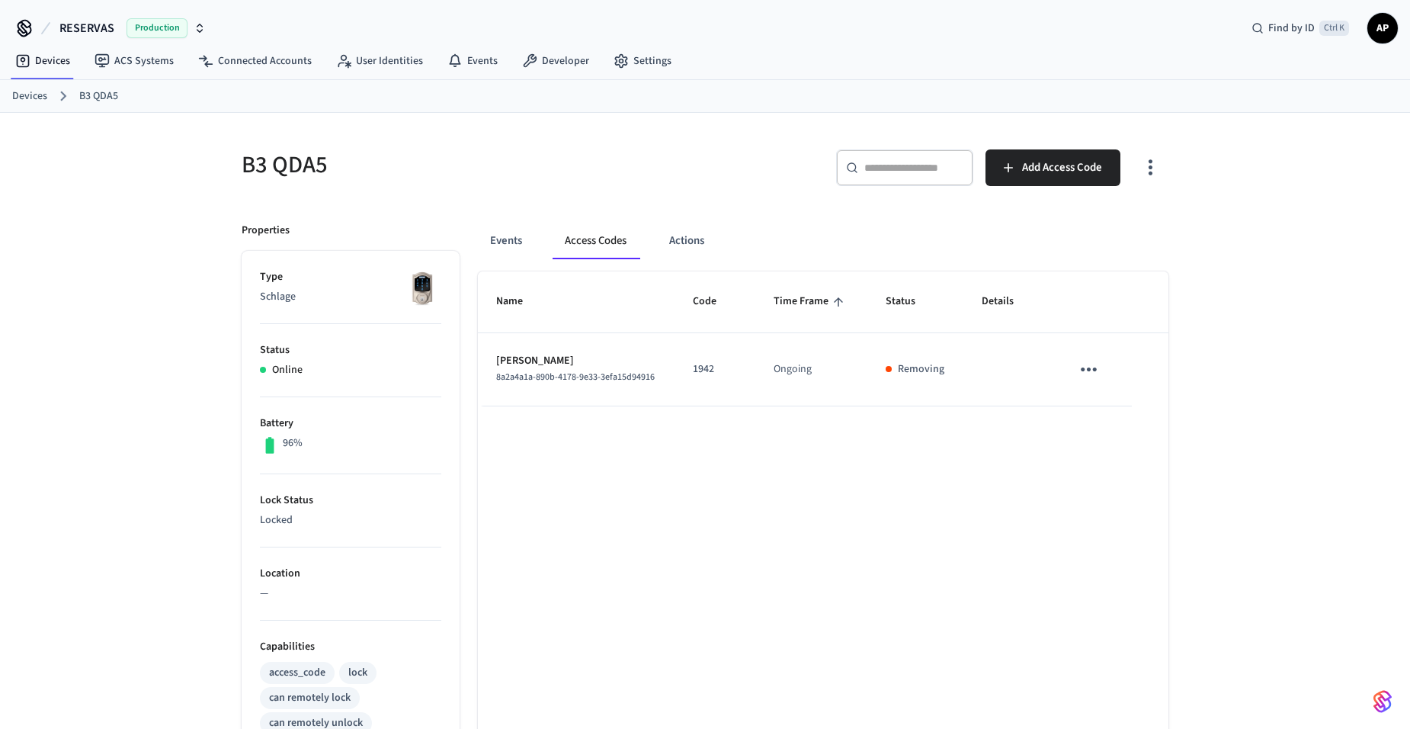
click at [24, 88] on link "Devices" at bounding box center [29, 96] width 35 height 16
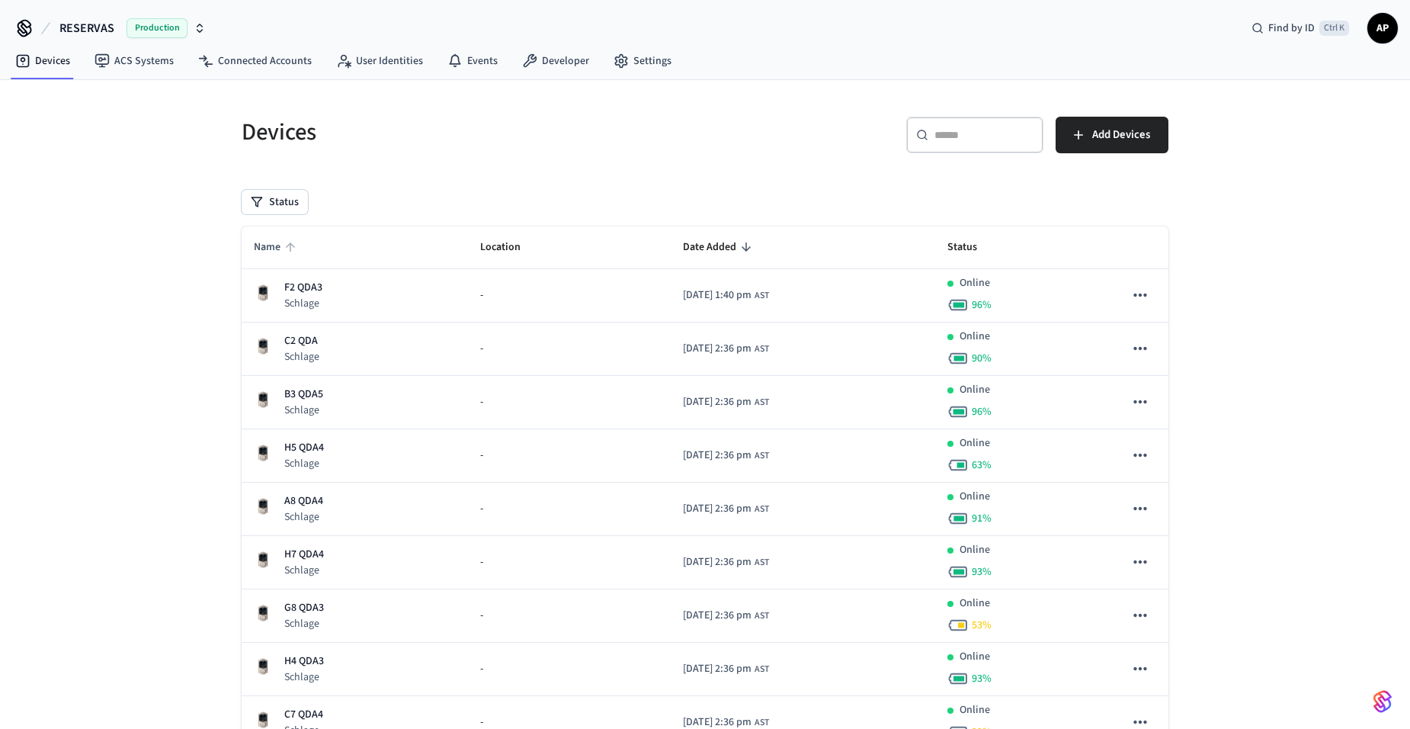
click at [288, 239] on span "Name" at bounding box center [277, 248] width 47 height 24
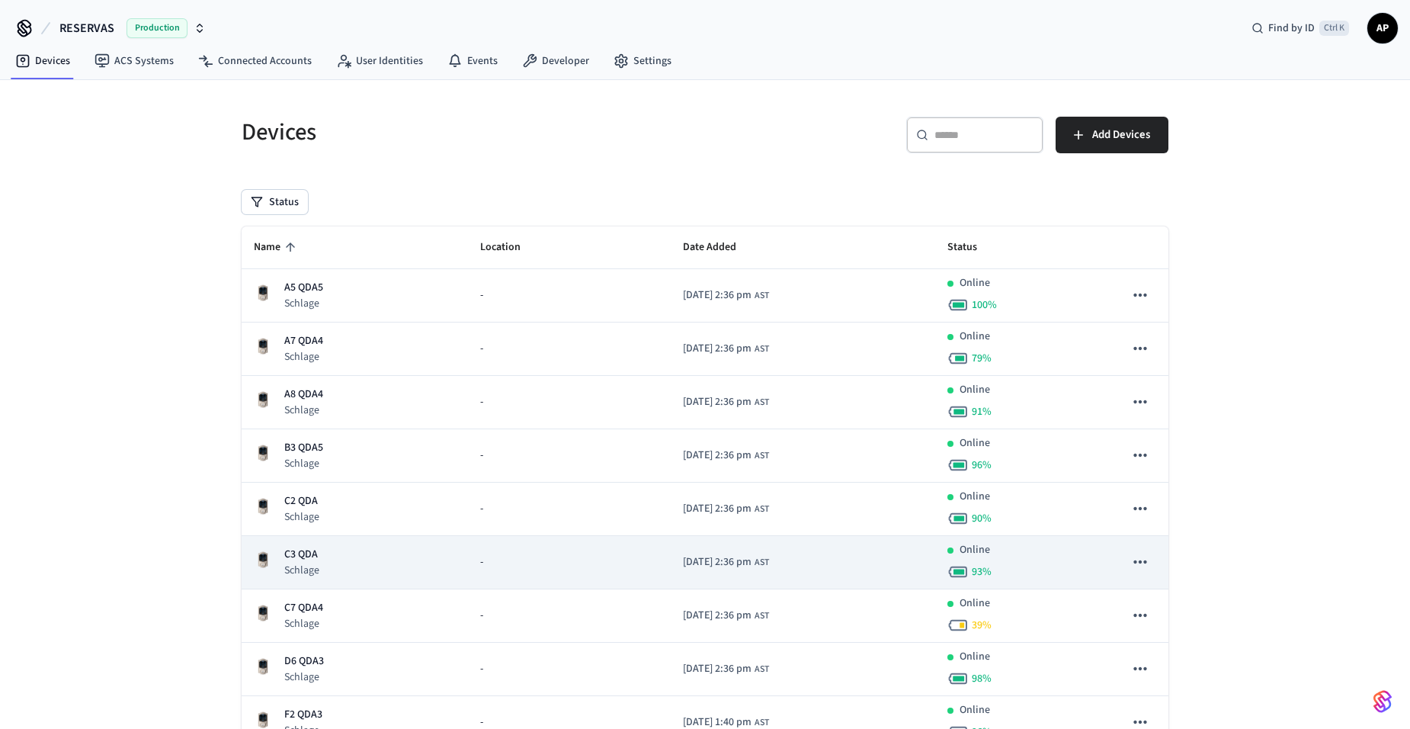
click at [305, 556] on p "C3 QDA" at bounding box center [301, 555] width 35 height 16
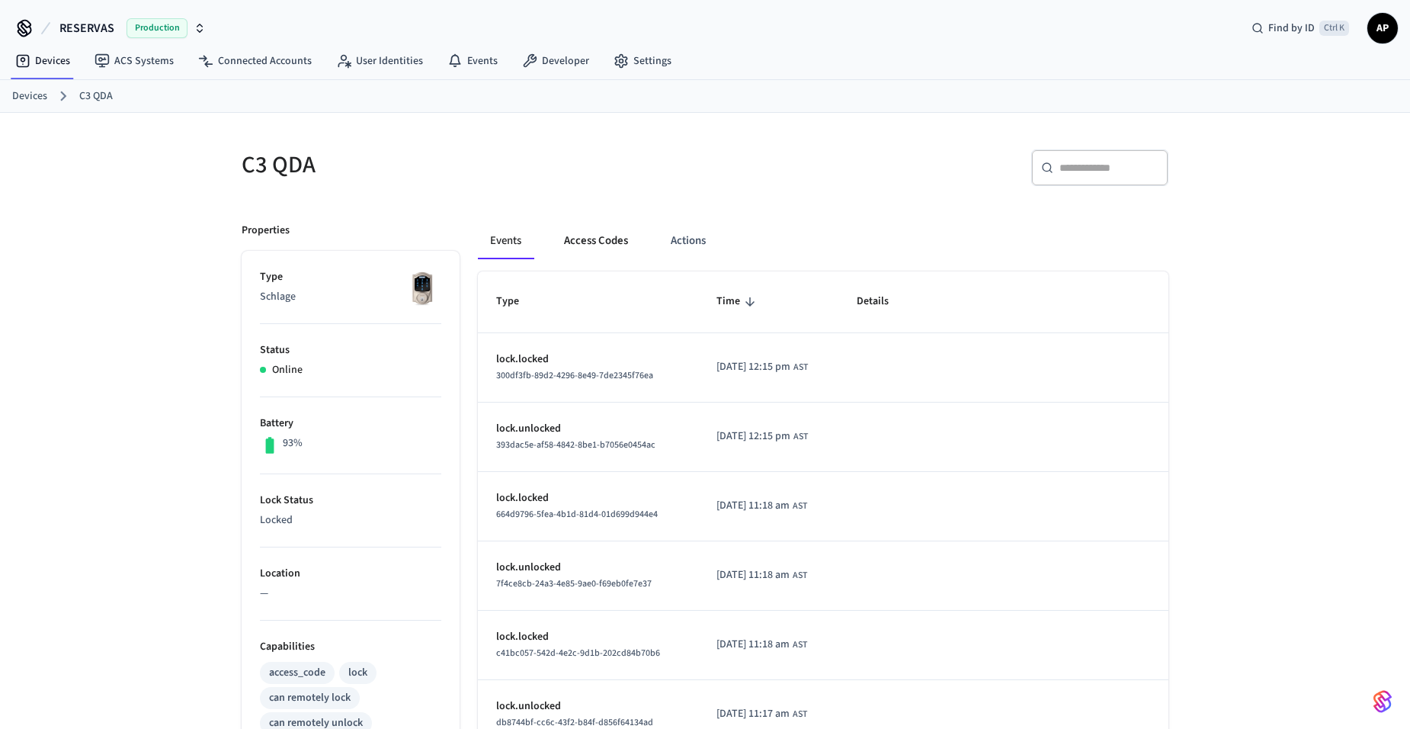
click at [602, 242] on button "Access Codes" at bounding box center [596, 241] width 88 height 37
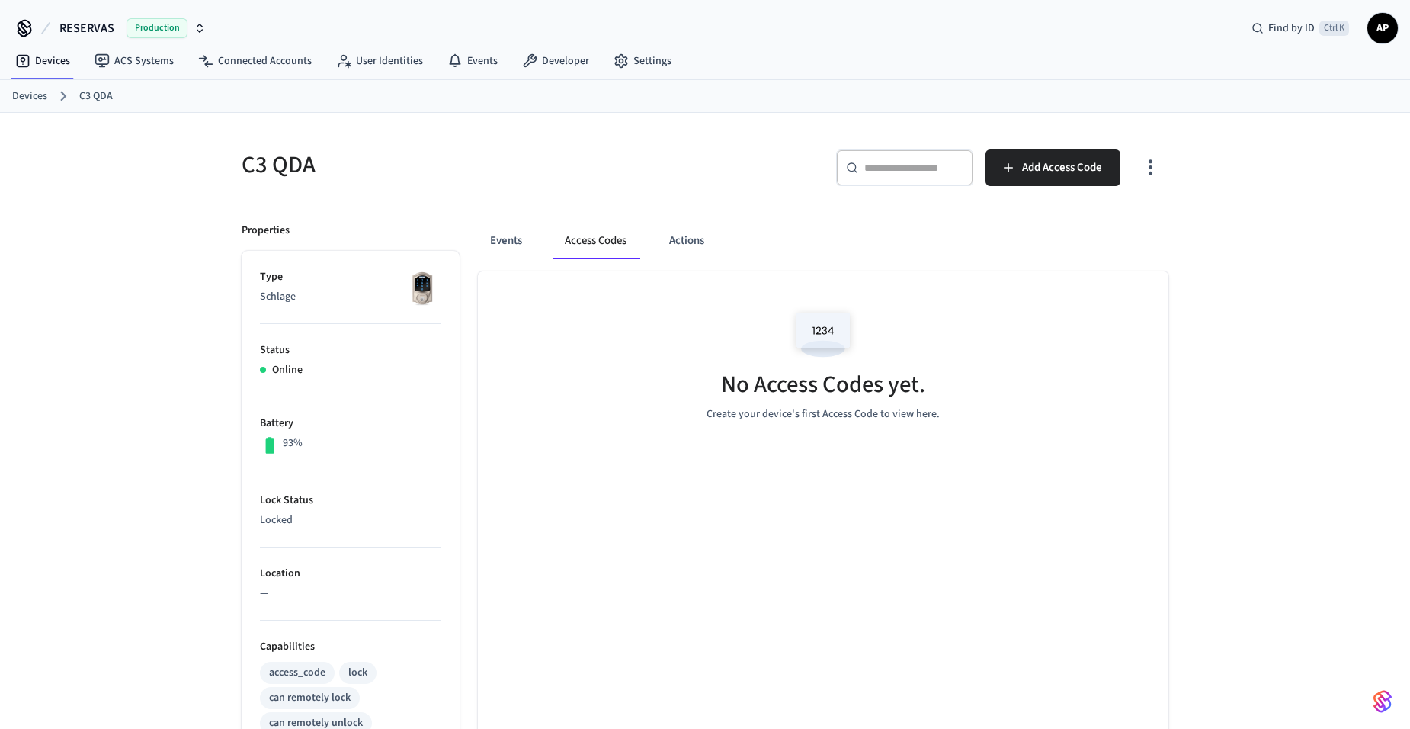
click at [557, 238] on button "Access Codes" at bounding box center [596, 241] width 86 height 37
click at [519, 238] on button "Events" at bounding box center [506, 241] width 56 height 37
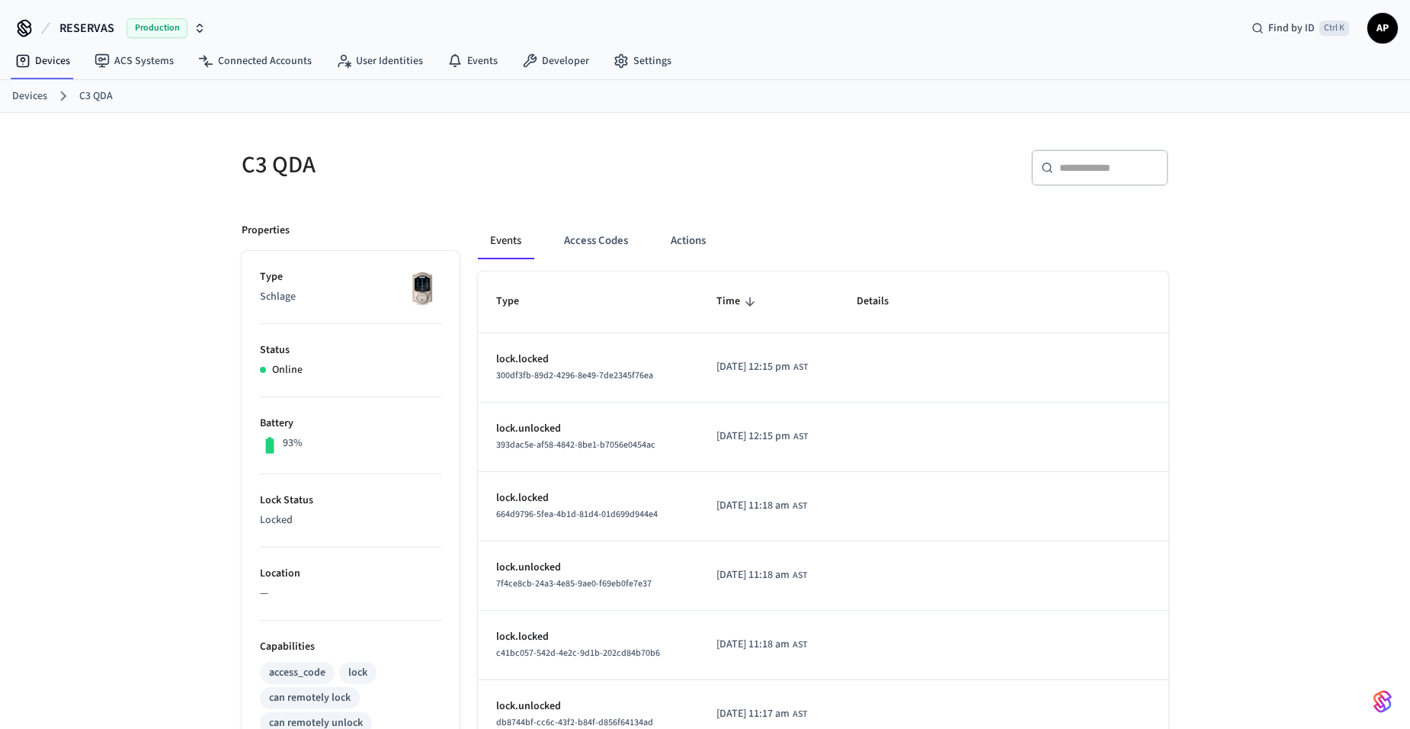
click at [29, 98] on link "Devices" at bounding box center [29, 96] width 35 height 16
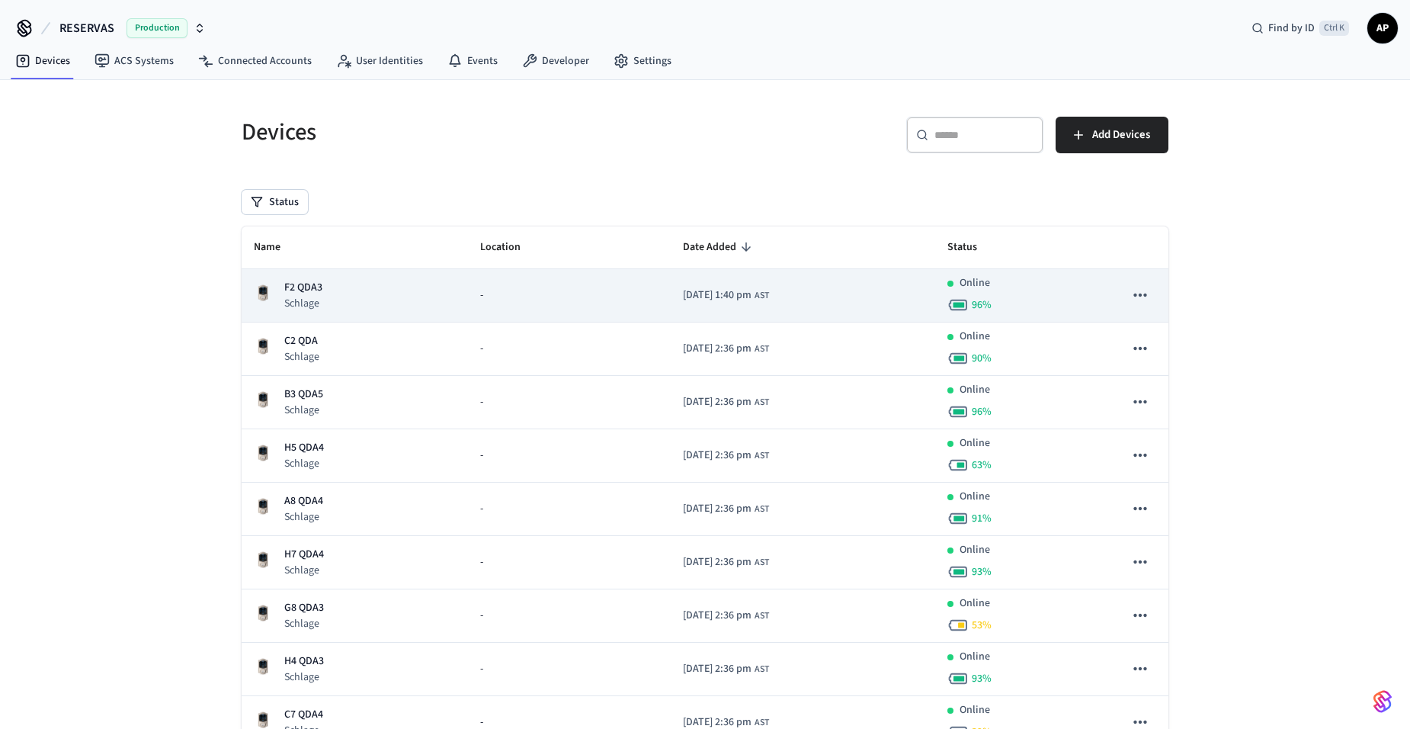
click at [321, 306] on p "Schlage" at bounding box center [303, 303] width 38 height 15
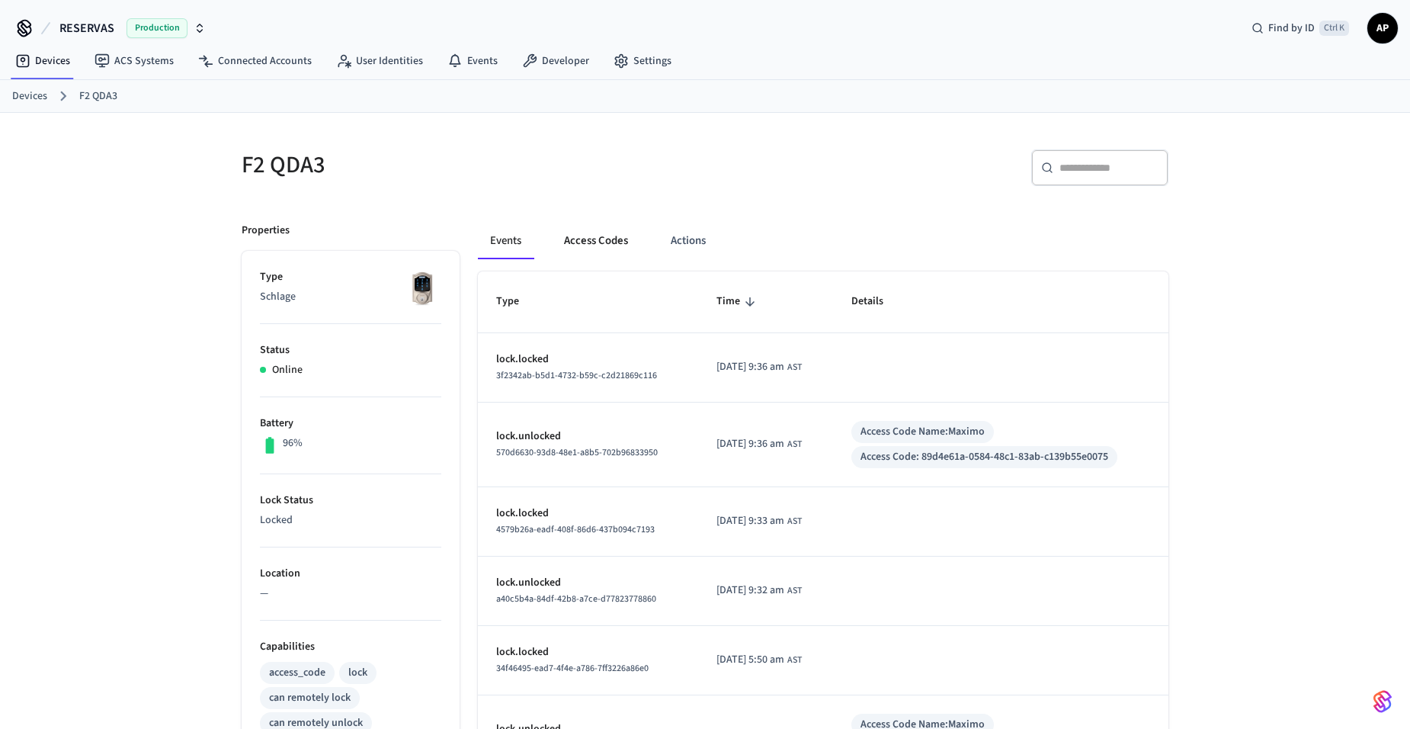
click at [610, 249] on button "Access Codes" at bounding box center [596, 241] width 88 height 37
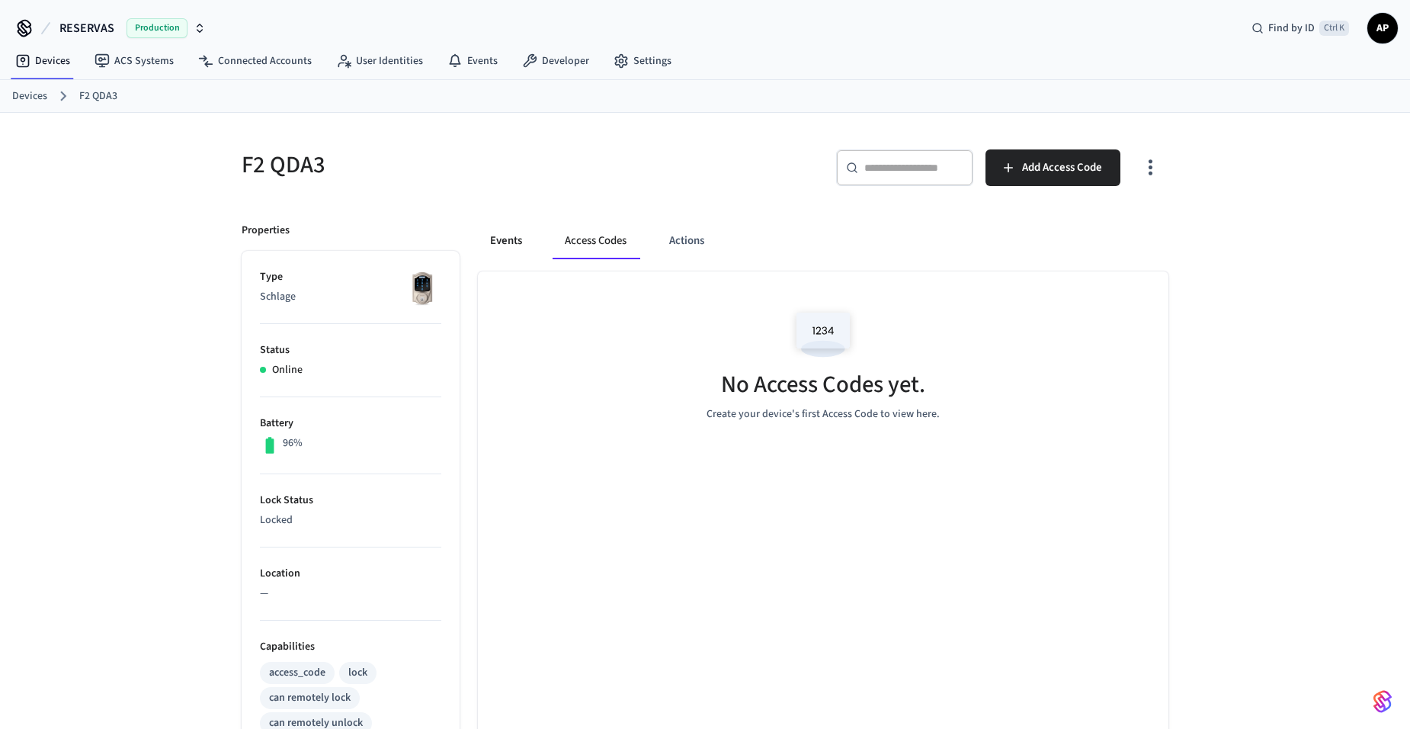
click at [506, 250] on button "Events" at bounding box center [506, 241] width 56 height 37
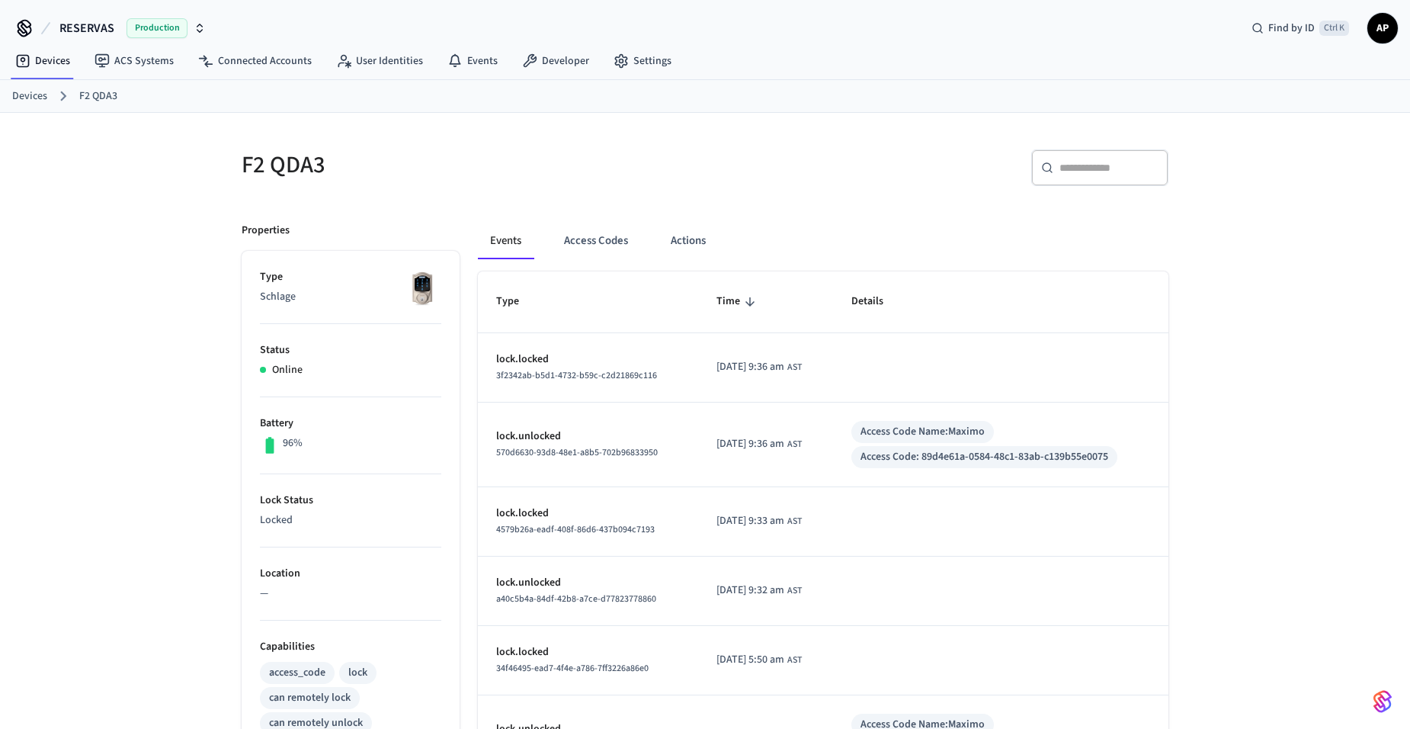
click at [32, 91] on link "Devices" at bounding box center [29, 96] width 35 height 16
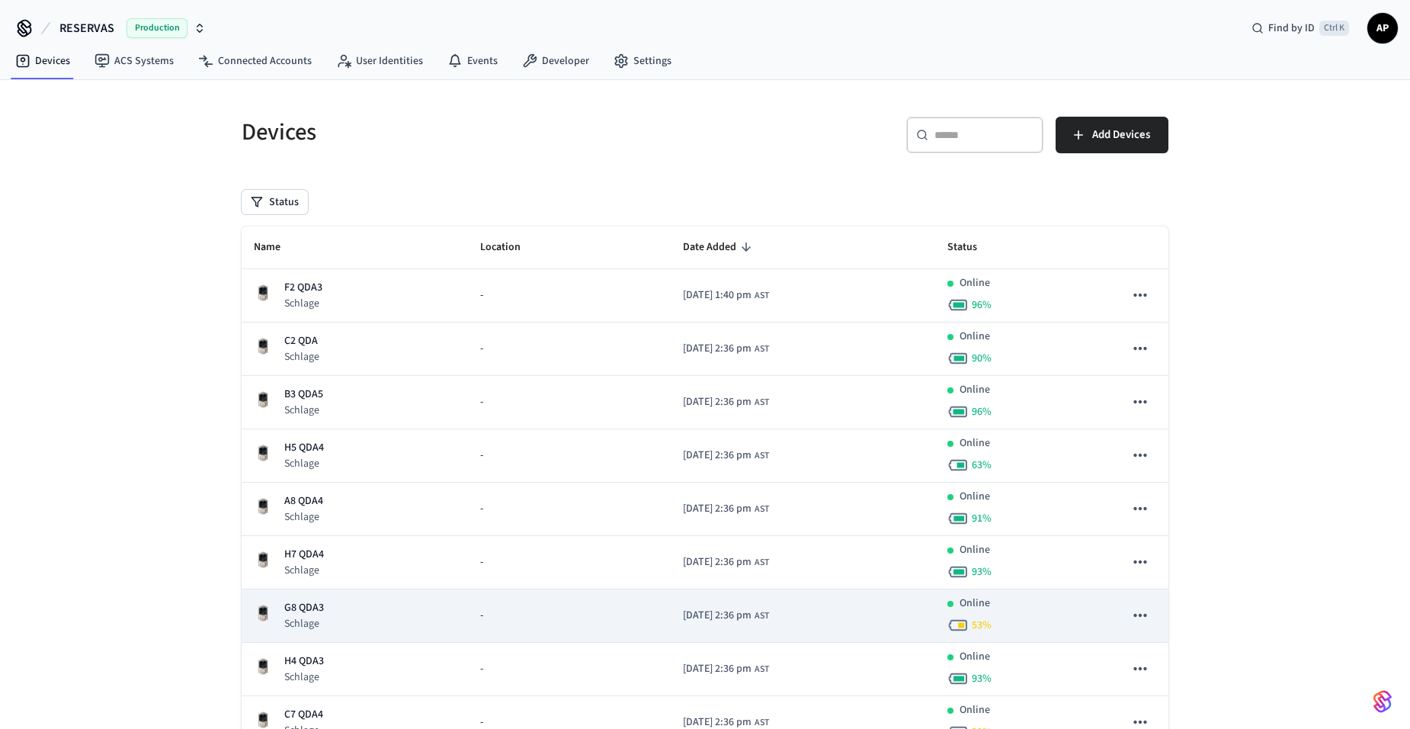
click at [306, 600] on p "G8 QDA3" at bounding box center [304, 608] width 40 height 16
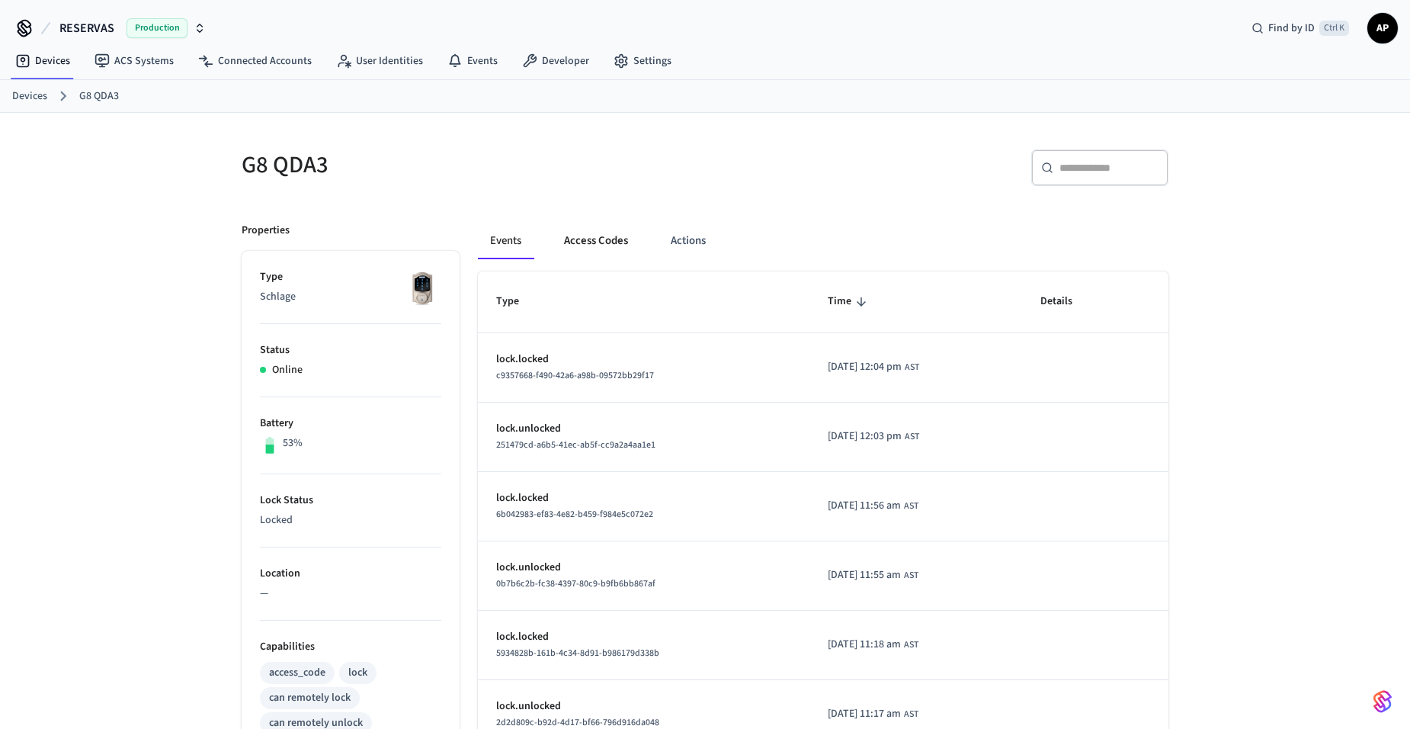
click at [614, 244] on button "Access Codes" at bounding box center [596, 241] width 88 height 37
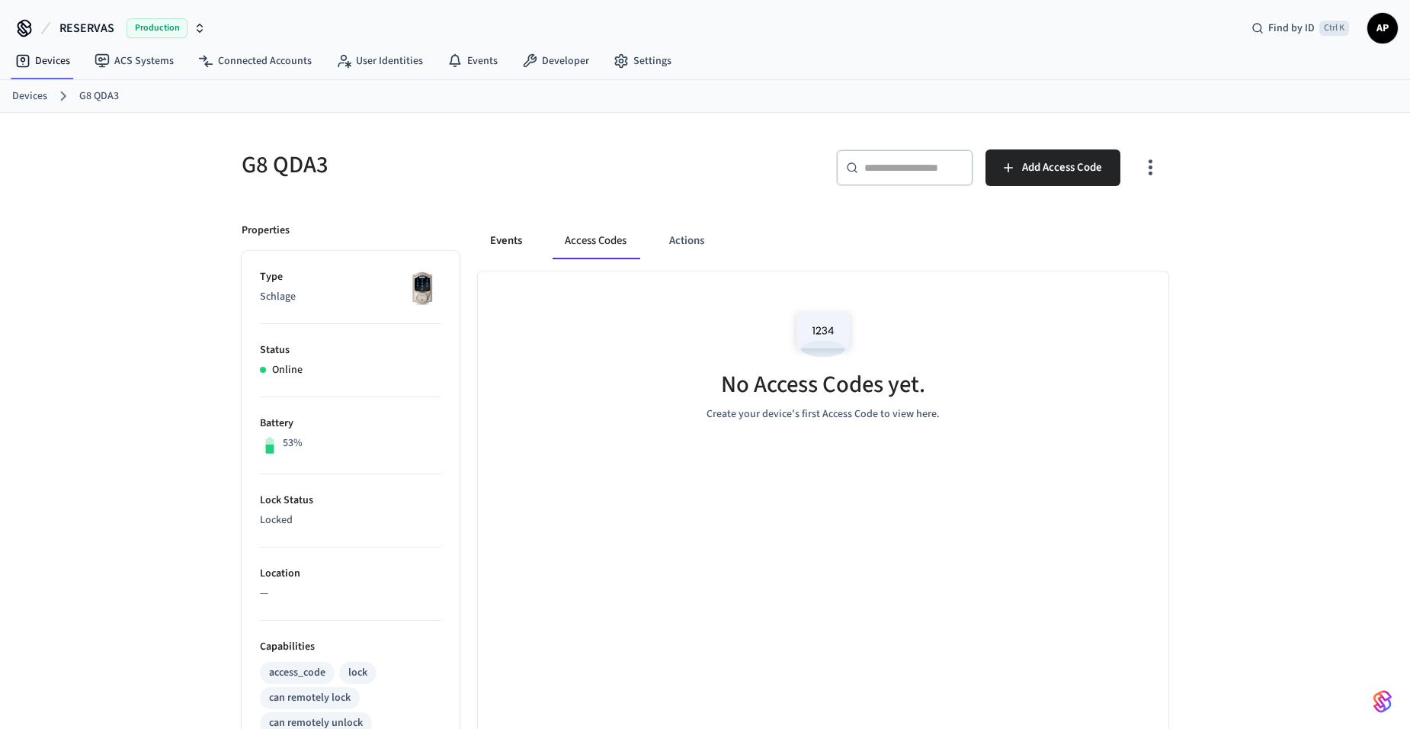
click at [509, 240] on button "Events" at bounding box center [506, 241] width 56 height 37
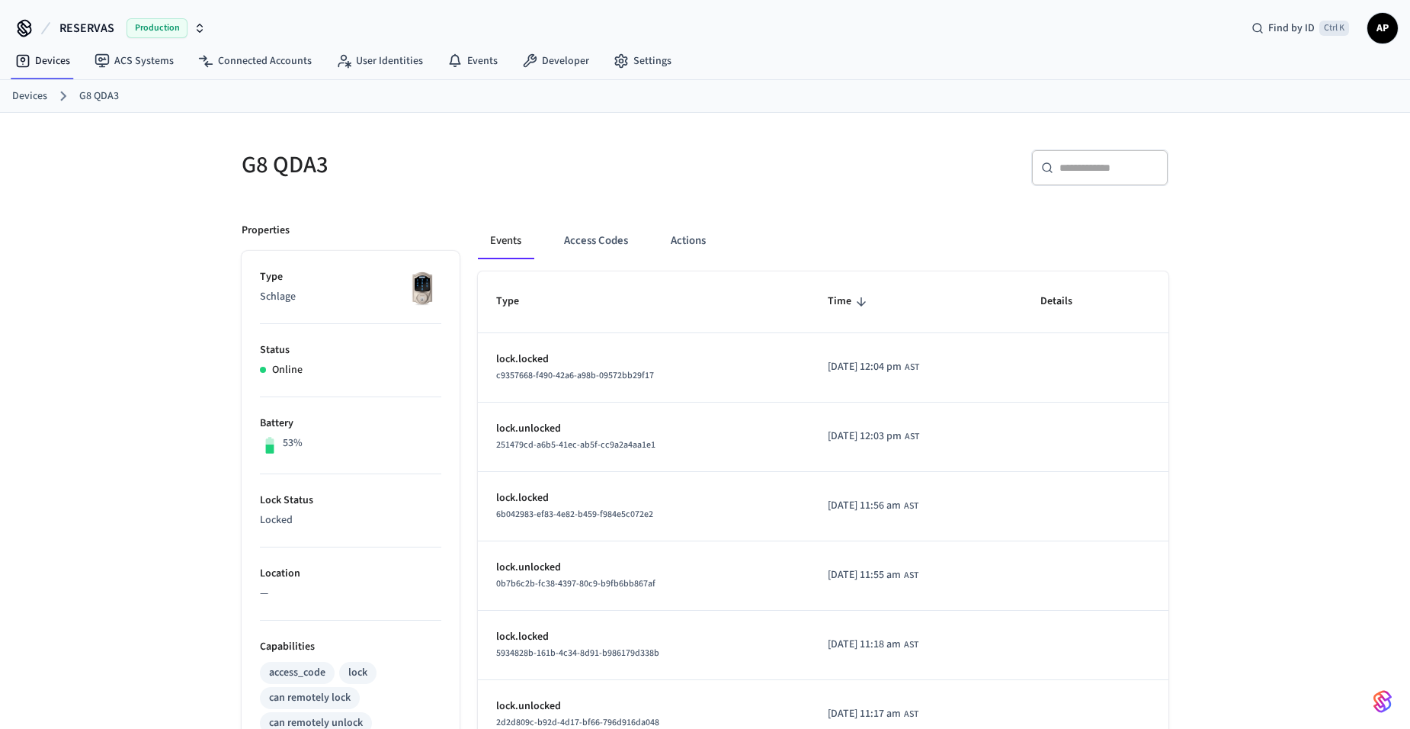
click at [16, 97] on link "Devices" at bounding box center [29, 96] width 35 height 16
